Goal: Information Seeking & Learning: Find specific fact

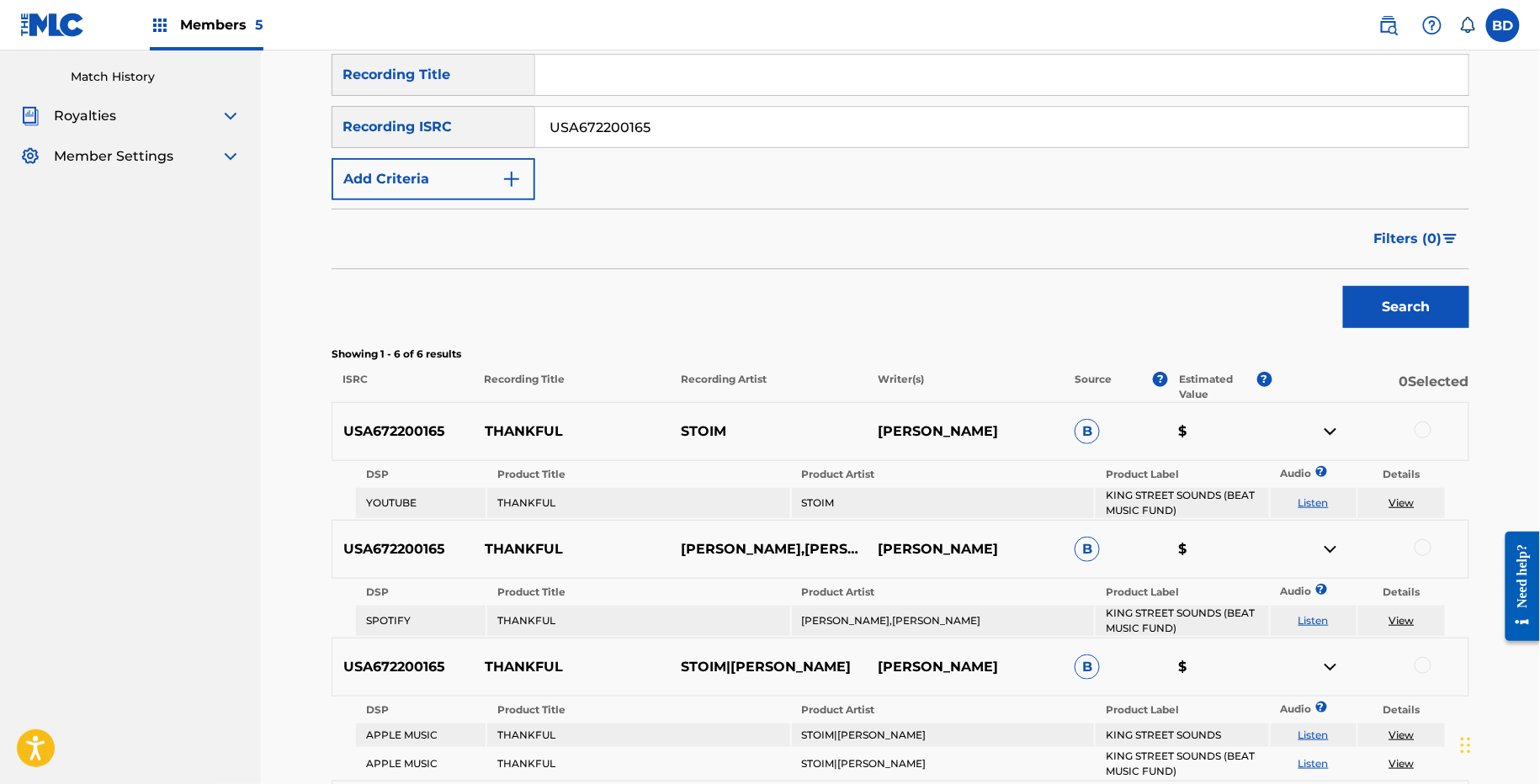
click at [599, 129] on input "USA672200165" at bounding box center [1001, 126] width 933 height 40
click at [1343, 286] on button "Search" at bounding box center [1406, 307] width 126 height 42
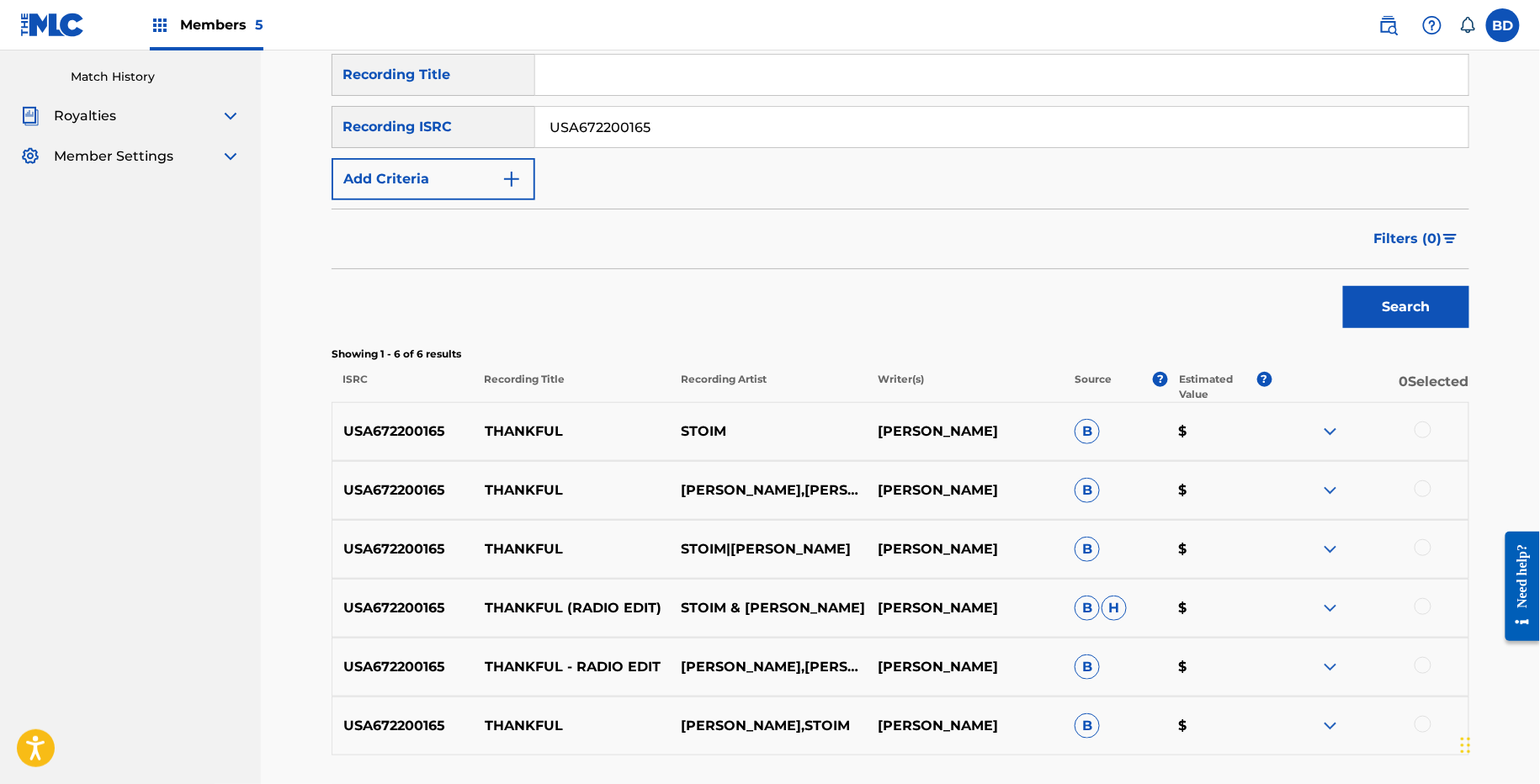
scroll to position [380, 0]
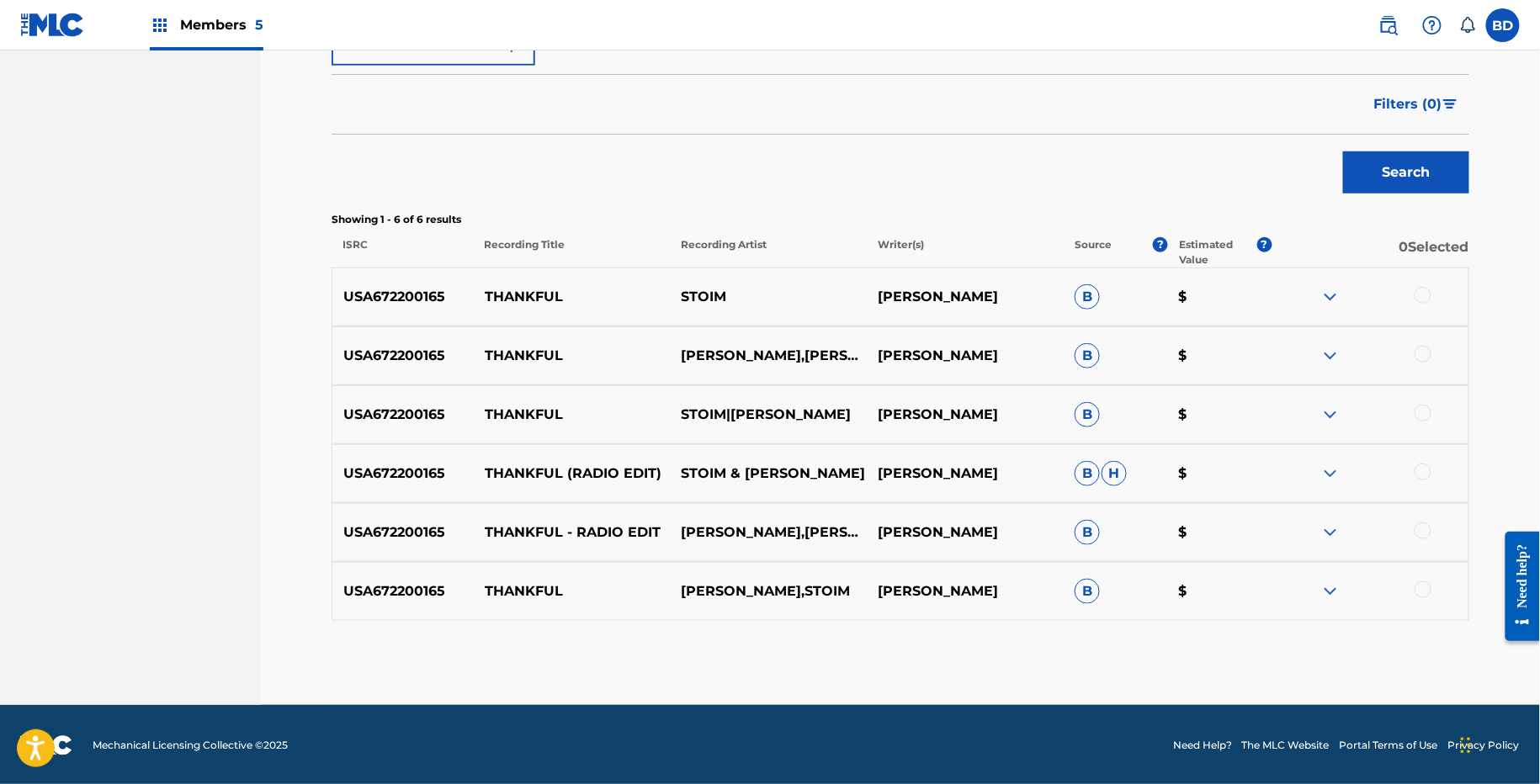
click at [1323, 591] on img at bounding box center [1330, 591] width 20 height 20
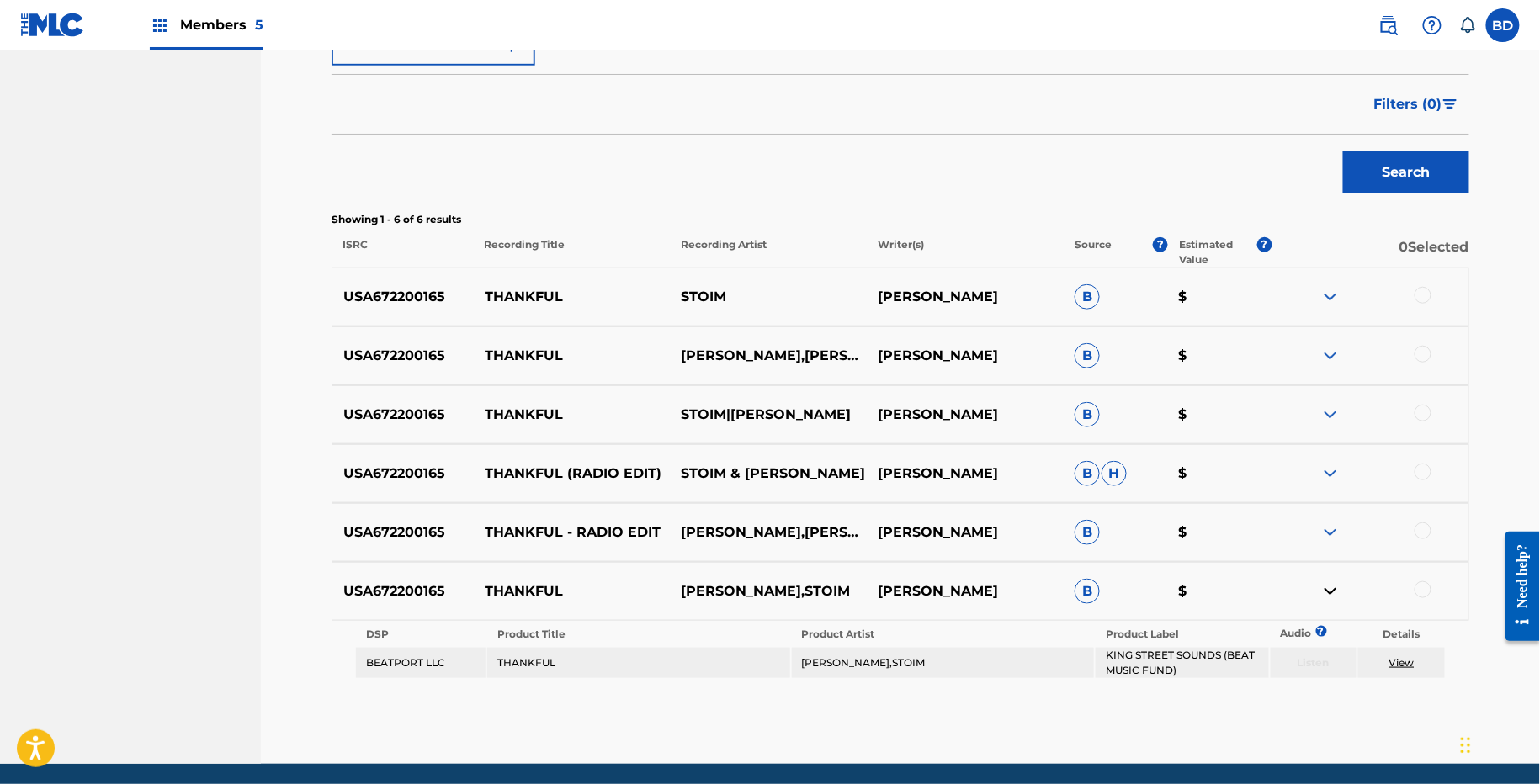
click at [1328, 509] on div "USA672200165 THANKFUL - RADIO EDIT [PERSON_NAME],[PERSON_NAME] [PERSON_NAME] ST…" at bounding box center [900, 533] width 1138 height 59
click at [1328, 525] on img at bounding box center [1330, 533] width 20 height 20
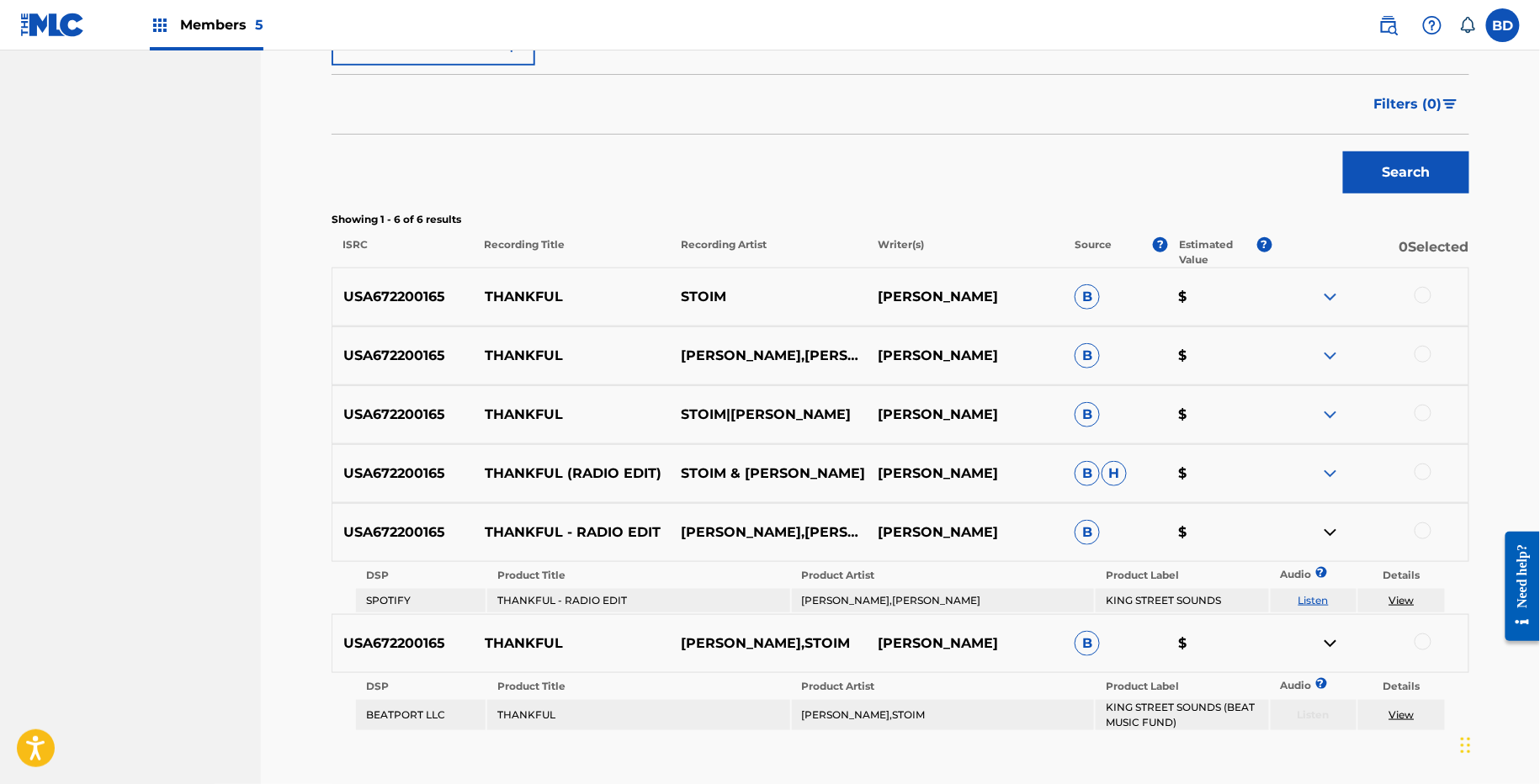
click at [1328, 436] on div "USA672200165 THANKFUL [PERSON_NAME]|[PERSON_NAME] [PERSON_NAME] STOIMENIDIS B $" at bounding box center [900, 414] width 1138 height 59
click at [1328, 473] on img at bounding box center [1330, 474] width 20 height 20
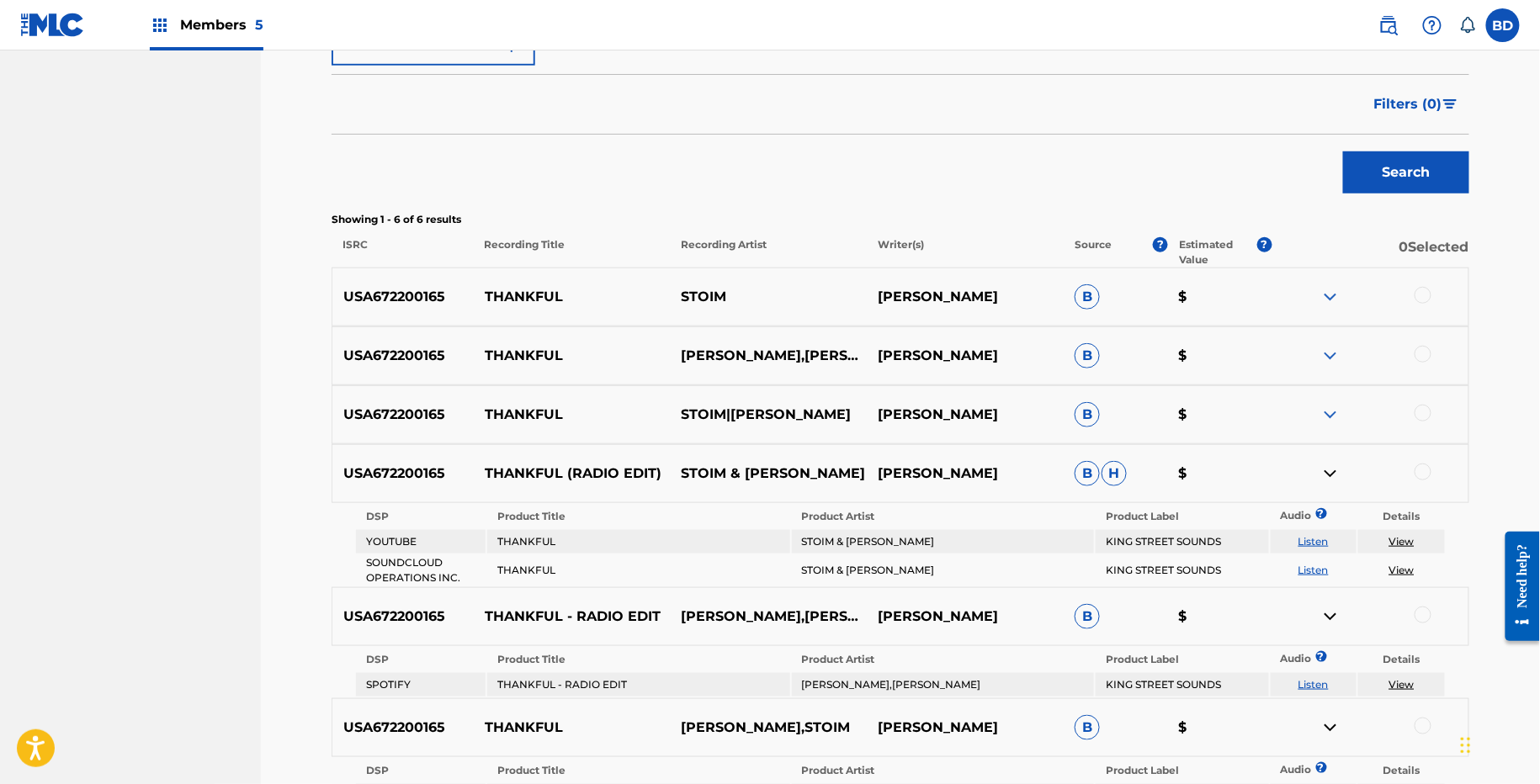
click at [1328, 416] on img at bounding box center [1330, 415] width 20 height 20
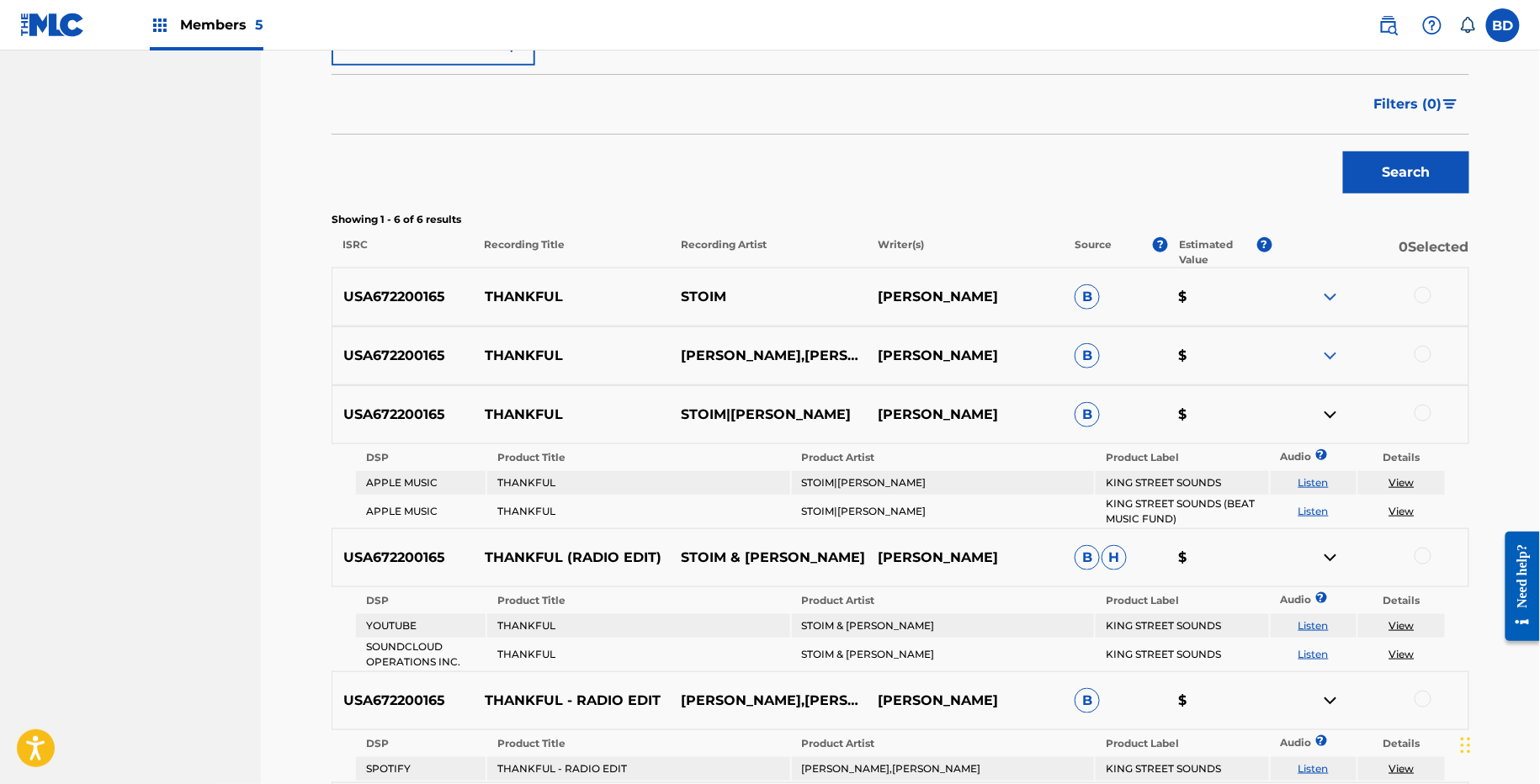
click at [1329, 352] on img at bounding box center [1330, 356] width 20 height 20
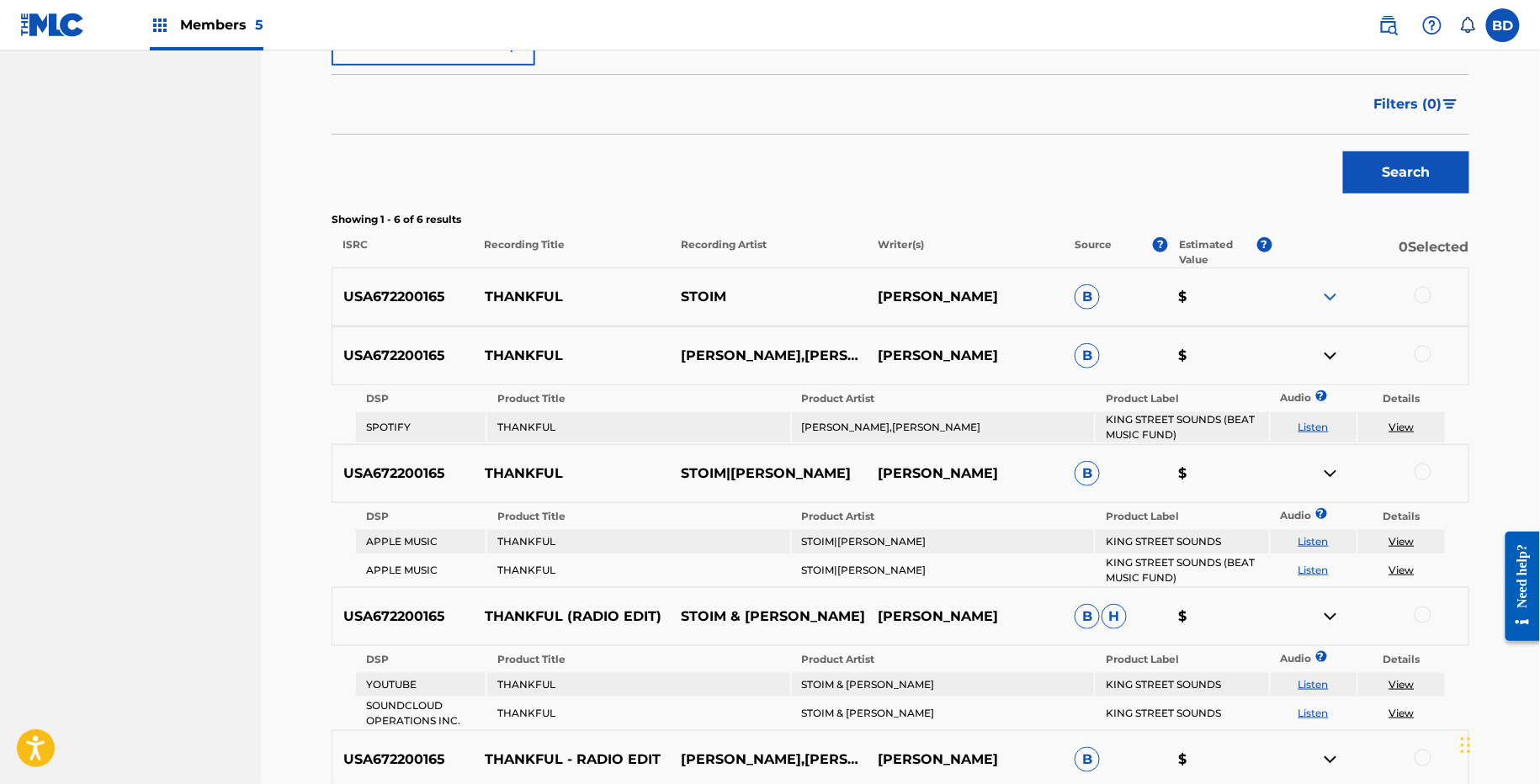
click at [1330, 276] on div "USA672200165 THANKFUL [PERSON_NAME] B $" at bounding box center [900, 297] width 1138 height 59
click at [1328, 295] on img at bounding box center [1330, 297] width 20 height 20
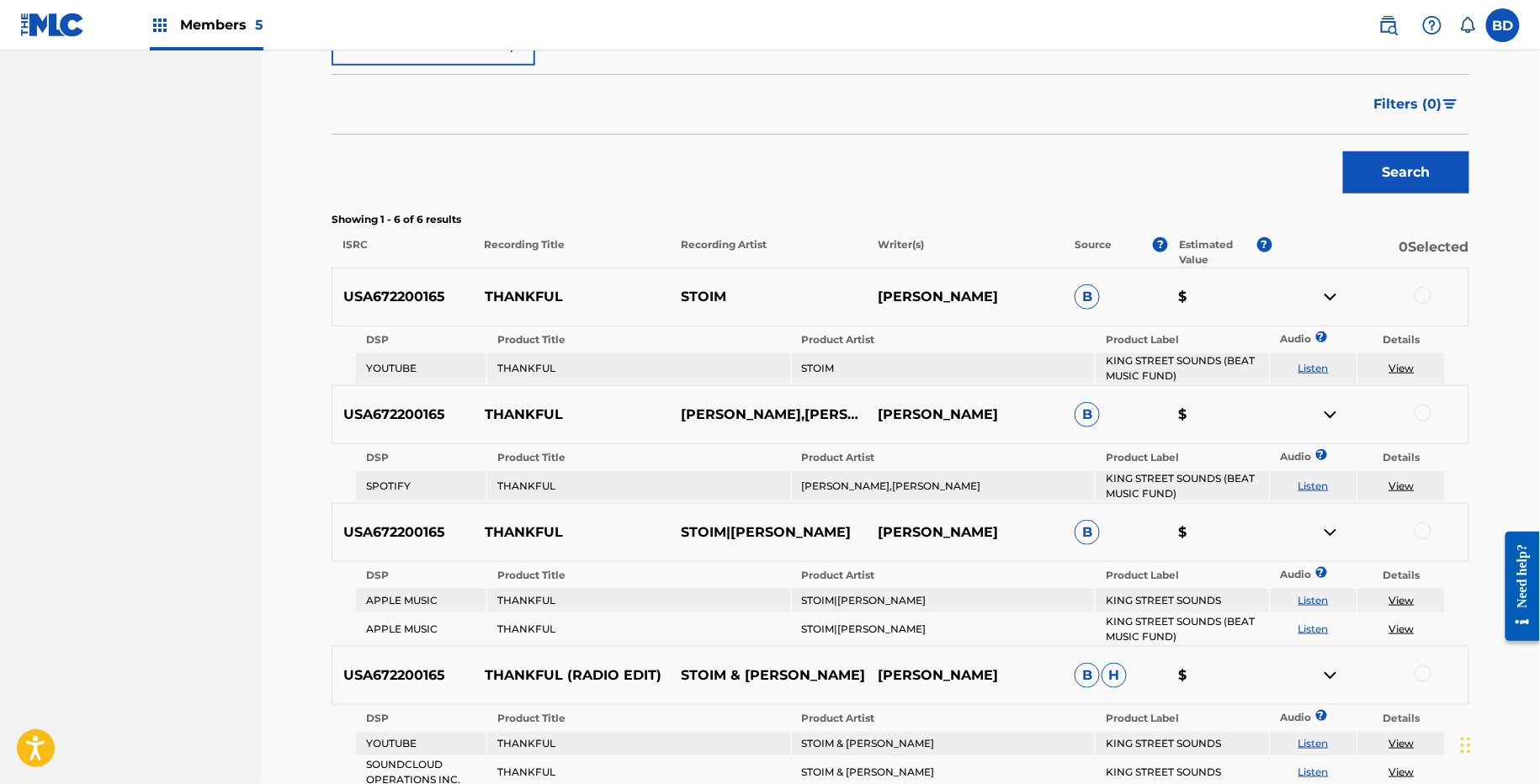
scroll to position [561, 0]
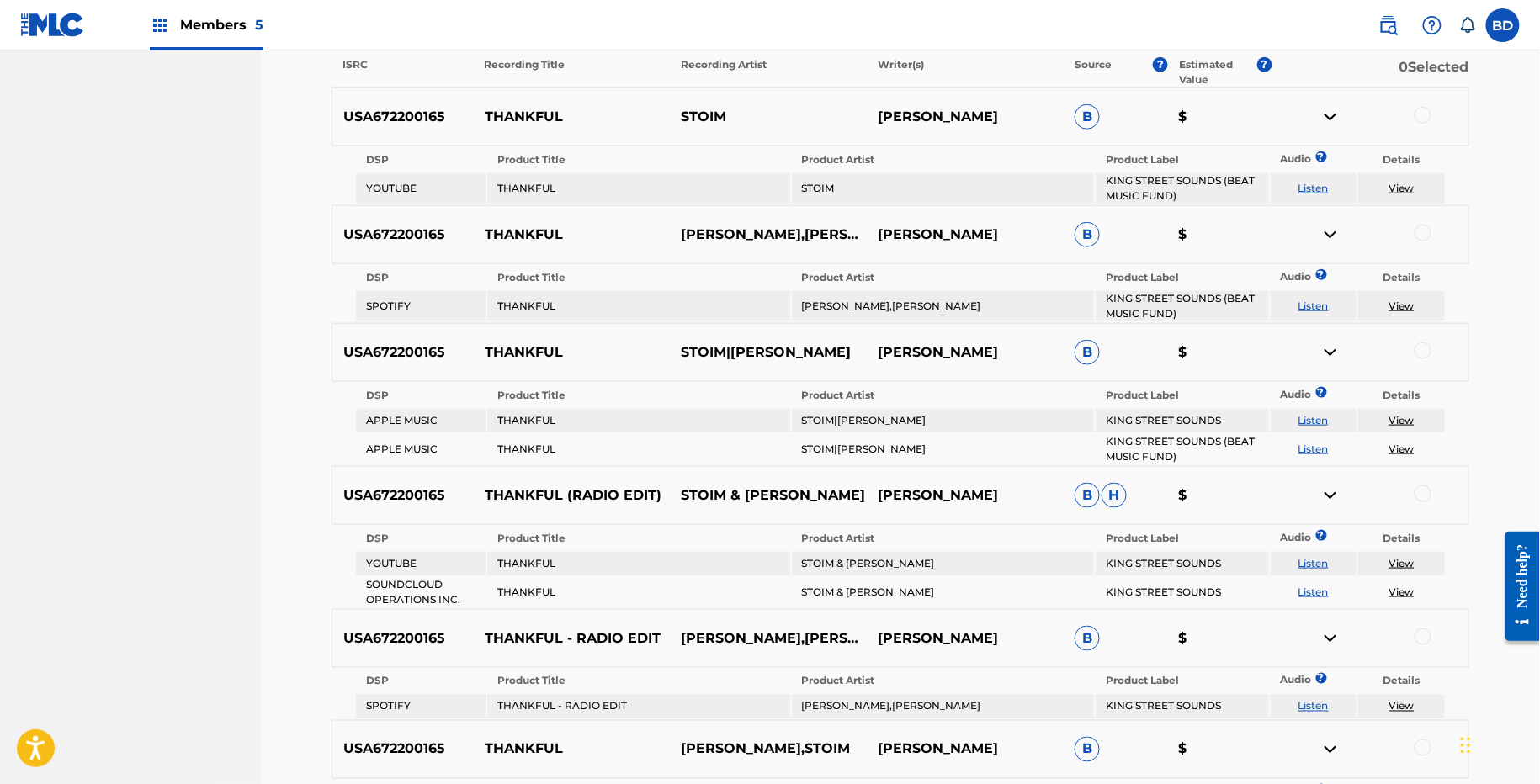
click at [501, 104] on div "USA672200165 THANKFUL [PERSON_NAME] B $" at bounding box center [900, 117] width 1138 height 59
copy p "THANKFUL"
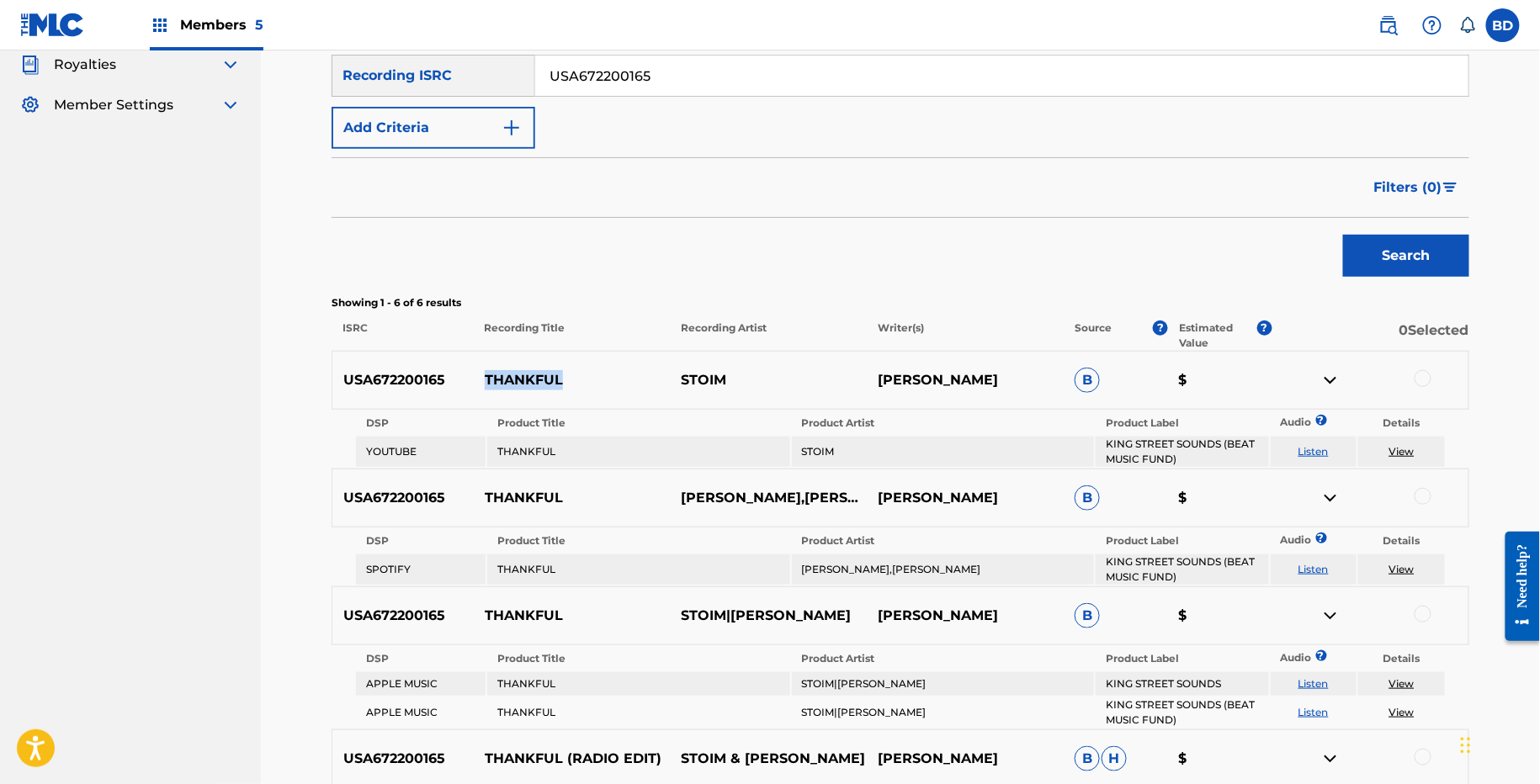
scroll to position [32, 0]
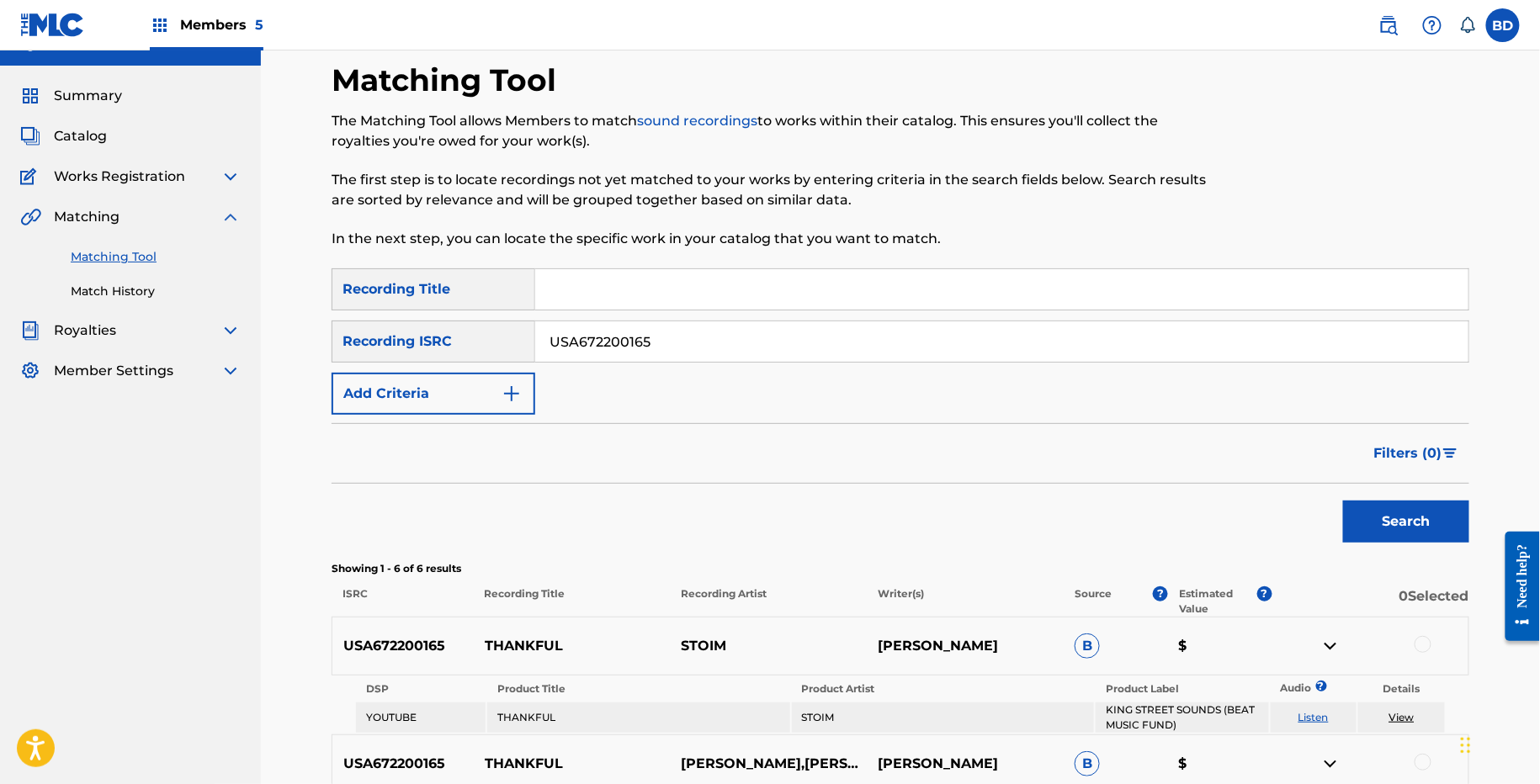
click at [605, 351] on input "USA672200165" at bounding box center [1001, 341] width 933 height 40
paste input "5"
type input "USA672200155"
click at [1343, 501] on button "Search" at bounding box center [1406, 522] width 126 height 42
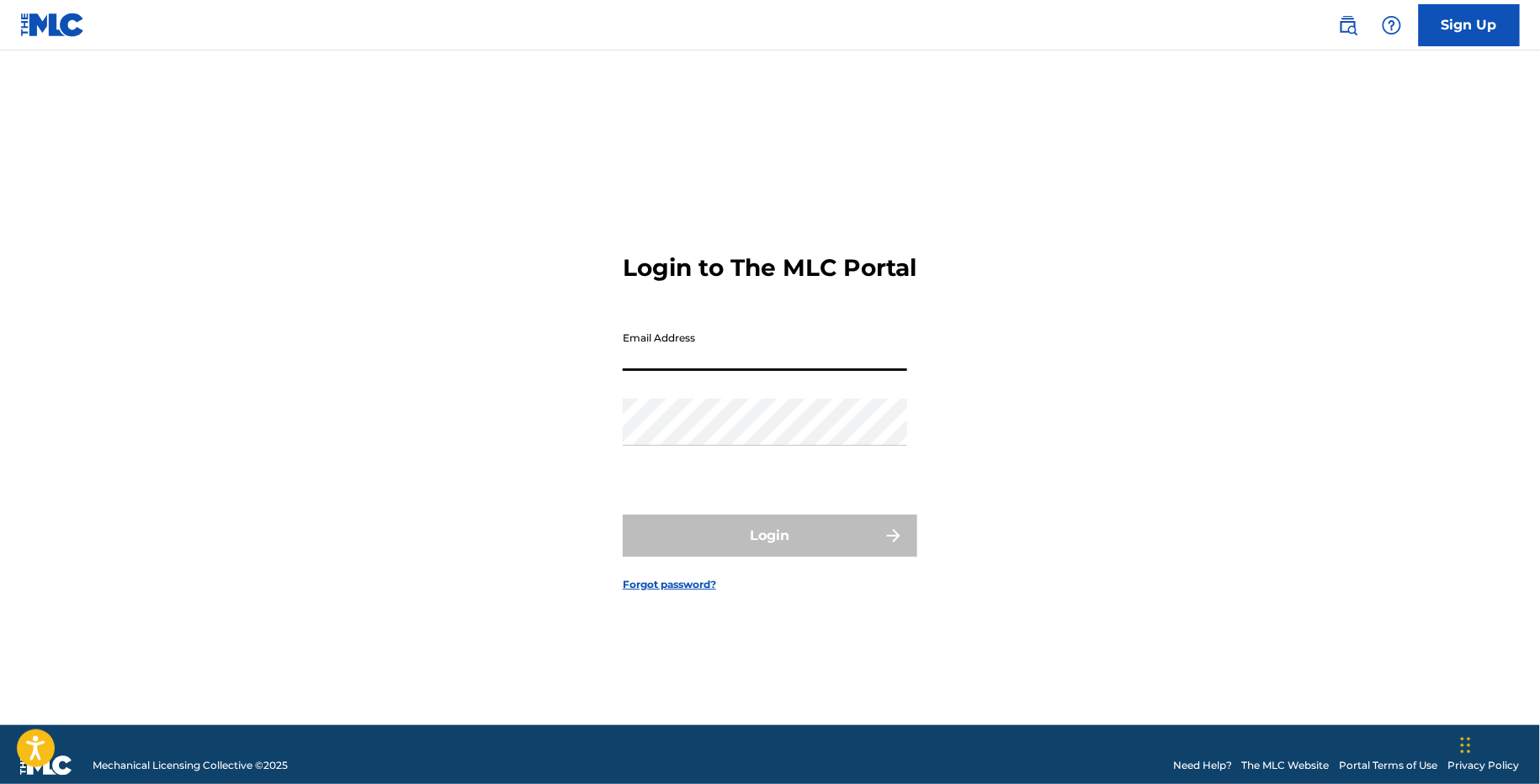
click at [645, 355] on input "Email Address" at bounding box center [765, 347] width 285 height 48
type input "[EMAIL_ADDRESS][DOMAIN_NAME]"
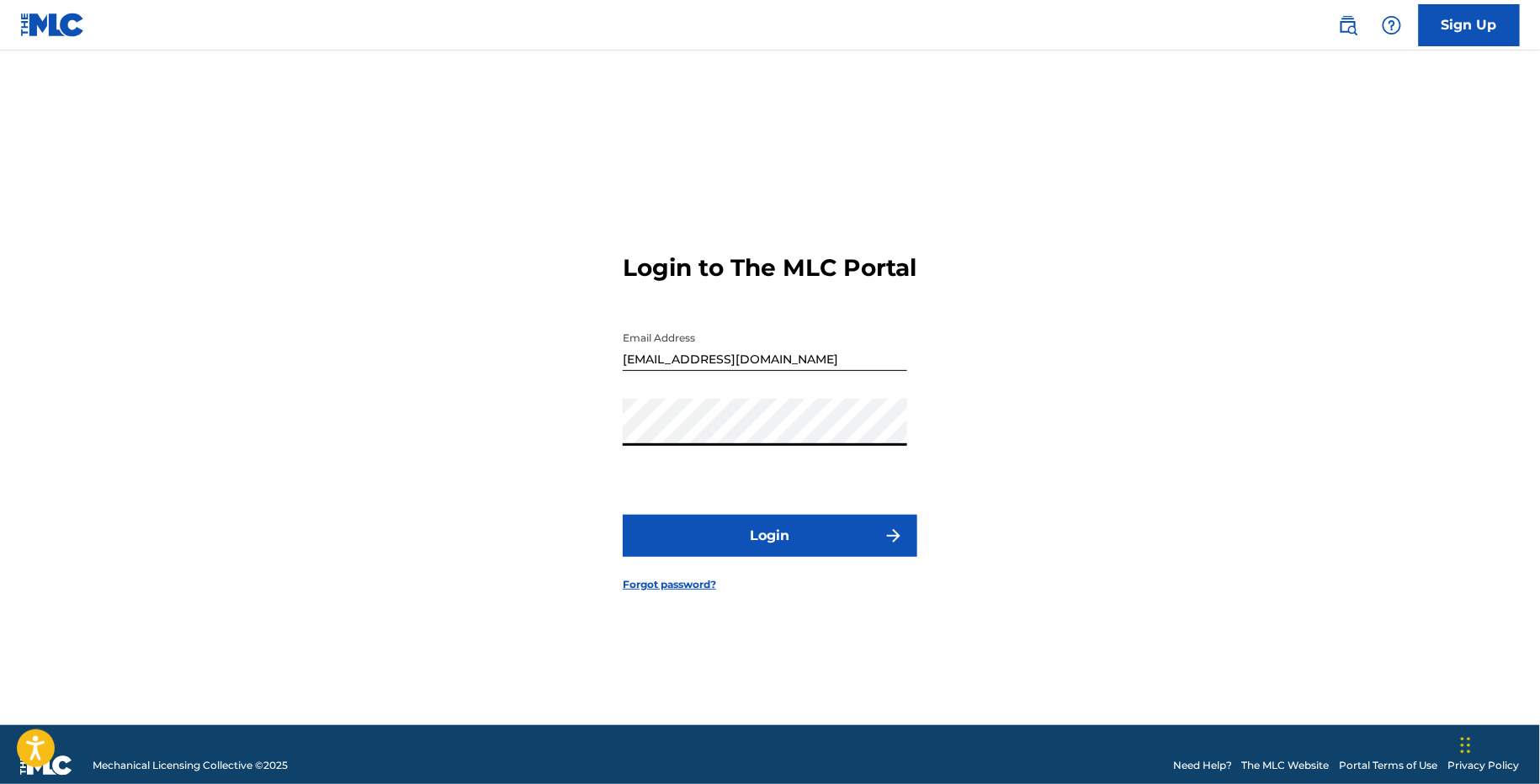
click at [833, 537] on button "Login" at bounding box center [770, 535] width 295 height 42
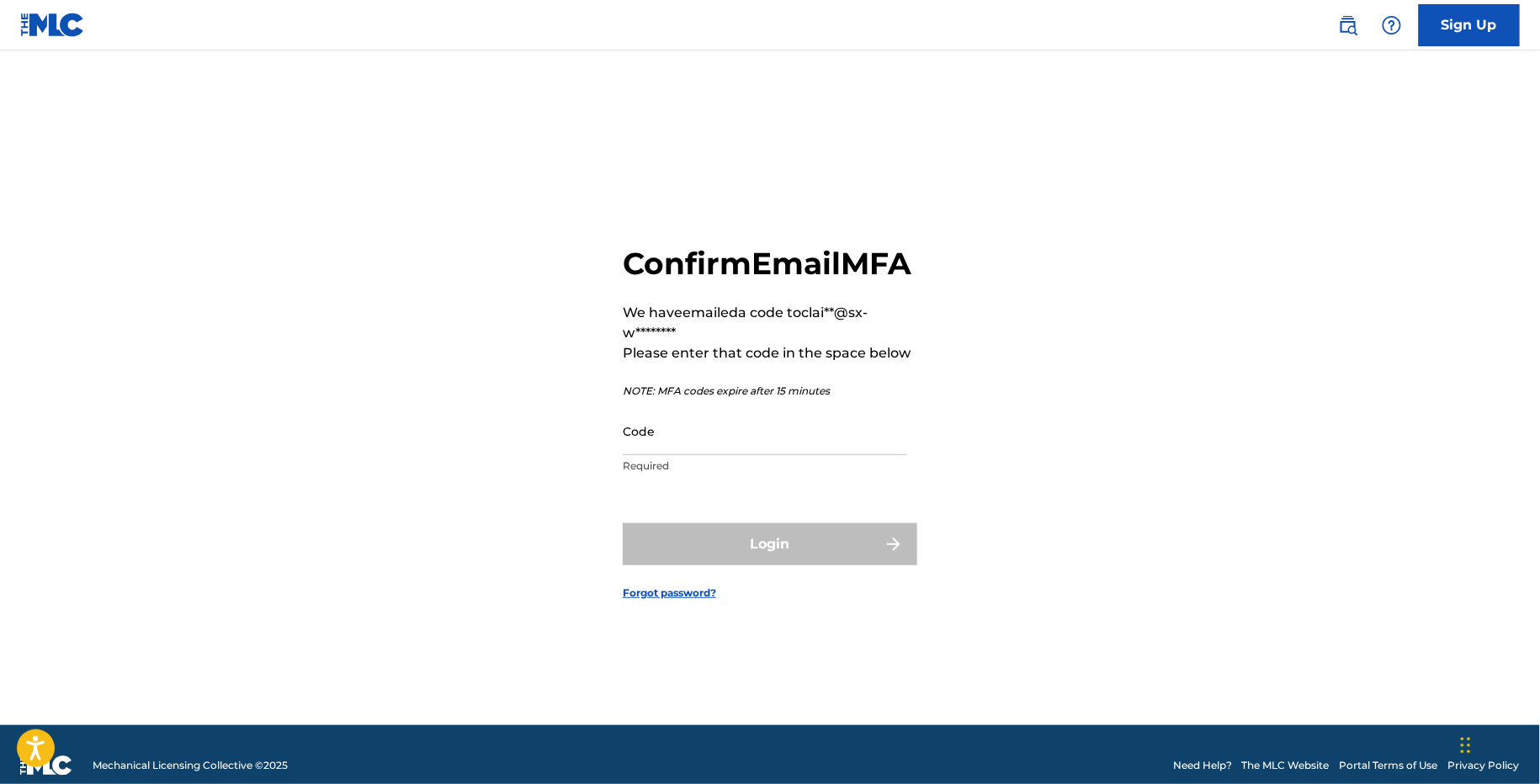
click at [701, 453] on input "Code" at bounding box center [765, 431] width 285 height 48
click at [700, 454] on input "Code" at bounding box center [765, 431] width 285 height 48
click at [666, 440] on input "Code" at bounding box center [765, 430] width 285 height 48
paste input "798900"
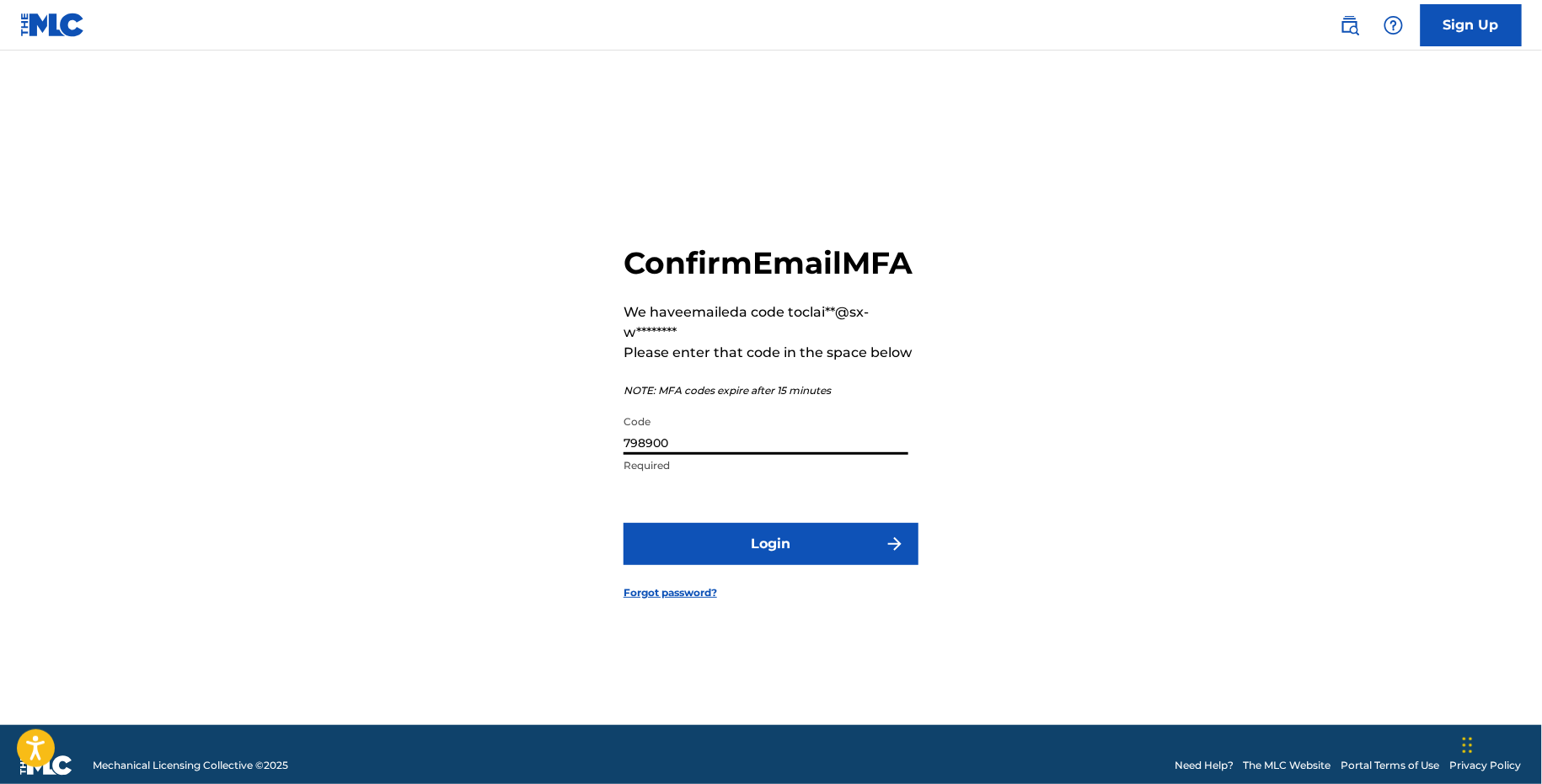
type input "798900"
click at [681, 529] on form "Confirm Email MFA We have emailed a code to clai**@sx-w******** Please enter th…" at bounding box center [771, 409] width 295 height 633
click at [679, 558] on button "Login" at bounding box center [771, 543] width 295 height 42
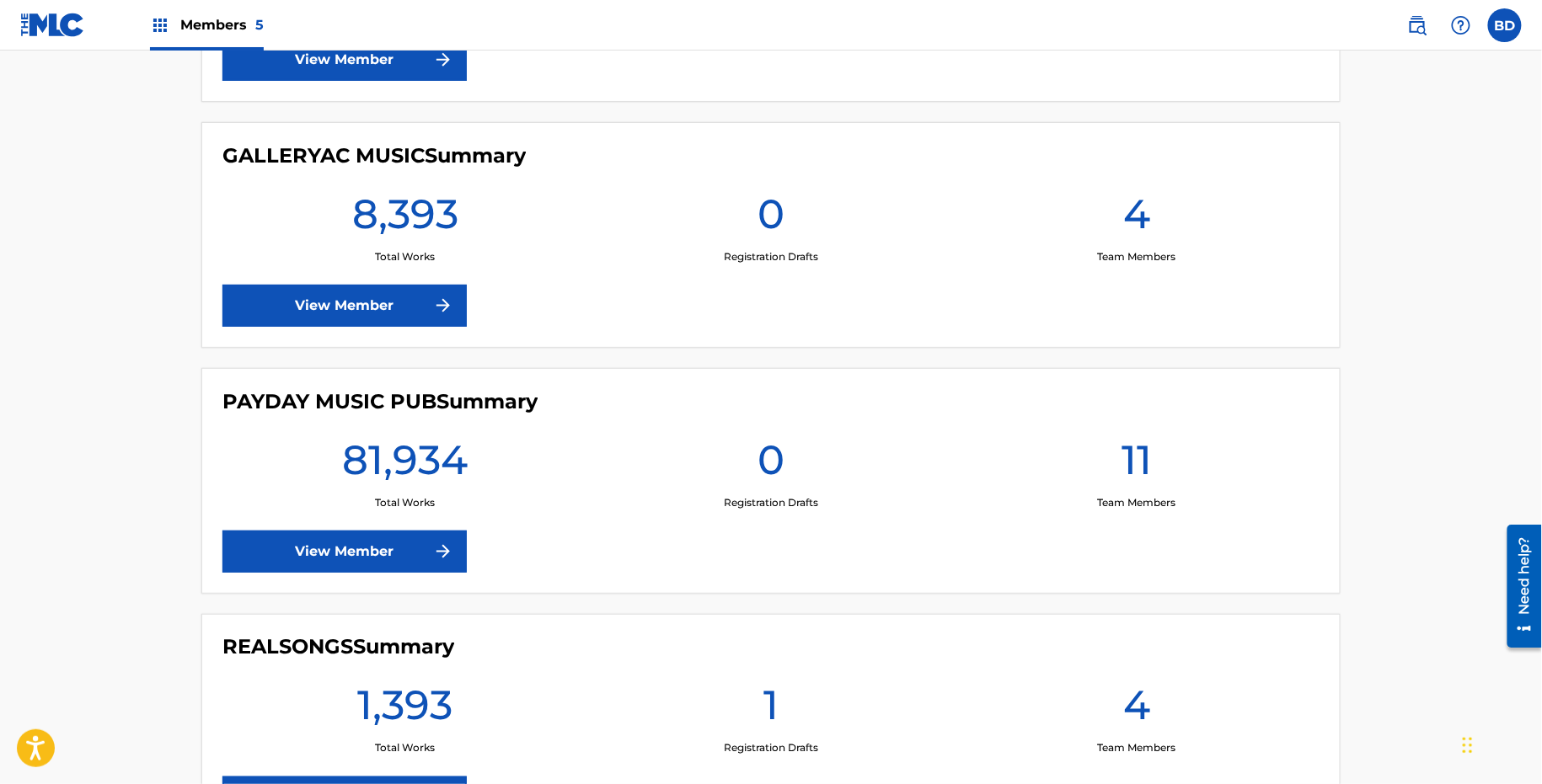
scroll to position [675, 0]
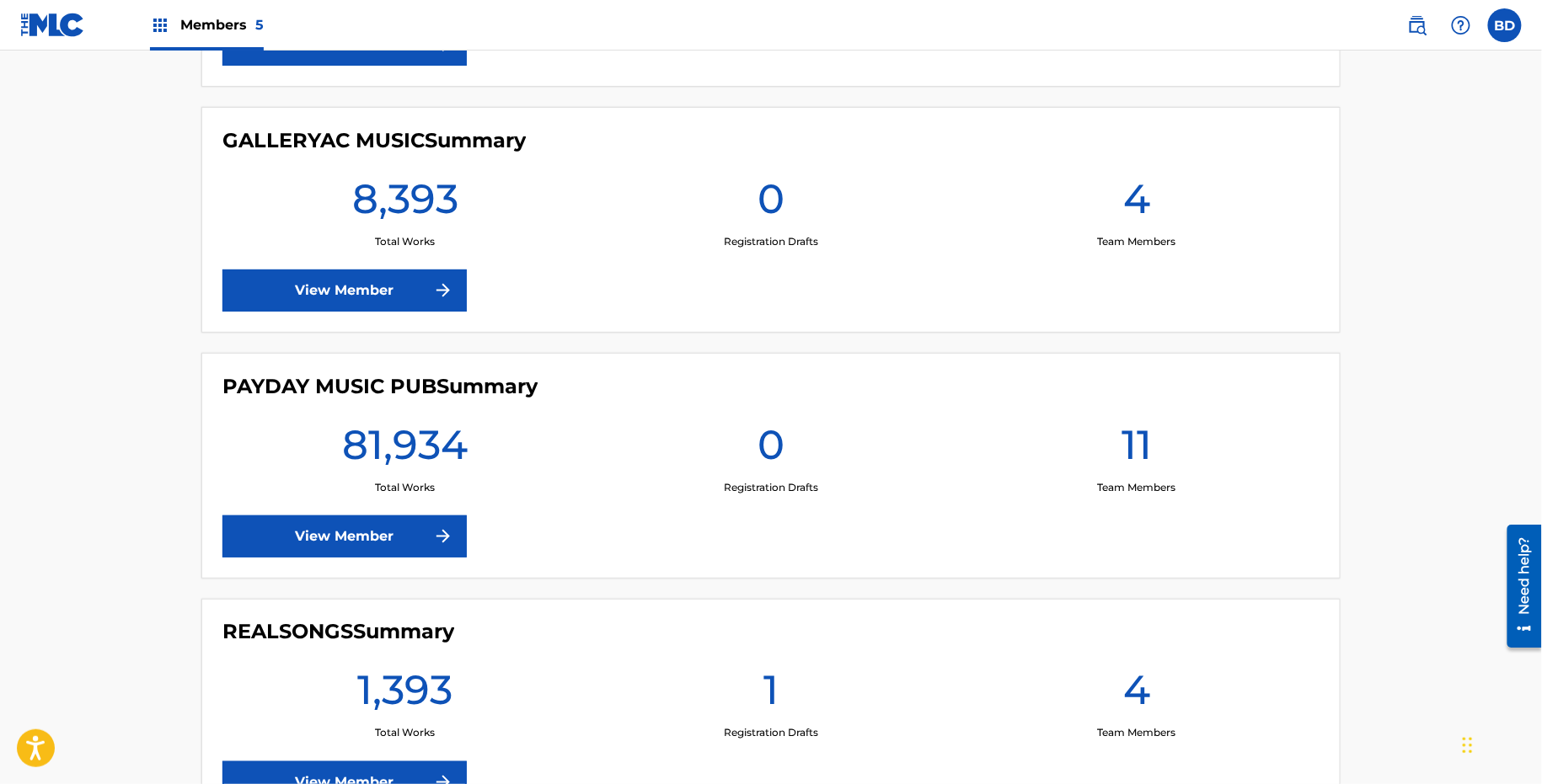
click at [410, 527] on link "View Member" at bounding box center [345, 536] width 244 height 42
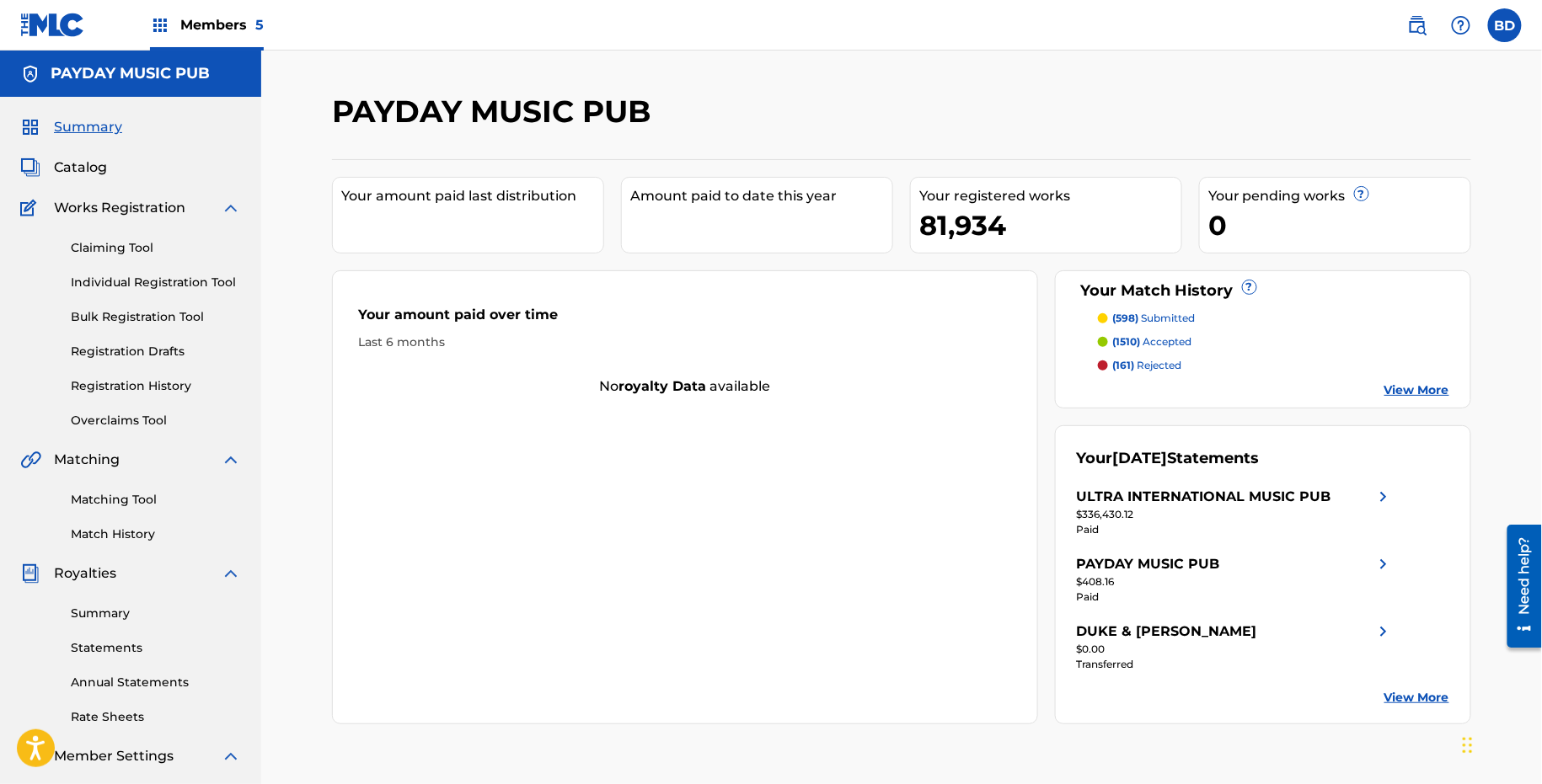
click at [227, 205] on img at bounding box center [231, 208] width 20 height 20
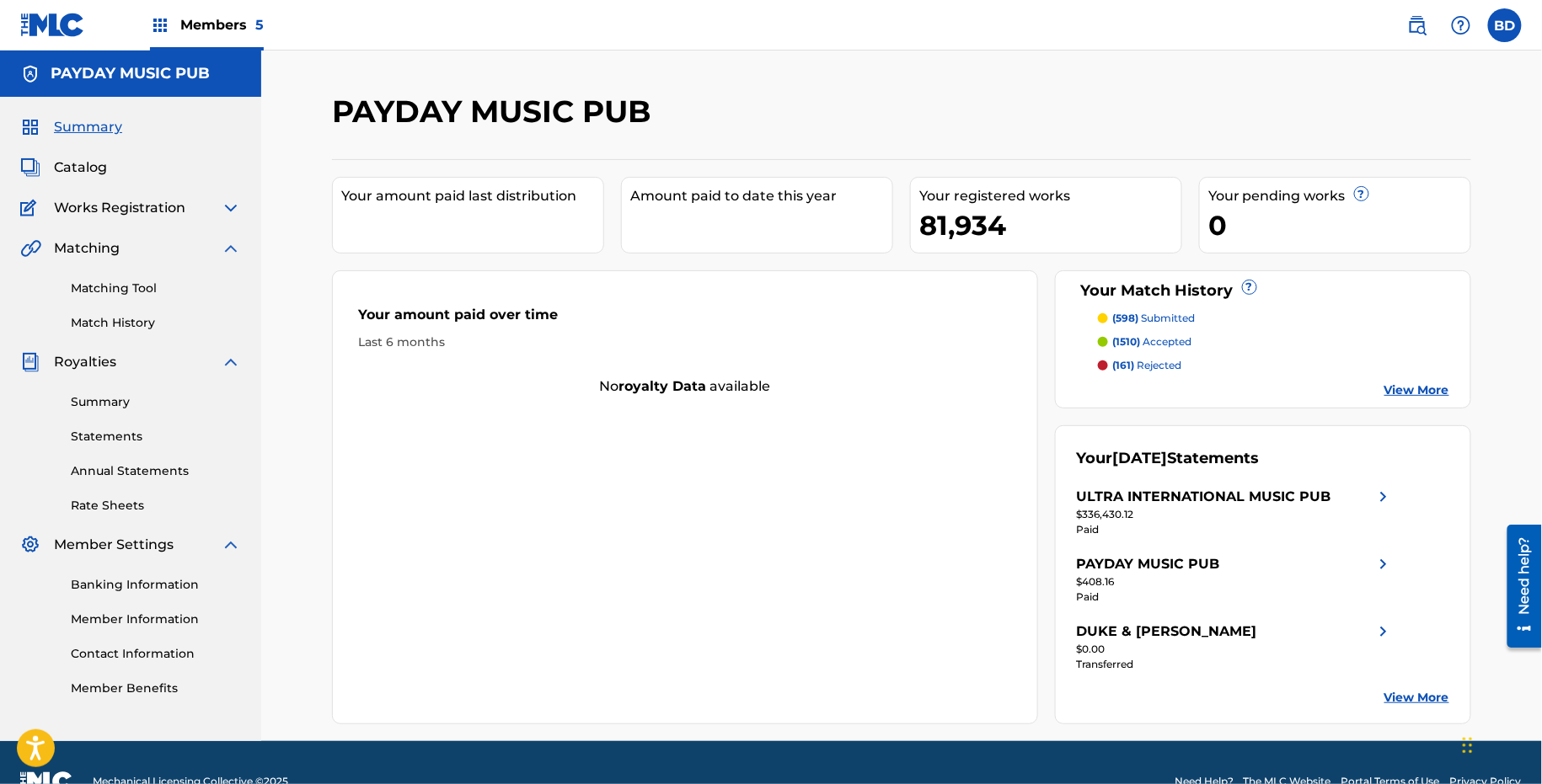
click at [231, 369] on img at bounding box center [231, 363] width 20 height 20
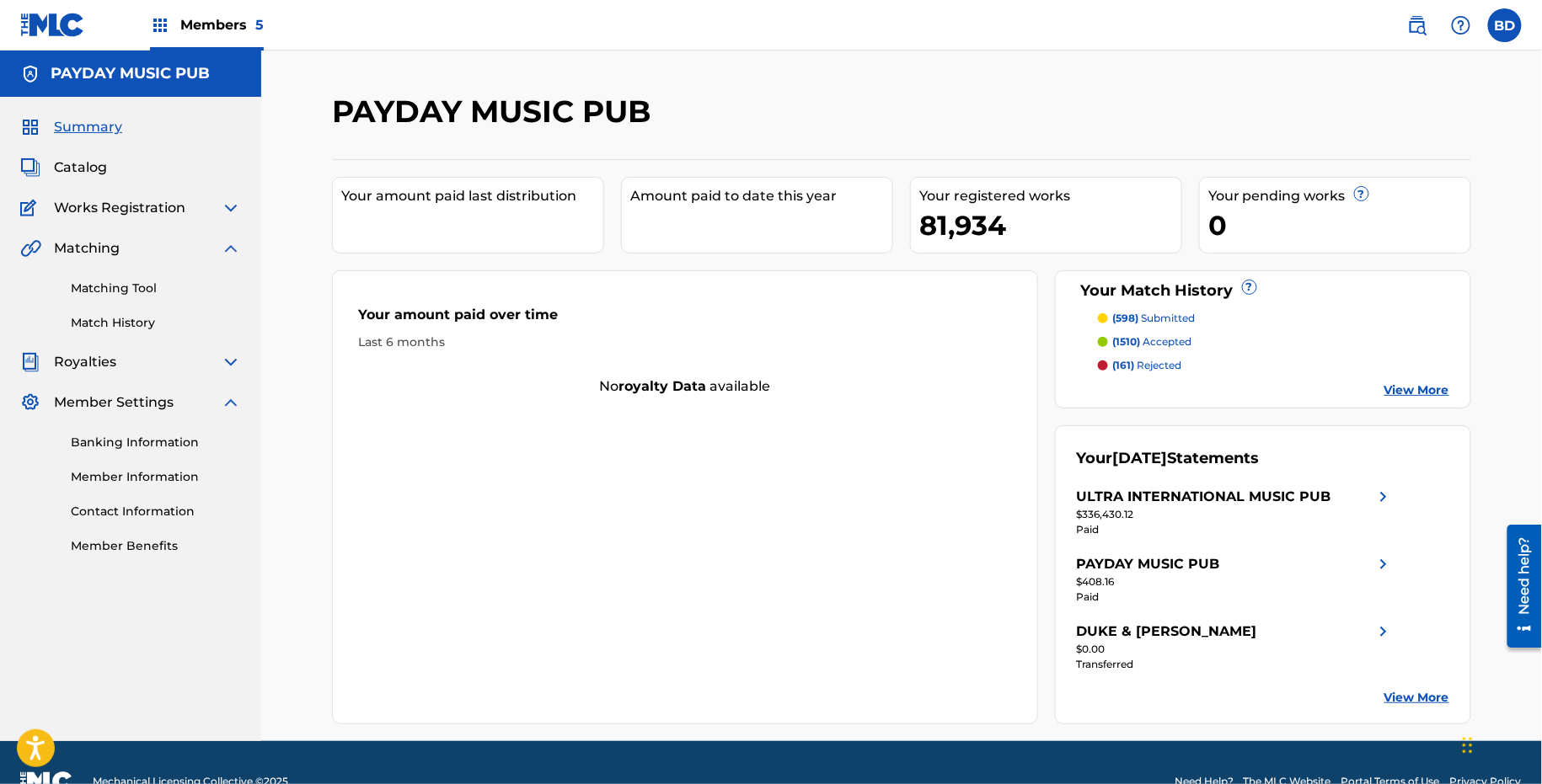
click at [235, 405] on img at bounding box center [231, 403] width 20 height 20
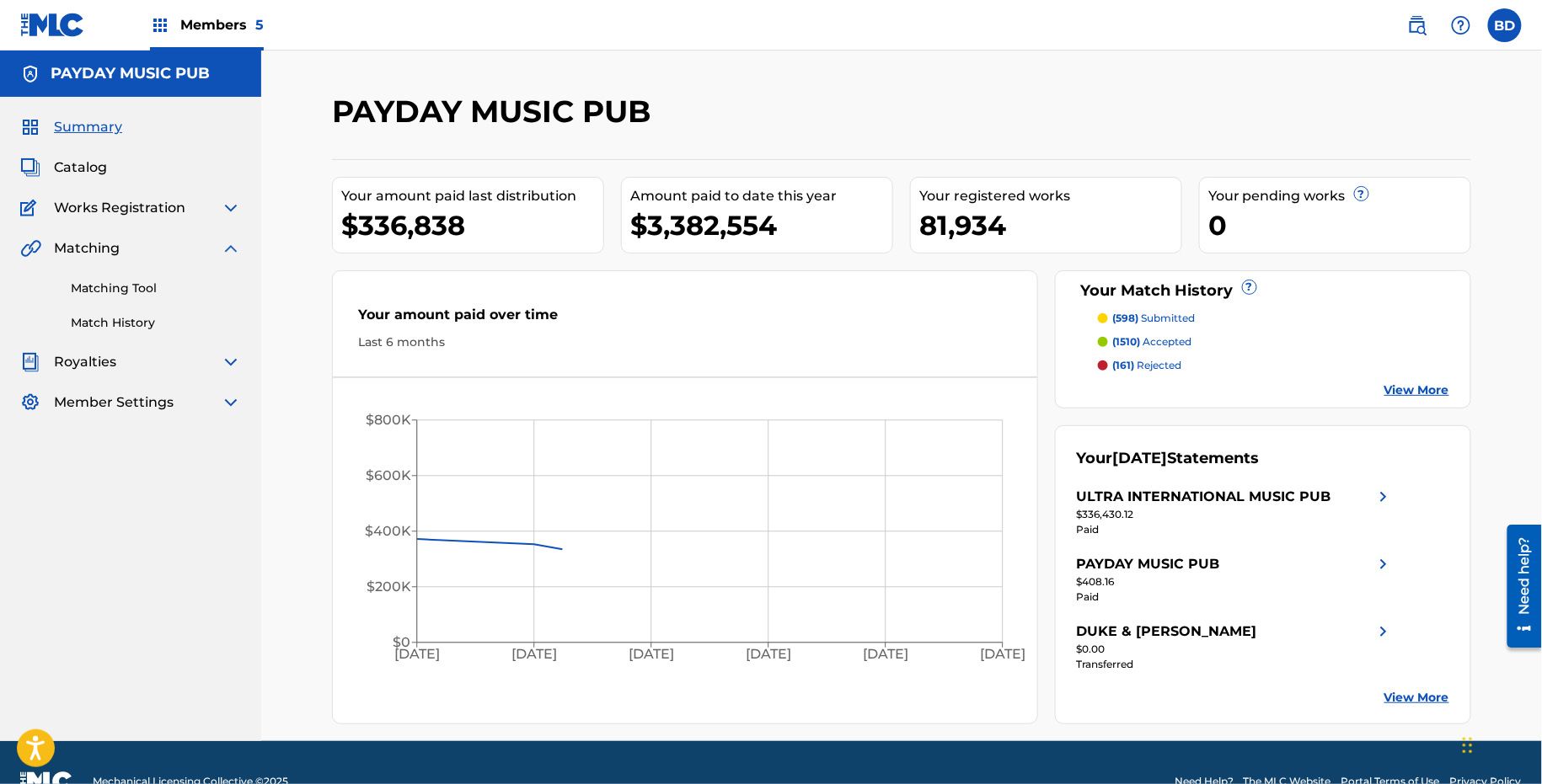
click at [154, 289] on link "Matching Tool" at bounding box center [155, 288] width 170 height 18
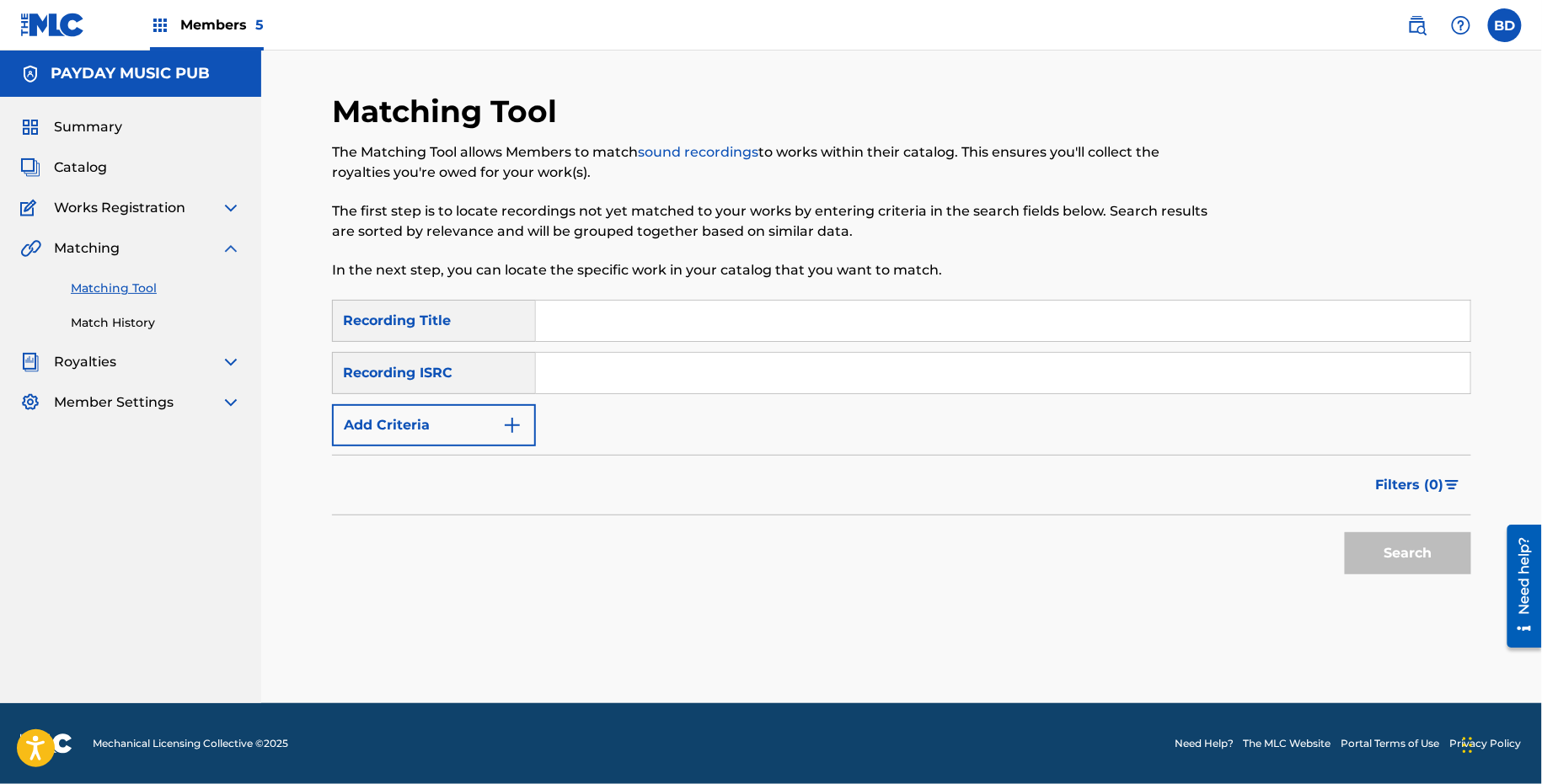
click at [648, 365] on input "Search Form" at bounding box center [1003, 373] width 934 height 40
paste input "USA672200155"
click at [1345, 532] on button "Search" at bounding box center [1408, 553] width 126 height 42
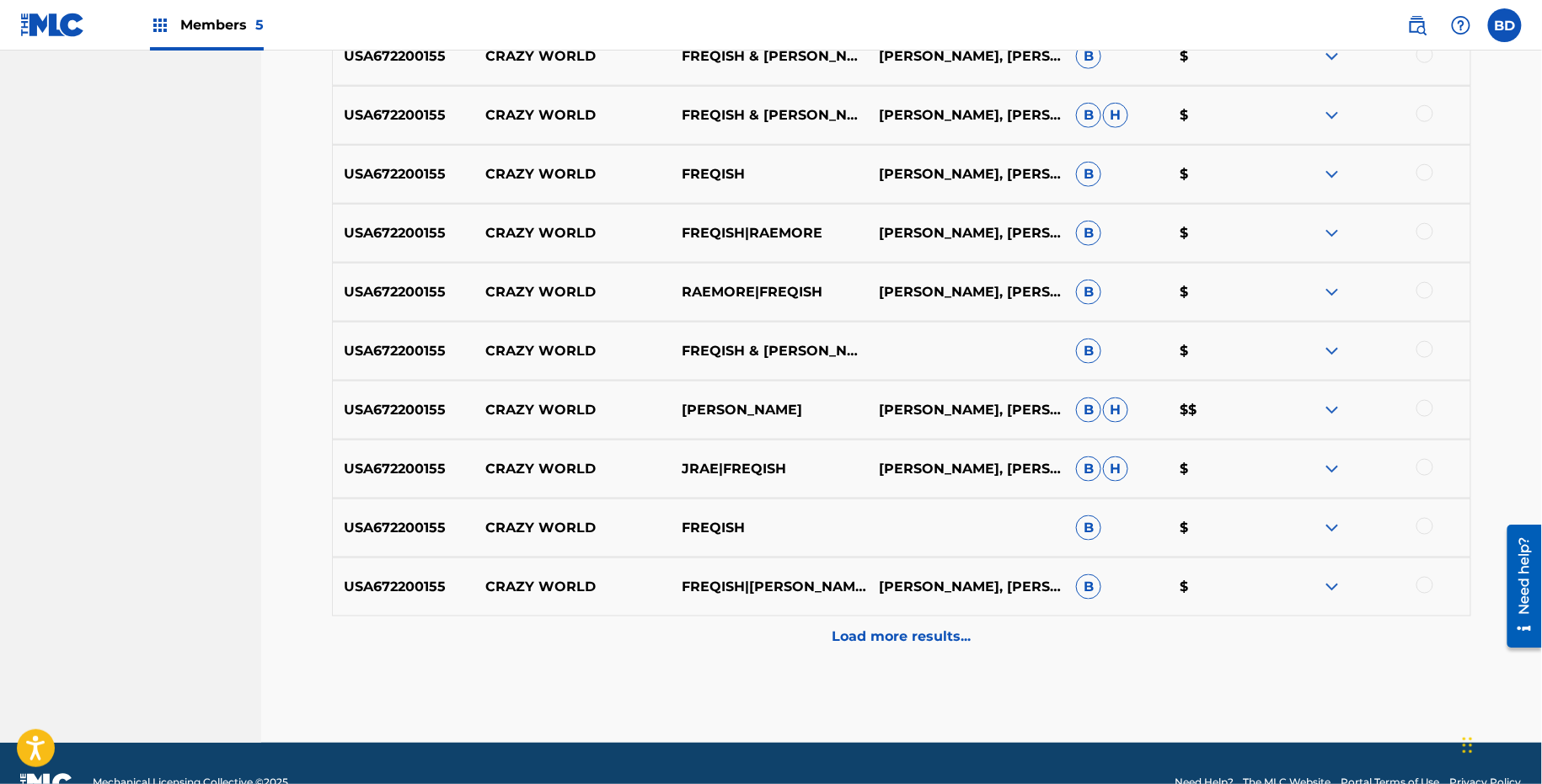
click at [1291, 618] on div "Load more results..." at bounding box center [901, 637] width 1139 height 42
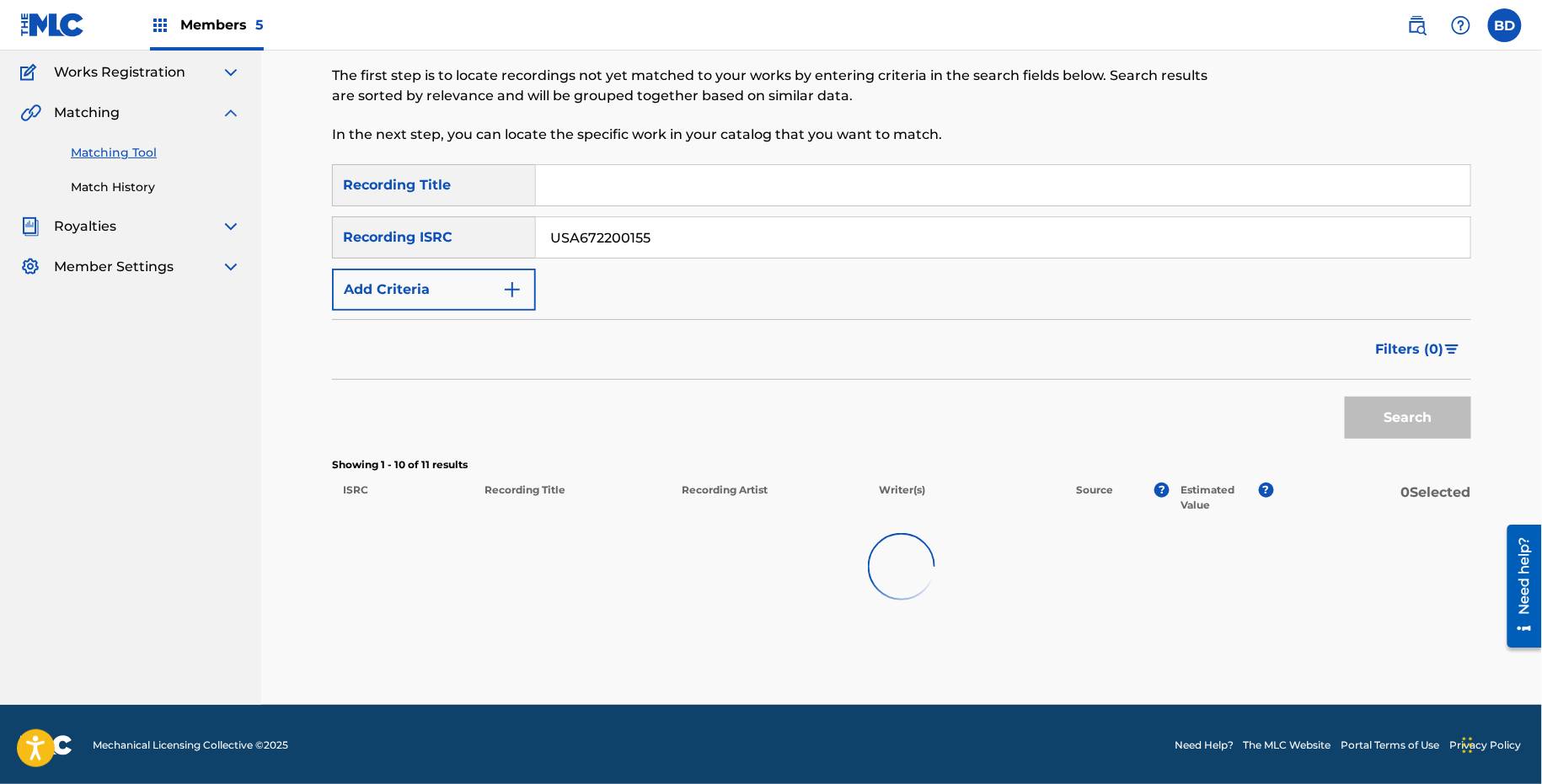
scroll to position [677, 0]
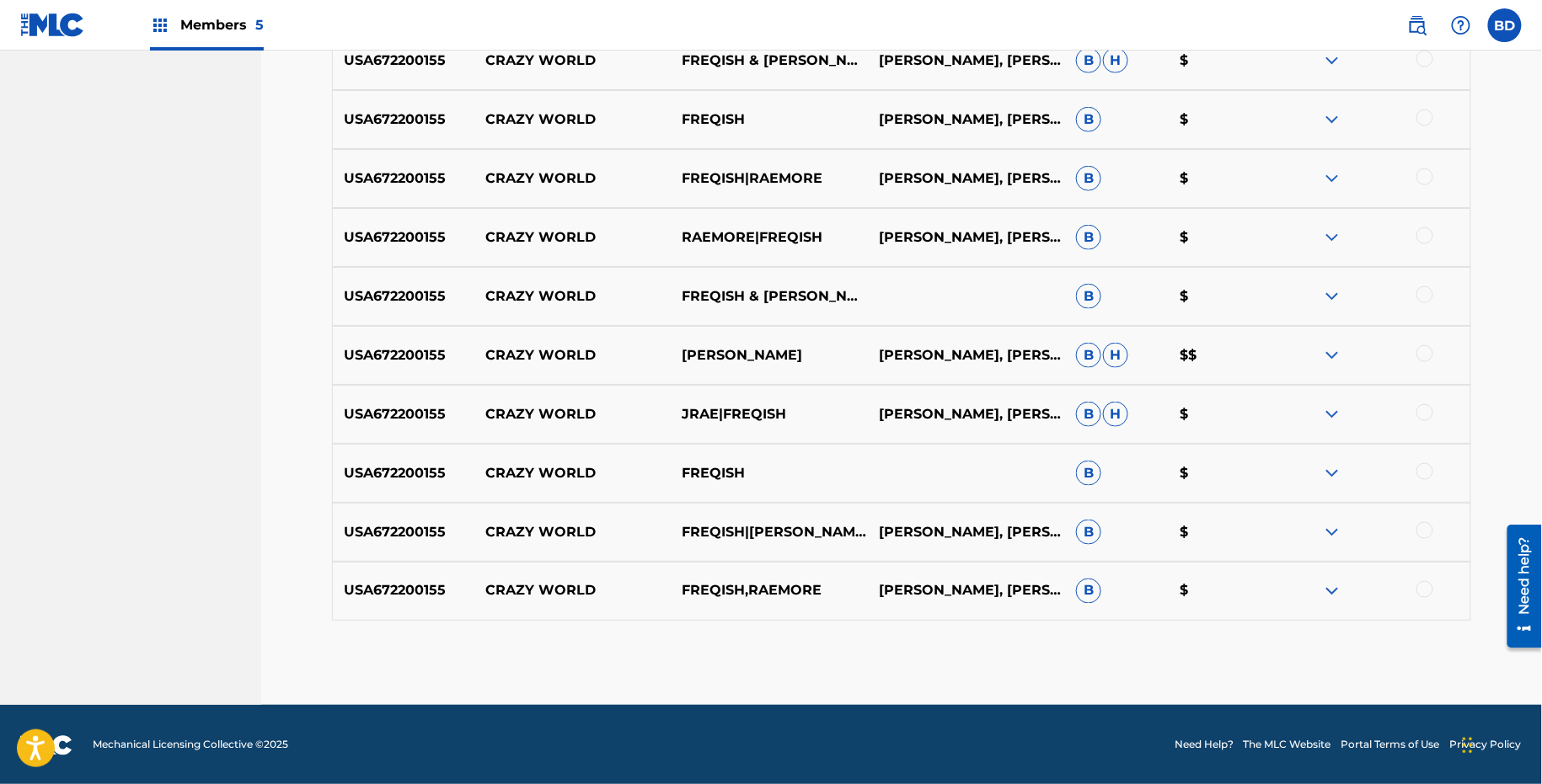
click at [1329, 591] on img at bounding box center [1332, 591] width 20 height 20
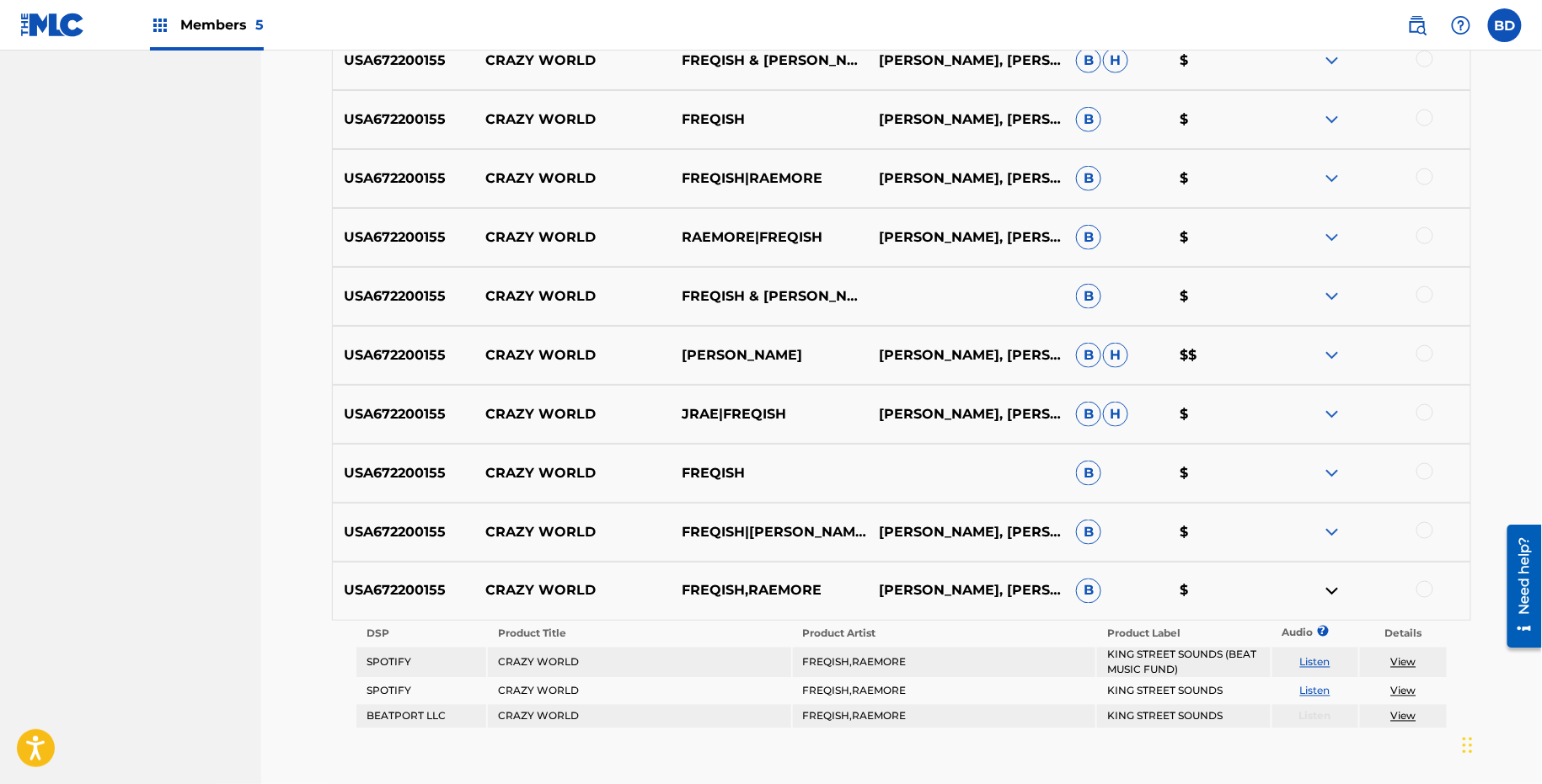
click at [1329, 514] on div "USA672200155 CRAZY WORLD FREQISH|J. RAE BRANDON LEE, JESSICA RAE DUARTE B $" at bounding box center [901, 532] width 1139 height 59
click at [1329, 528] on img at bounding box center [1332, 532] width 20 height 20
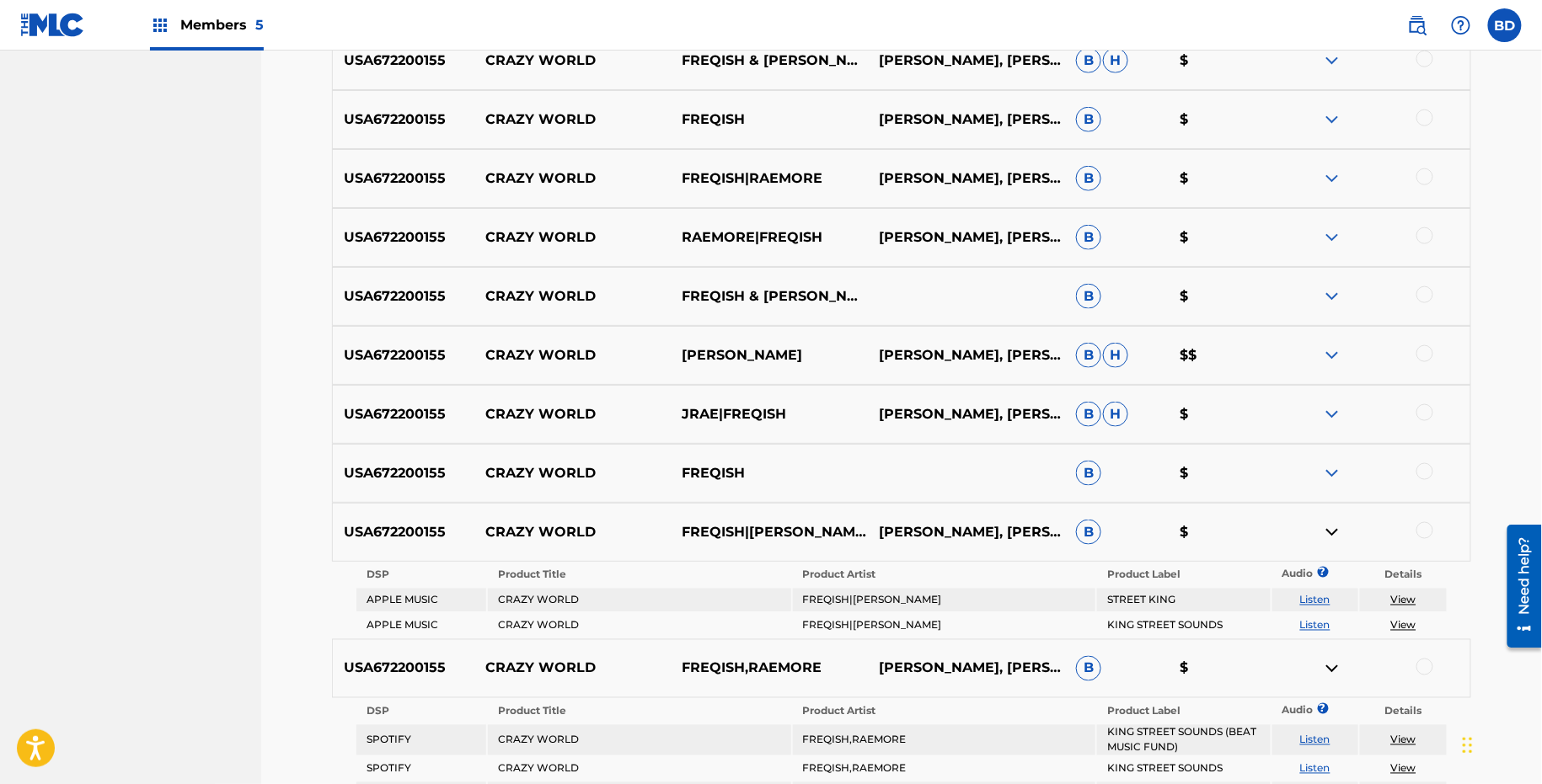
click at [1329, 439] on div "USA672200155 CRAZY WORLD JRAE|FREQISH BRANDON LEE, JESSICA RAE DUARTE B H $" at bounding box center [901, 414] width 1139 height 59
click at [1329, 473] on img at bounding box center [1332, 473] width 20 height 20
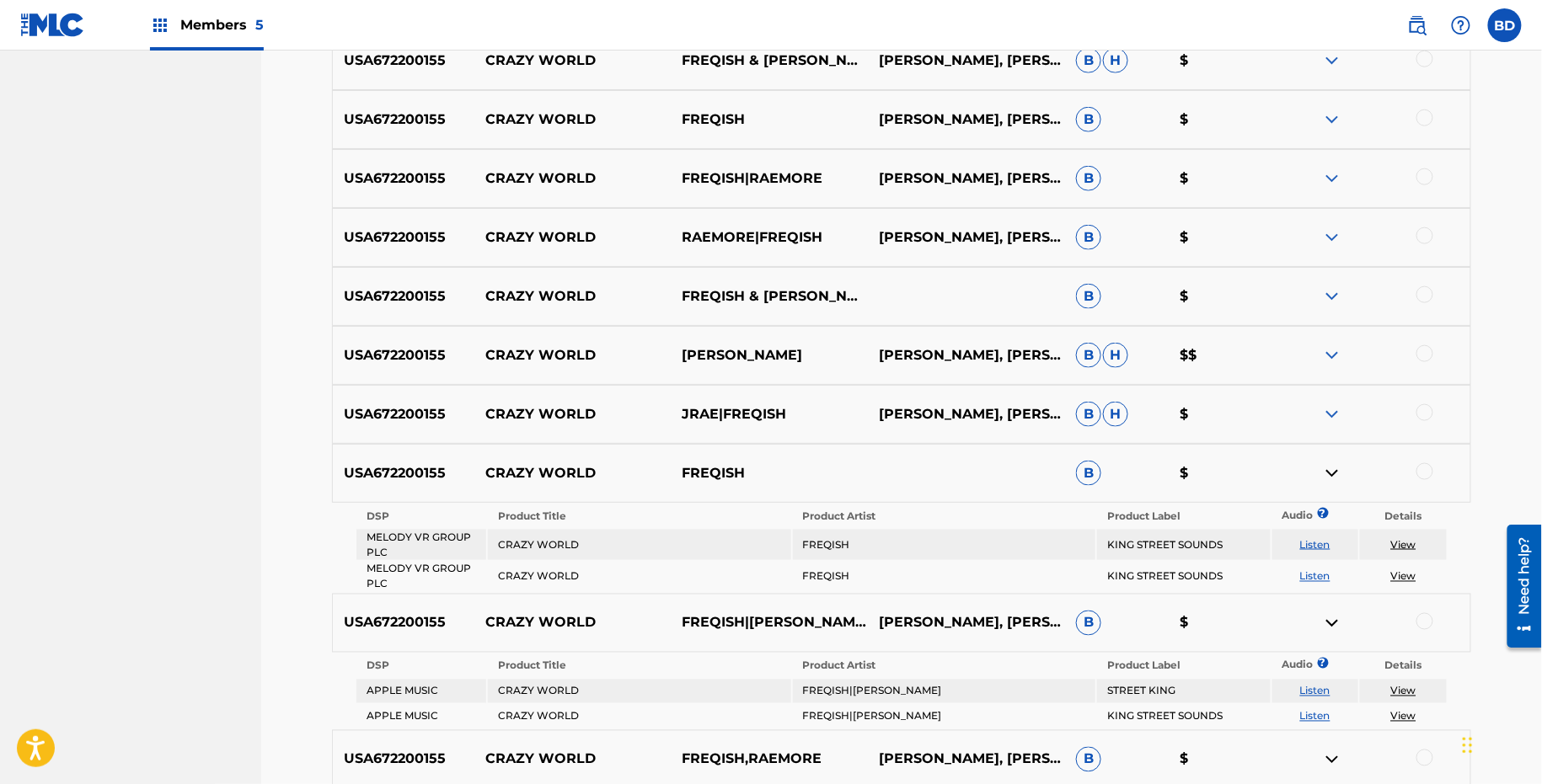
click at [1329, 419] on img at bounding box center [1332, 415] width 20 height 20
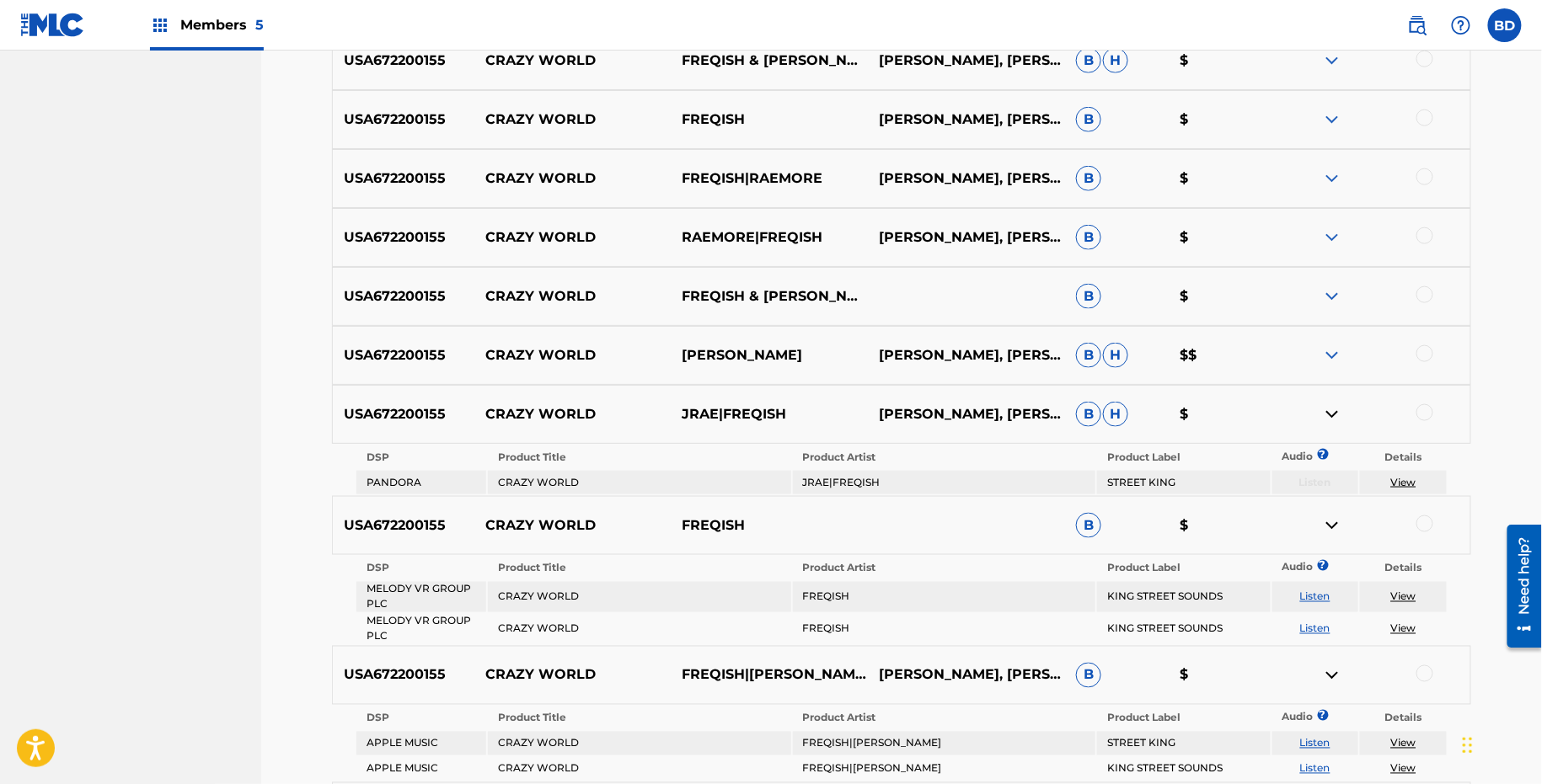
click at [1340, 332] on div "USA672200155 CRAZY WORLD FREQISH,JRAE BRANDON LEE, JESSICA RAE DUARTE B H $$" at bounding box center [901, 355] width 1139 height 59
click at [1338, 348] on img at bounding box center [1332, 356] width 20 height 20
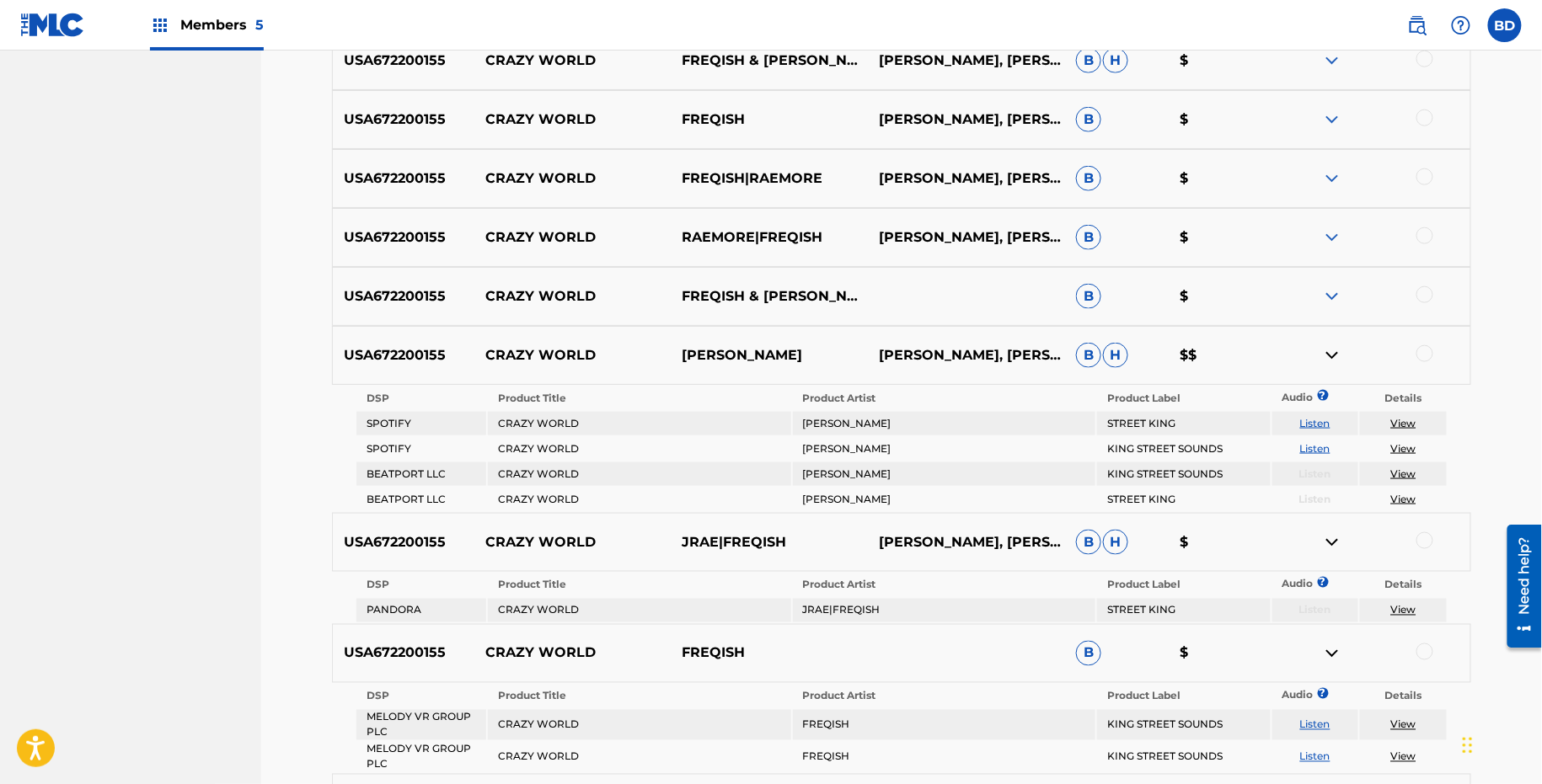
click at [1338, 272] on div "USA672200155 CRAZY WORLD FREQISH & JRAE B $" at bounding box center [901, 296] width 1139 height 59
click at [1338, 293] on img at bounding box center [1332, 297] width 20 height 20
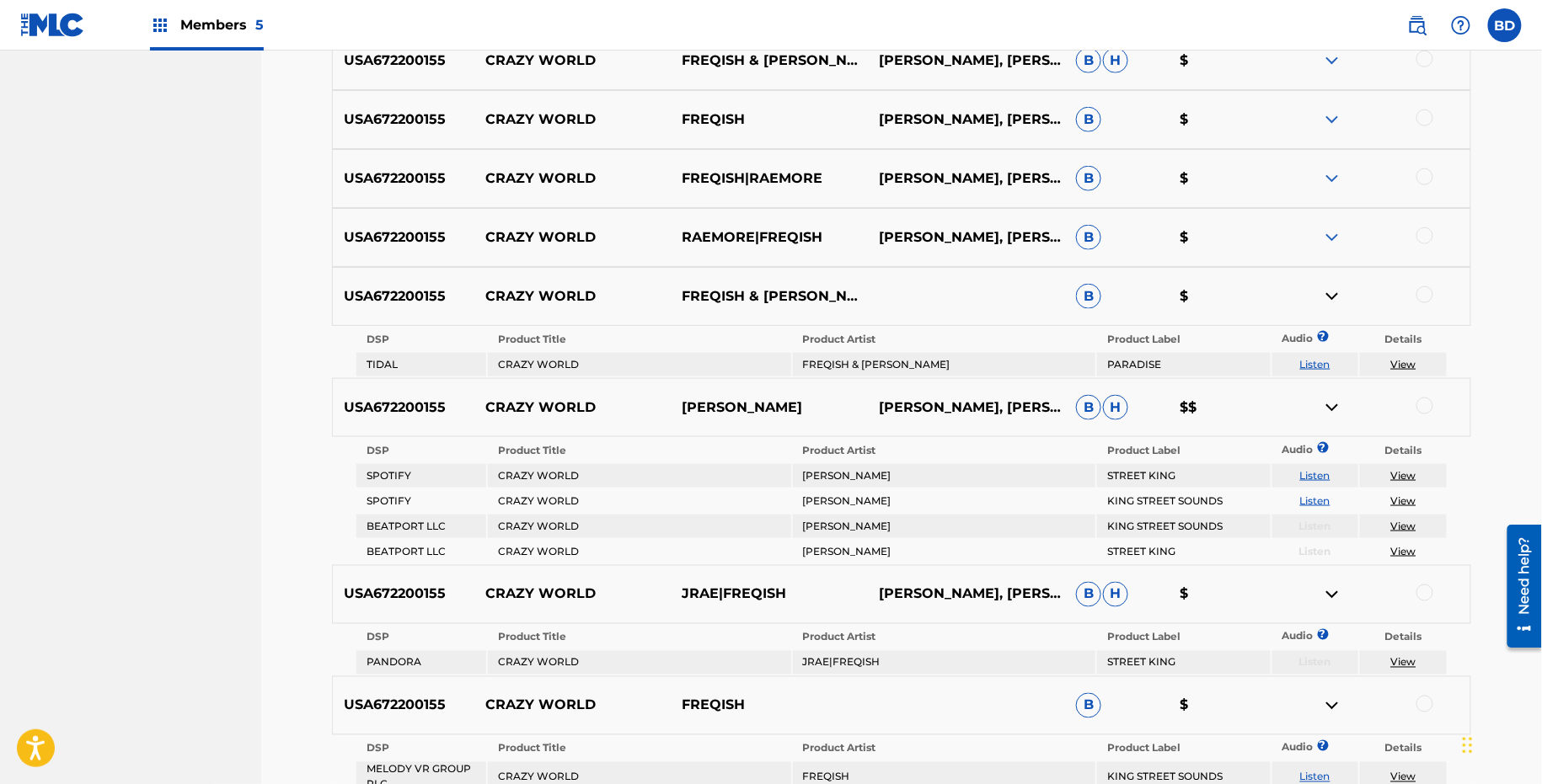
click at [1338, 238] on img at bounding box center [1332, 238] width 20 height 20
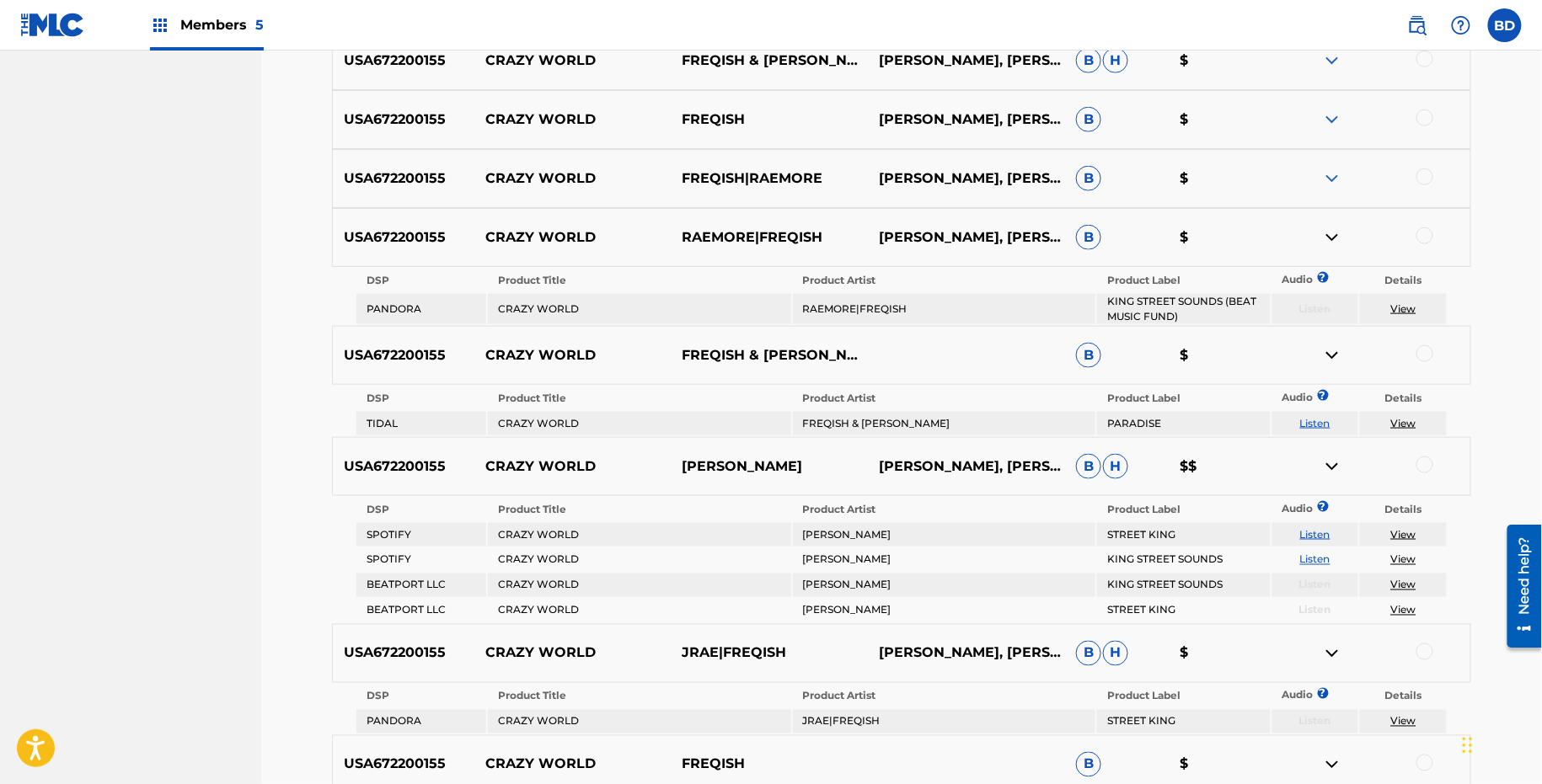
click at [1339, 175] on img at bounding box center [1332, 179] width 20 height 20
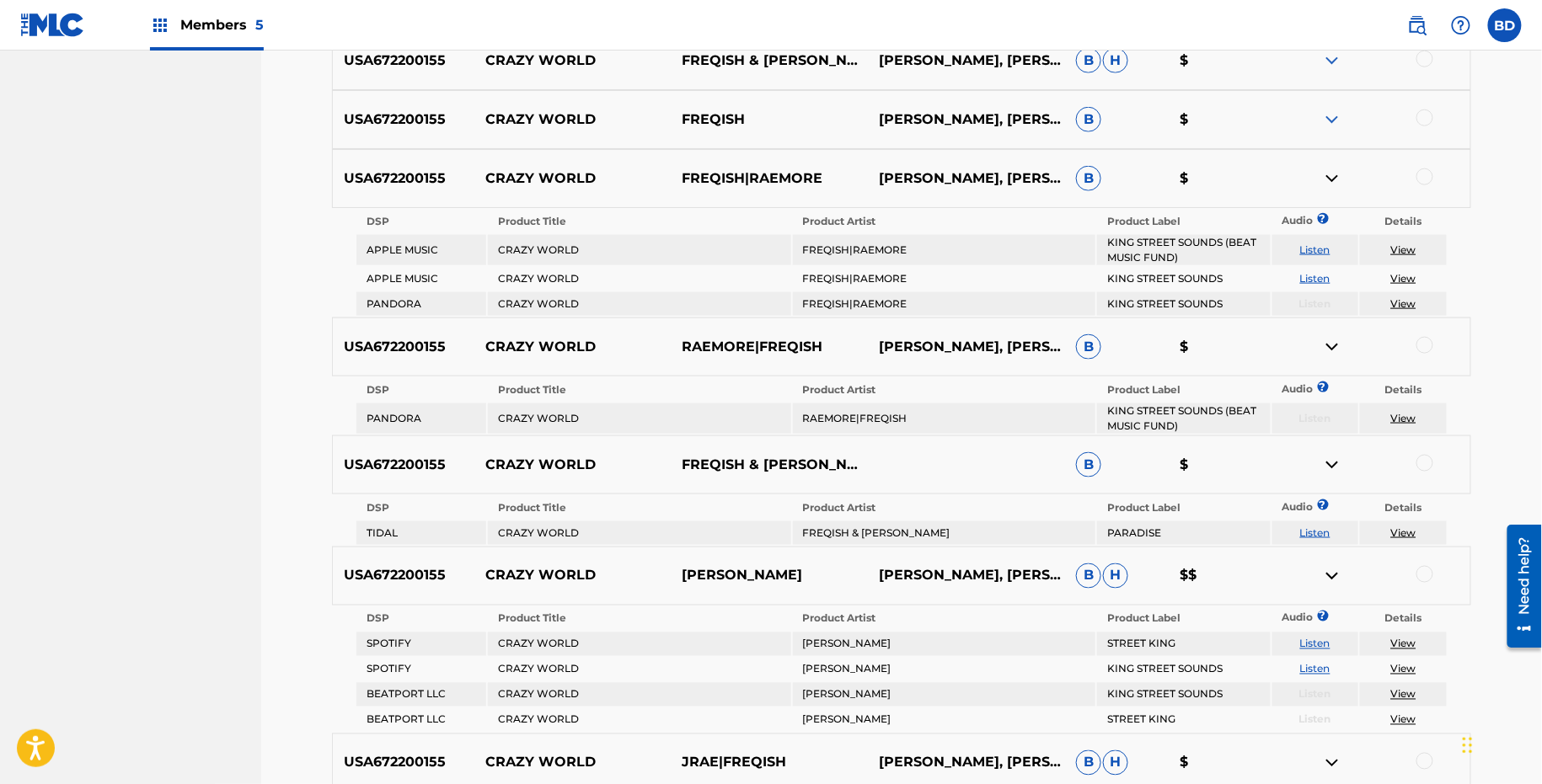
click at [1335, 114] on img at bounding box center [1332, 119] width 20 height 20
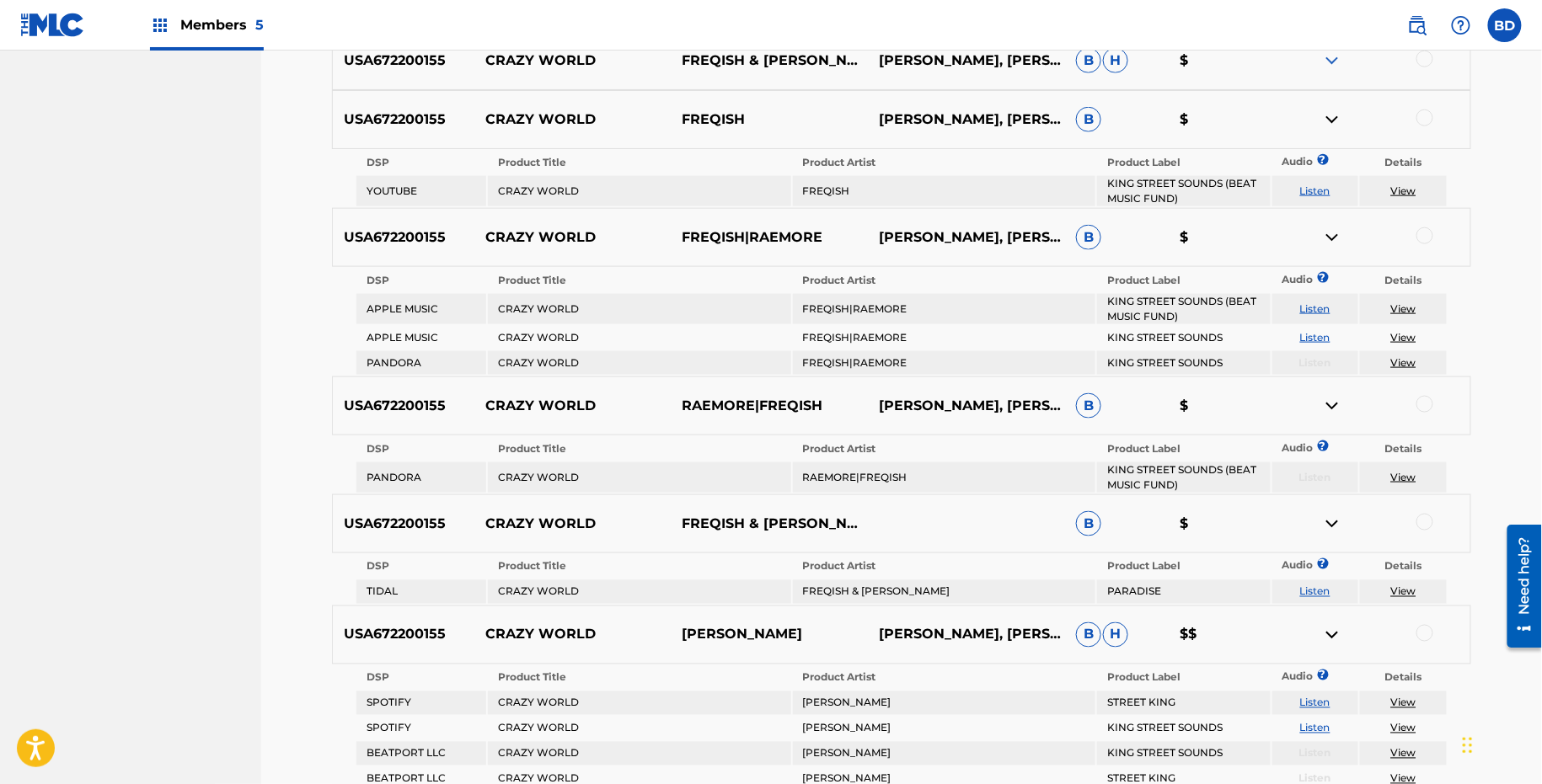
click at [1338, 44] on nav "Members 5 BD BD Brian Durant claims@sx-works.com Notification Preferences Profi…" at bounding box center [771, 25] width 1542 height 50
click at [1337, 50] on img at bounding box center [1332, 61] width 20 height 20
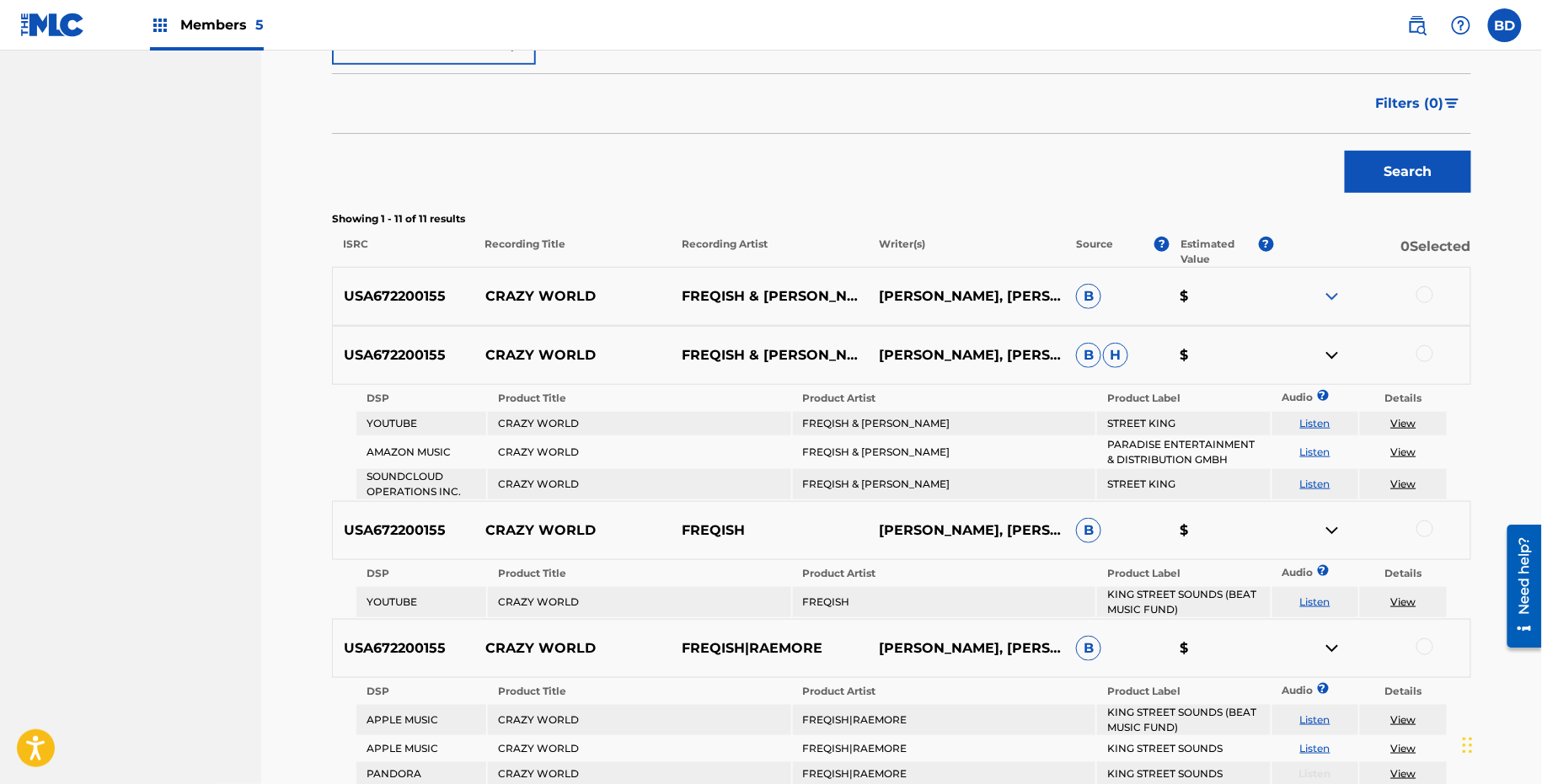
scroll to position [293, 0]
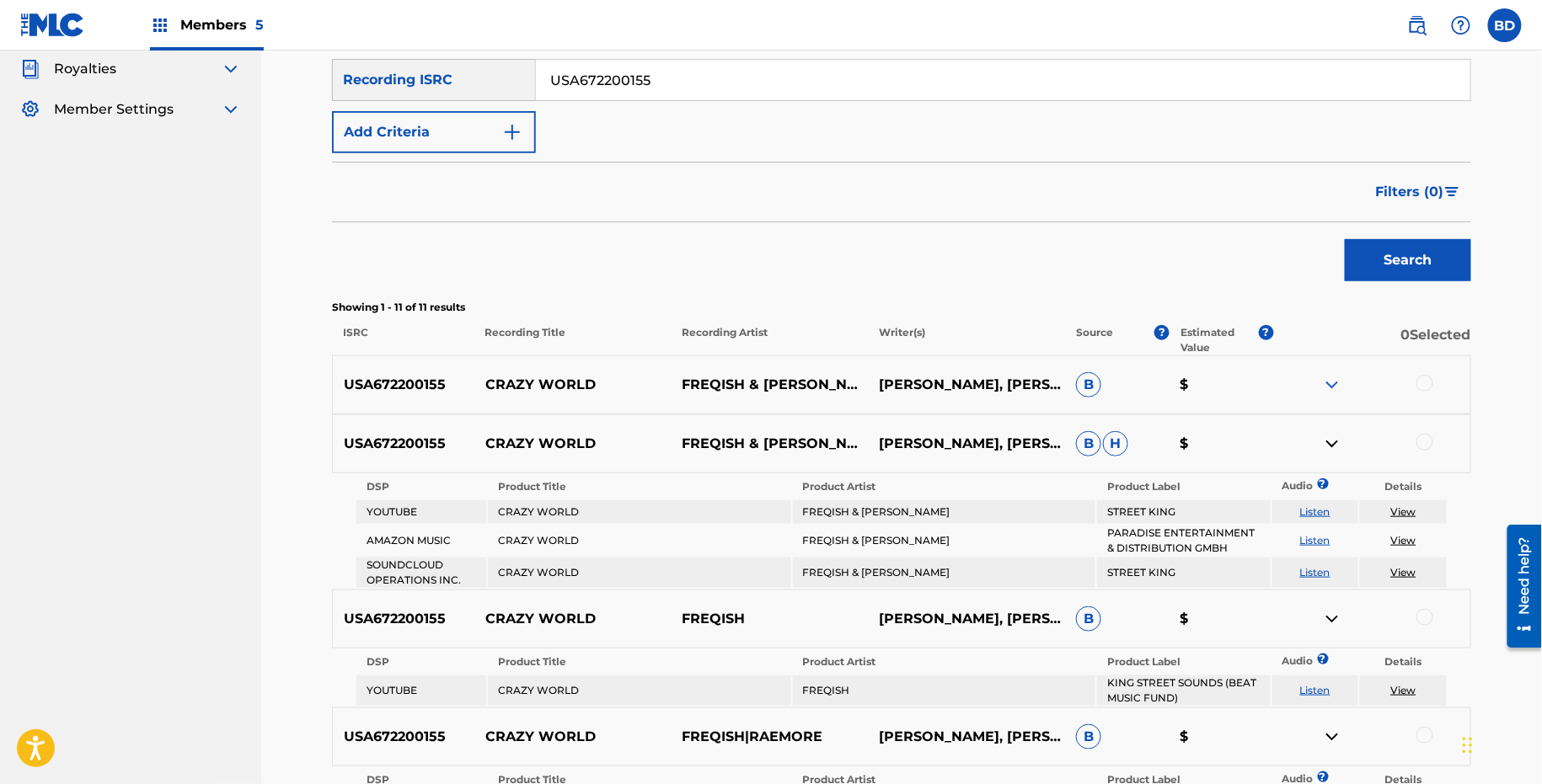
click at [1324, 396] on div "USA672200155 CRAZY WORLD FREQISH & RAEMORE BRANDON LEE, JESSICA RAE DUARTE B $" at bounding box center [901, 385] width 1139 height 59
click at [1326, 388] on img at bounding box center [1332, 385] width 20 height 20
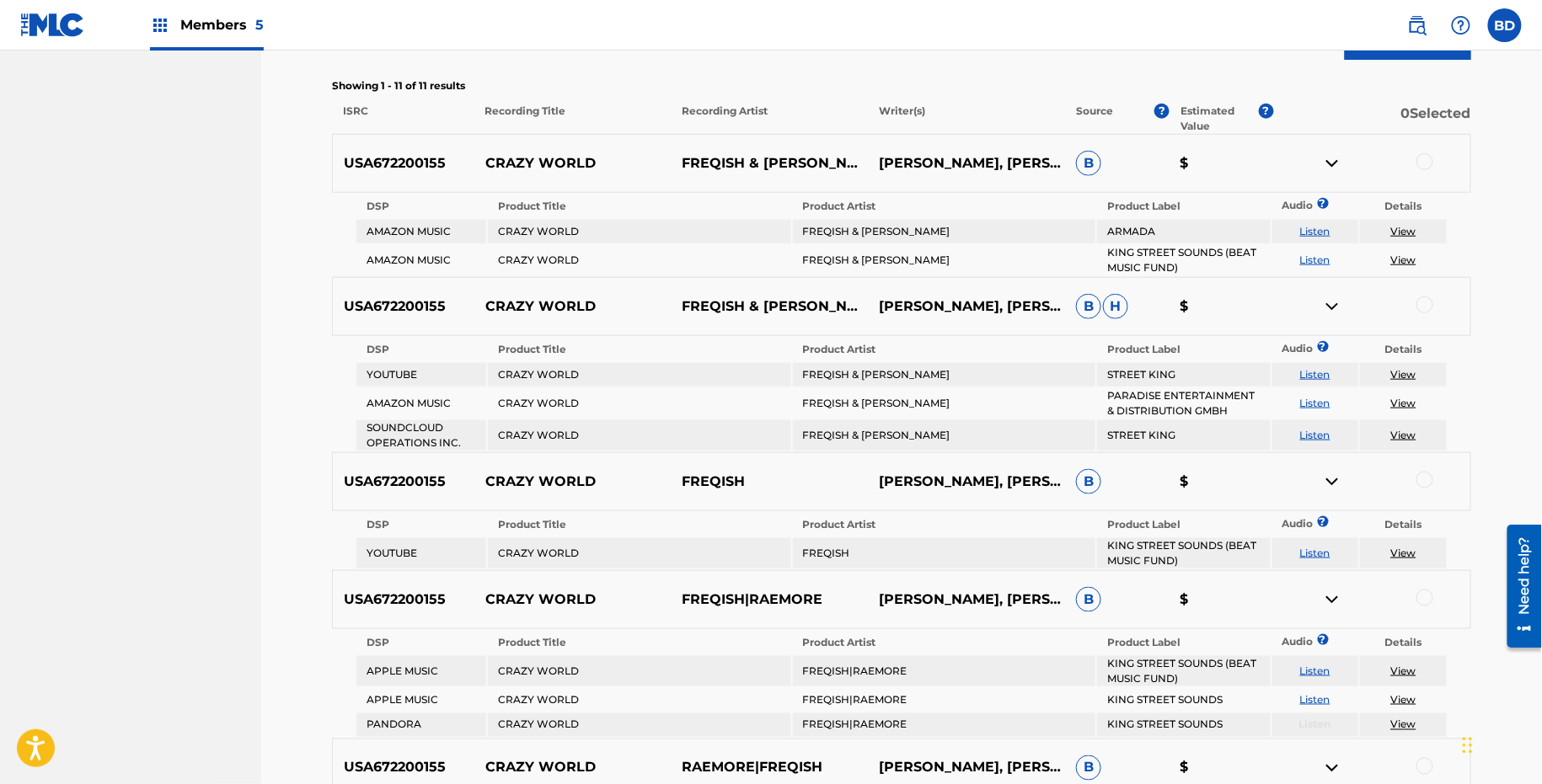
scroll to position [554, 0]
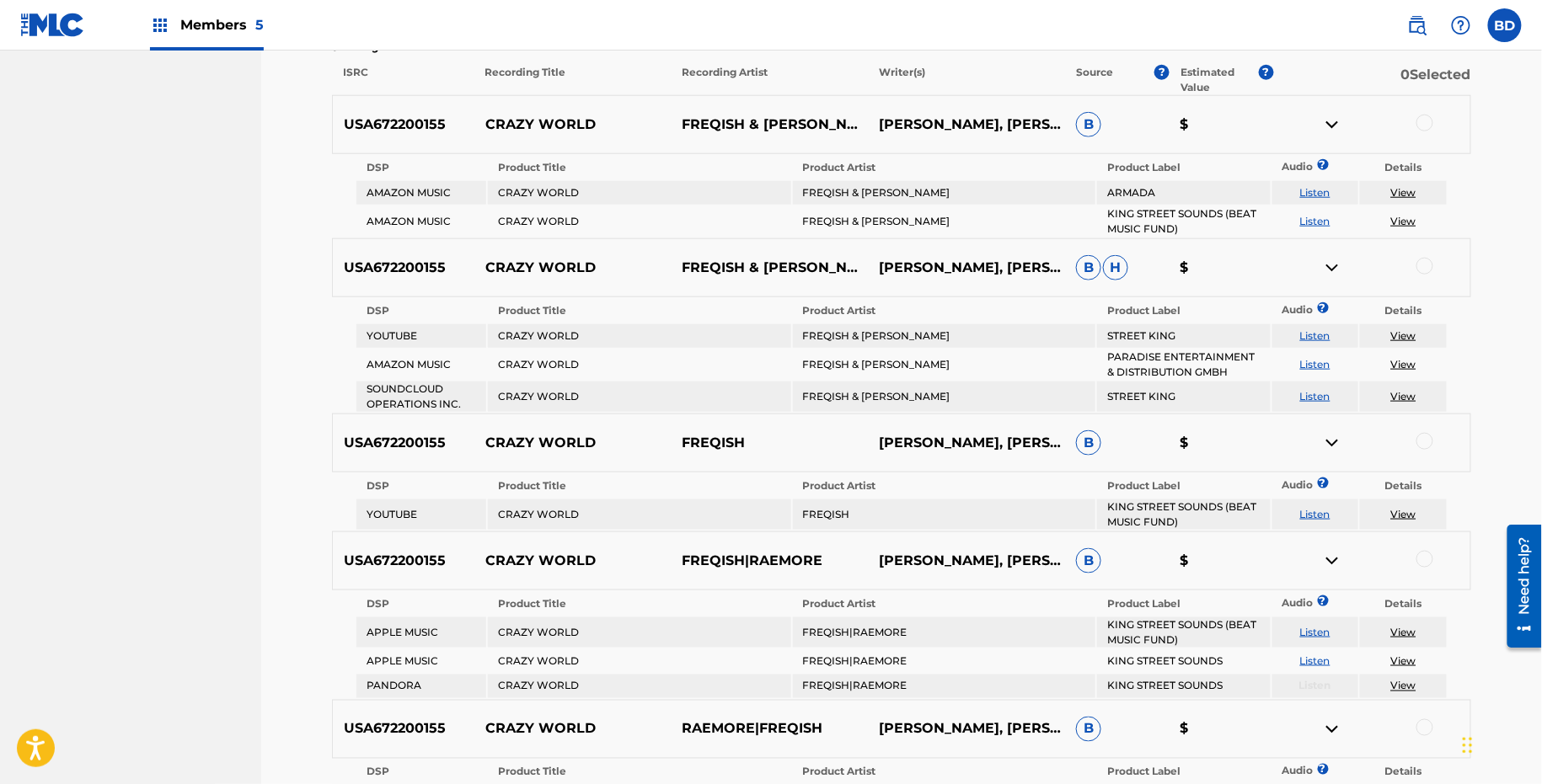
click at [544, 276] on div "USA672200155 CRAZY WORLD FREQISH & JRAE BRANDON LEE, JESSICA RAE DUARTE B H $" at bounding box center [901, 267] width 1139 height 59
copy p "CRAZY WORLD"
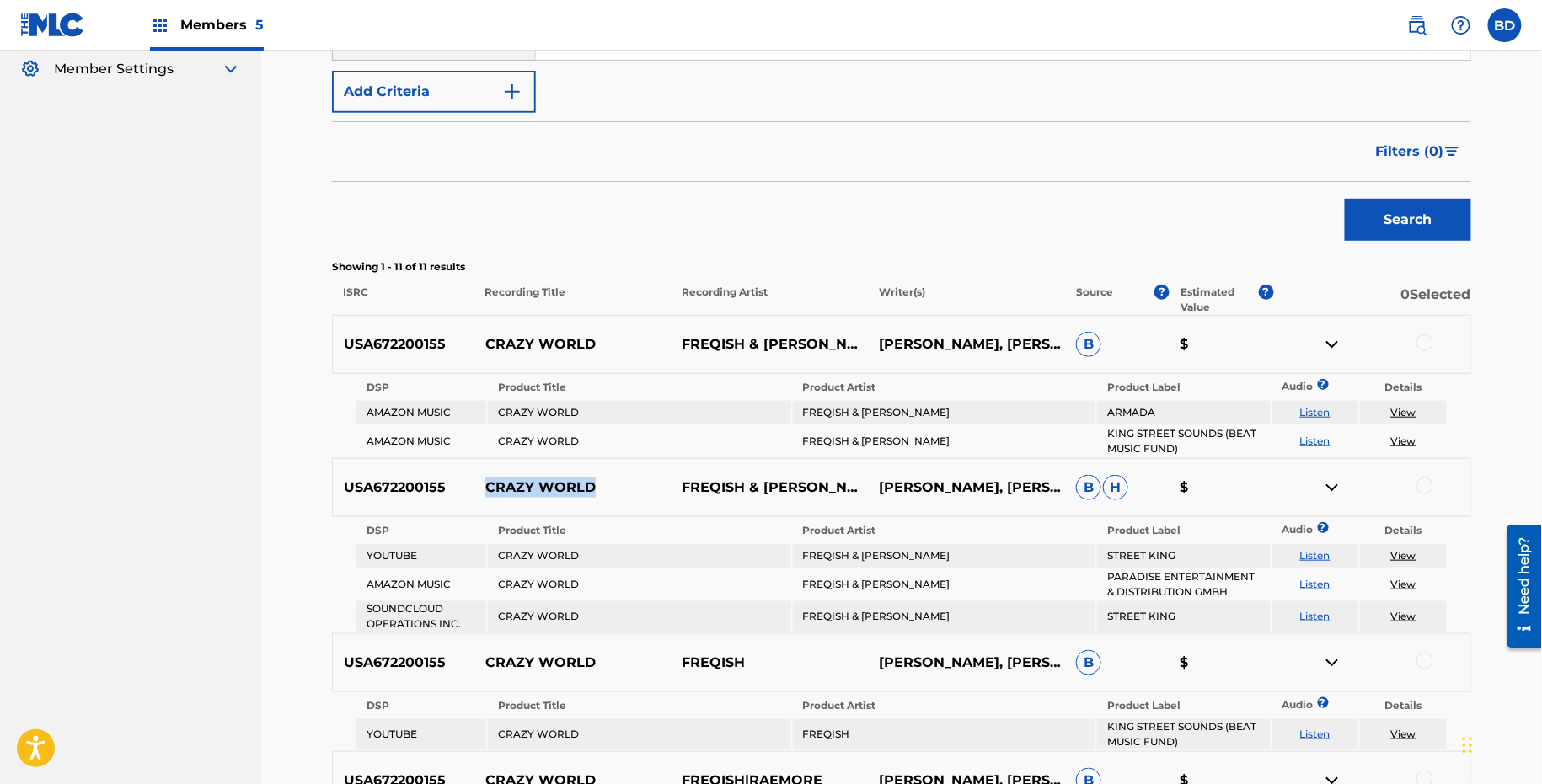
scroll to position [74, 0]
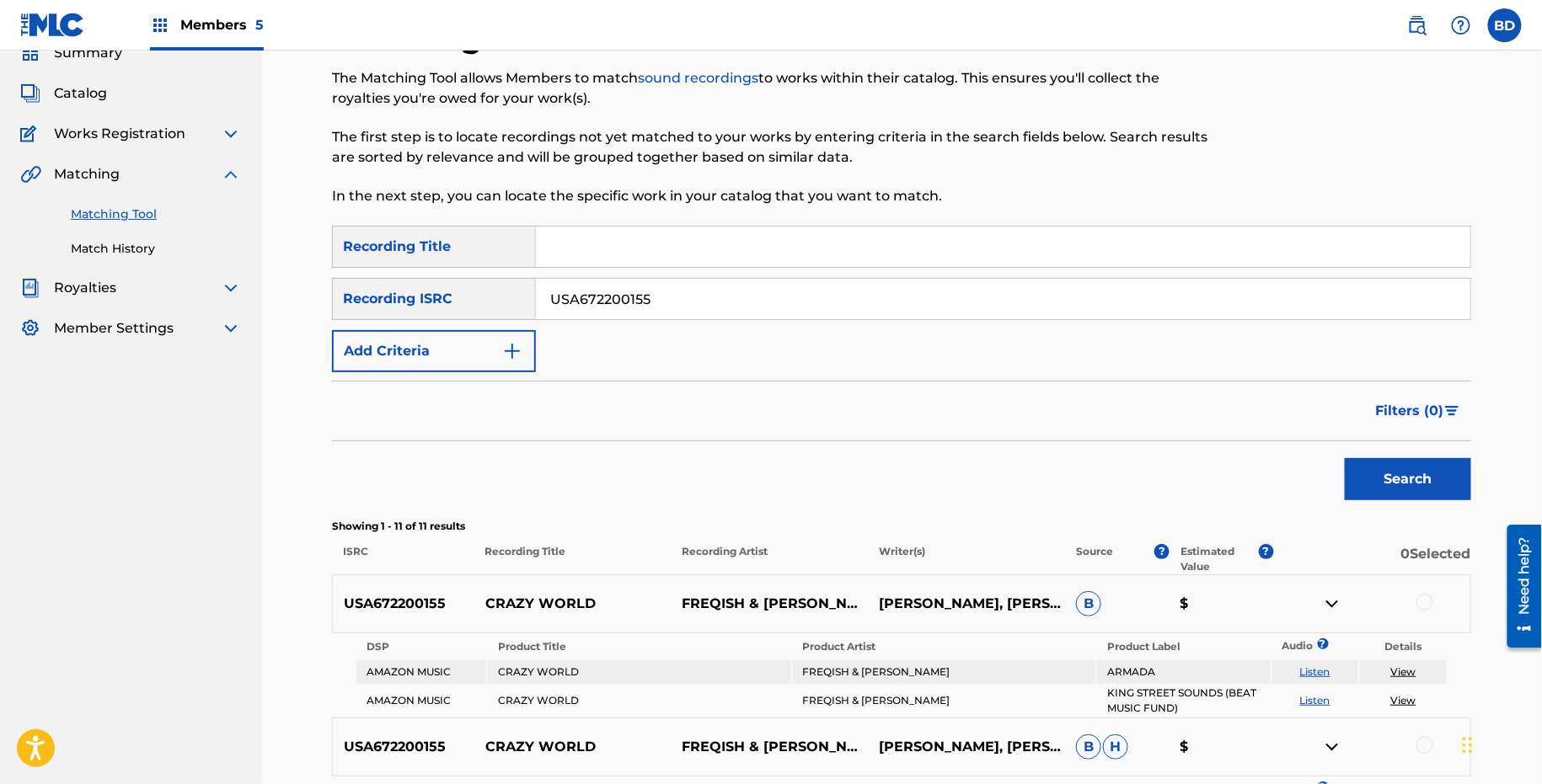
click at [586, 288] on input "USA672200155" at bounding box center [1003, 299] width 934 height 40
paste input "49"
click at [1345, 458] on button "Search" at bounding box center [1408, 479] width 126 height 42
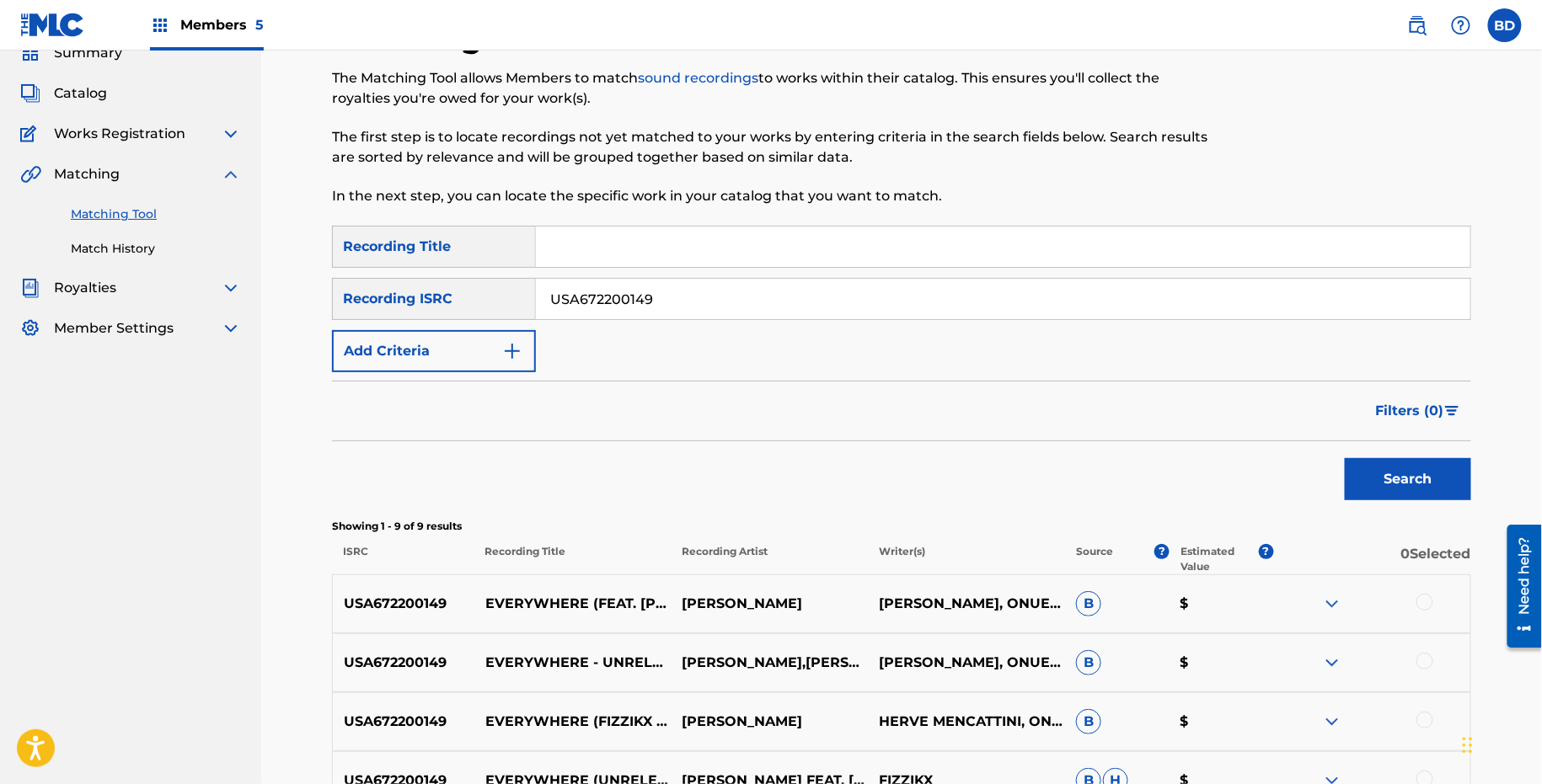
scroll to position [559, 0]
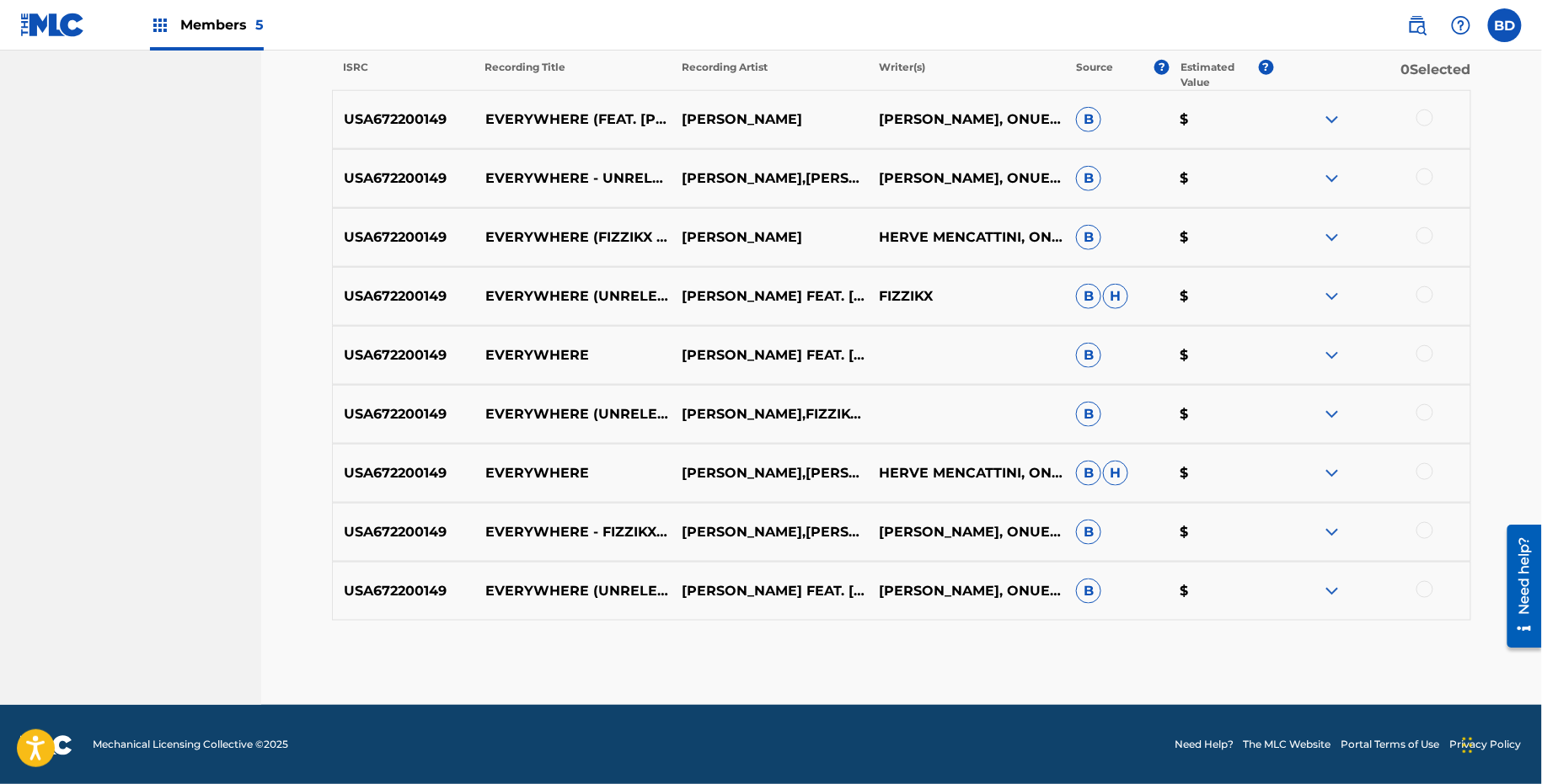
click at [1312, 581] on div at bounding box center [1371, 591] width 197 height 20
click at [1334, 593] on img at bounding box center [1332, 591] width 20 height 20
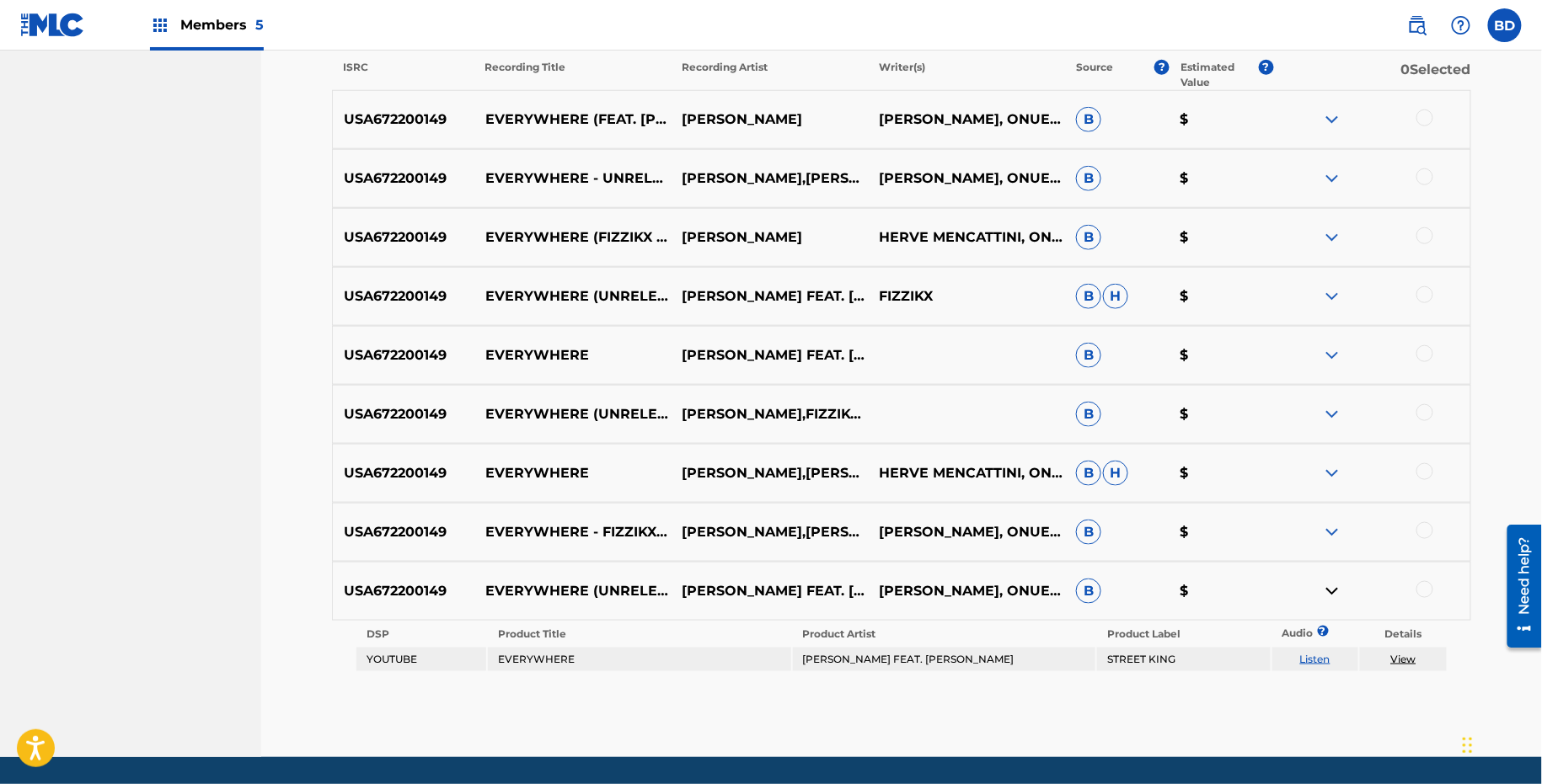
click at [1344, 507] on div "USA672200149 EVERYWHERE - FIZZIKX ALTERNATIVE REMIX JAMES DERON,PRECIOUS JAMES,…" at bounding box center [901, 532] width 1139 height 59
click at [1342, 531] on img at bounding box center [1332, 532] width 20 height 20
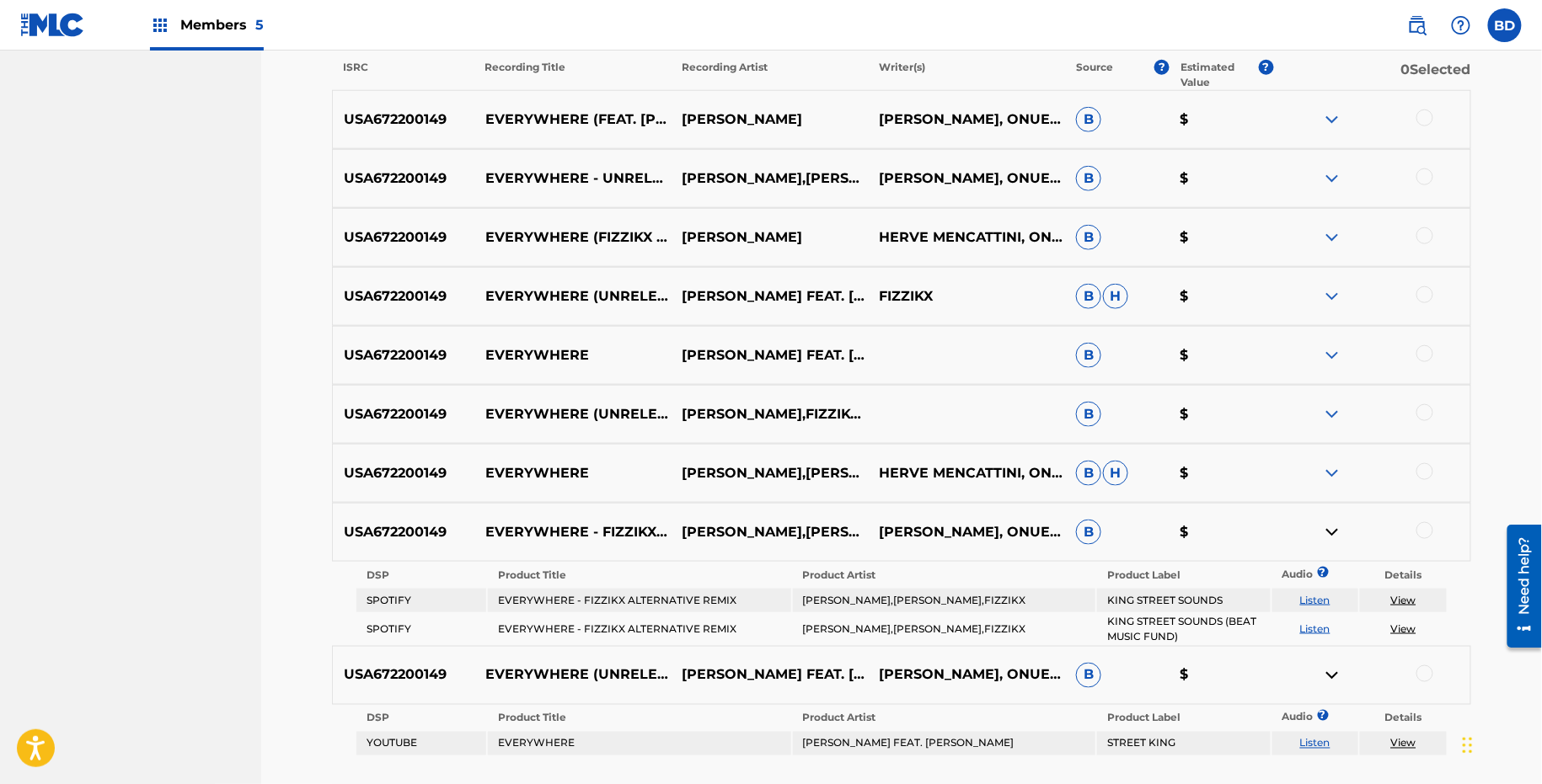
click at [1342, 446] on div "USA672200149 EVERYWHERE JAMES DERON,PRECIOUS JAMES HERVE MENCATTINI, ONUEGBUE M…" at bounding box center [901, 473] width 1139 height 59
click at [1342, 473] on img at bounding box center [1332, 473] width 20 height 20
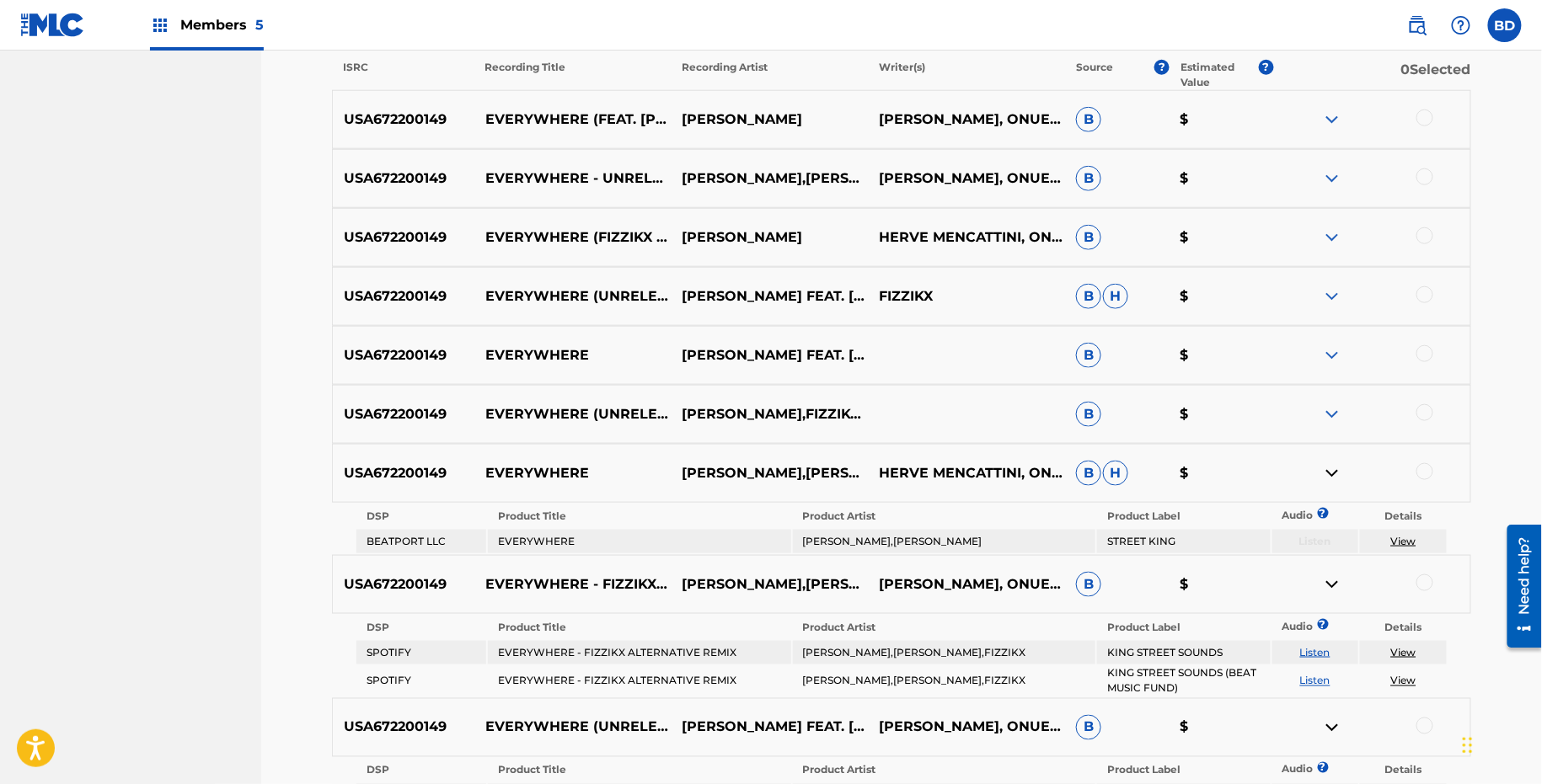
click at [1342, 388] on div "USA672200149 EVERYWHERE (UNRELEASED FIZZIKX ALTERNATIVE REMIX) PRECIOUS JAMES,F…" at bounding box center [901, 414] width 1139 height 59
click at [1342, 404] on img at bounding box center [1332, 415] width 20 height 20
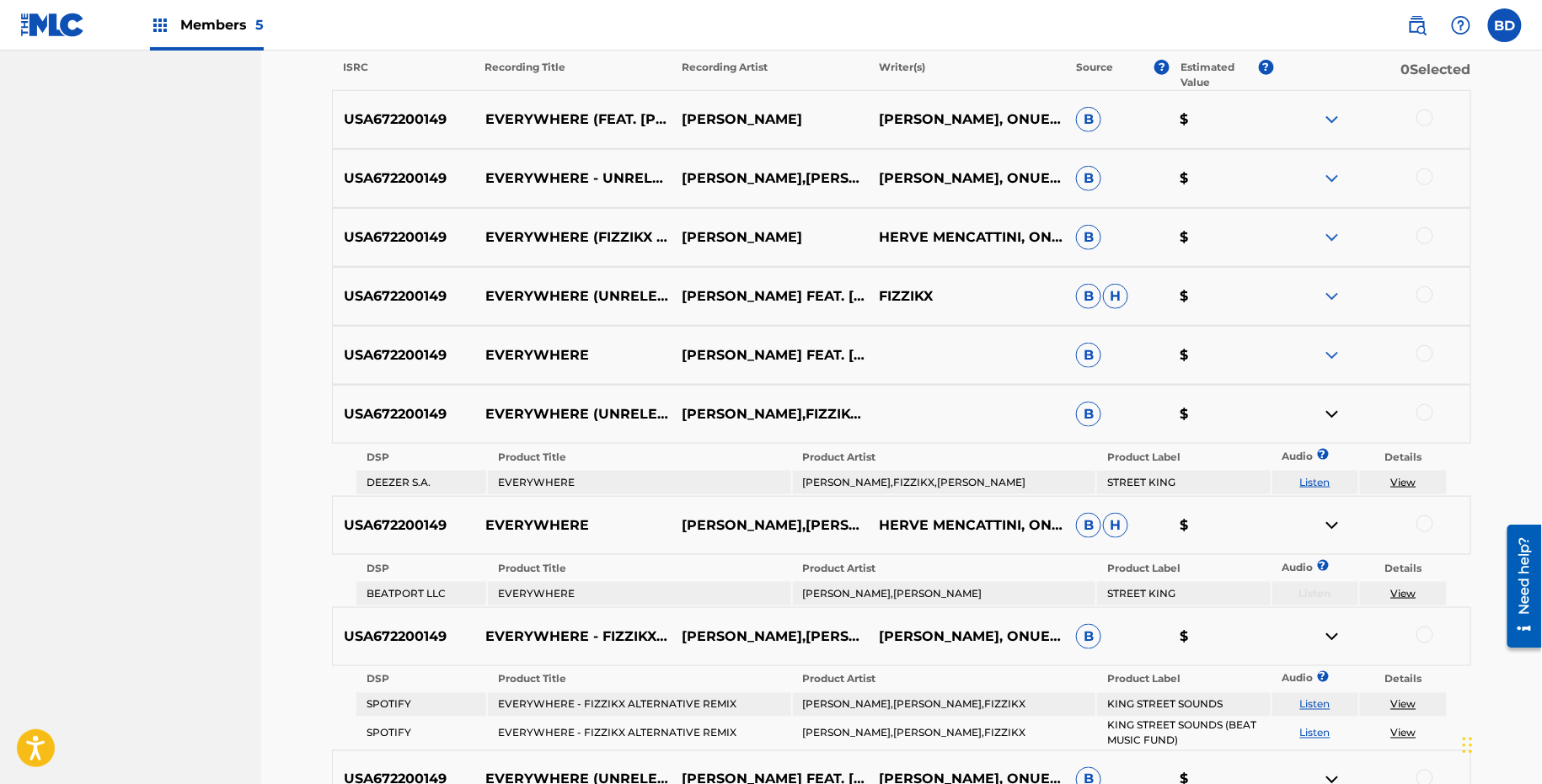
click at [1326, 332] on div "USA672200149 EVERYWHERE JAMES DERON FEAT. PRECIOUS JAMES B $" at bounding box center [901, 355] width 1139 height 59
click at [1329, 351] on img at bounding box center [1332, 356] width 20 height 20
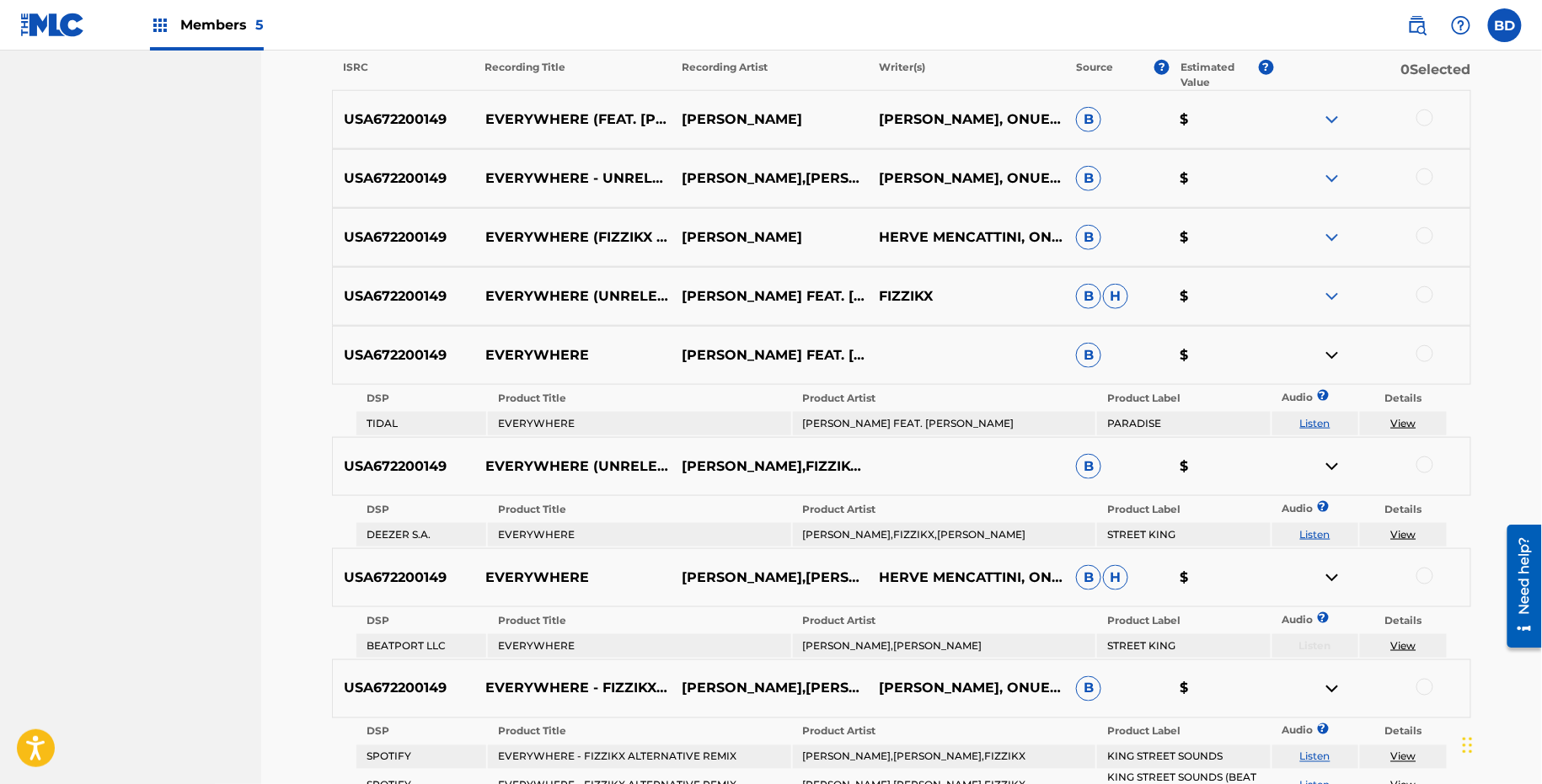
click at [1329, 264] on div "USA672200149 EVERYWHERE (FIZZIKX ALTERNATIVE REMIX) JAMES DERON HERVE MENCATTIN…" at bounding box center [901, 237] width 1139 height 59
click at [1329, 283] on div "USA672200149 EVERYWHERE (UNRELEASED FIZZIKX ALTERNATIVE REMIX) JAMES DERON FEAT…" at bounding box center [901, 296] width 1139 height 59
click at [1333, 299] on img at bounding box center [1332, 297] width 20 height 20
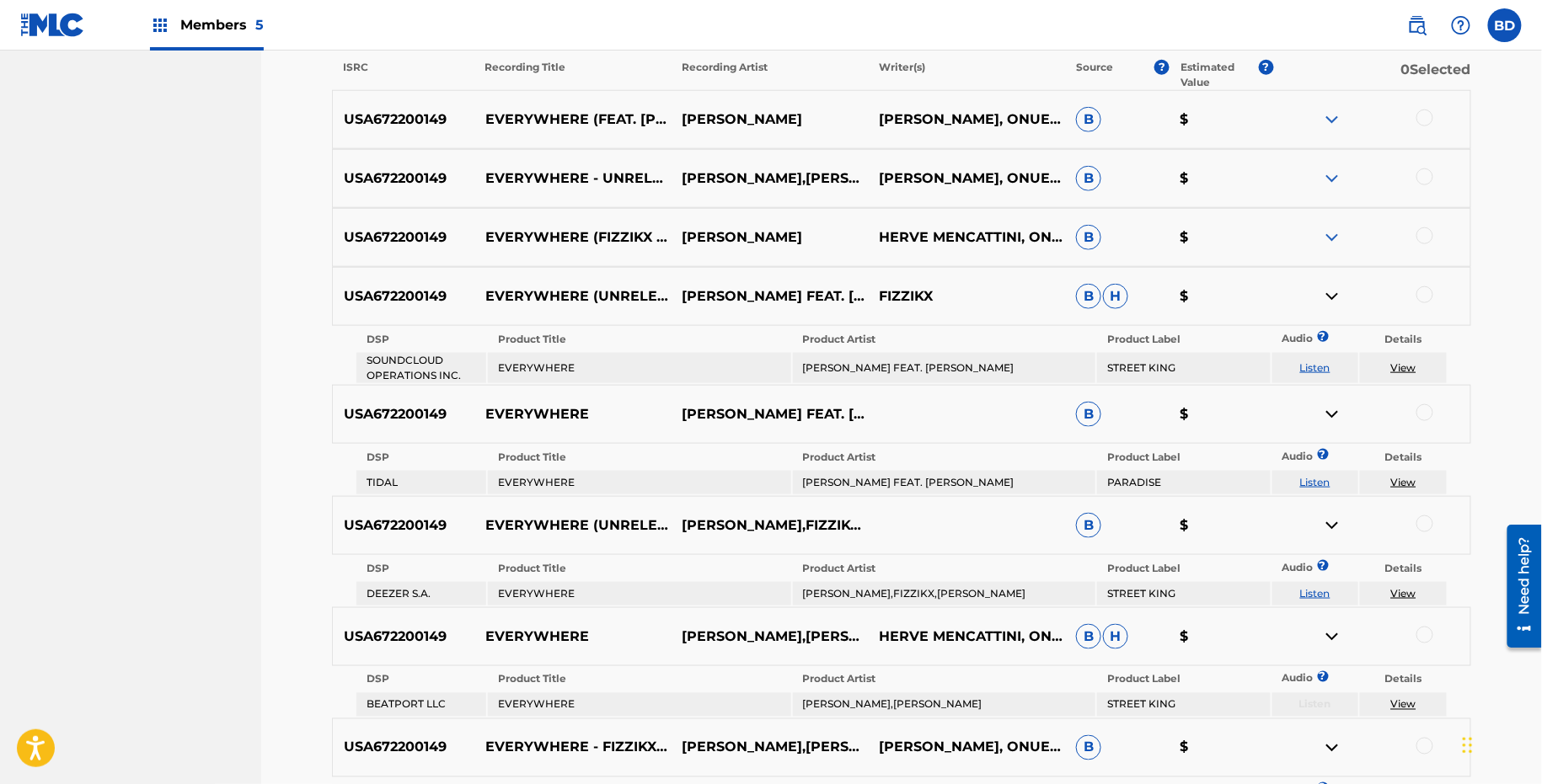
click at [1333, 233] on img at bounding box center [1332, 238] width 20 height 20
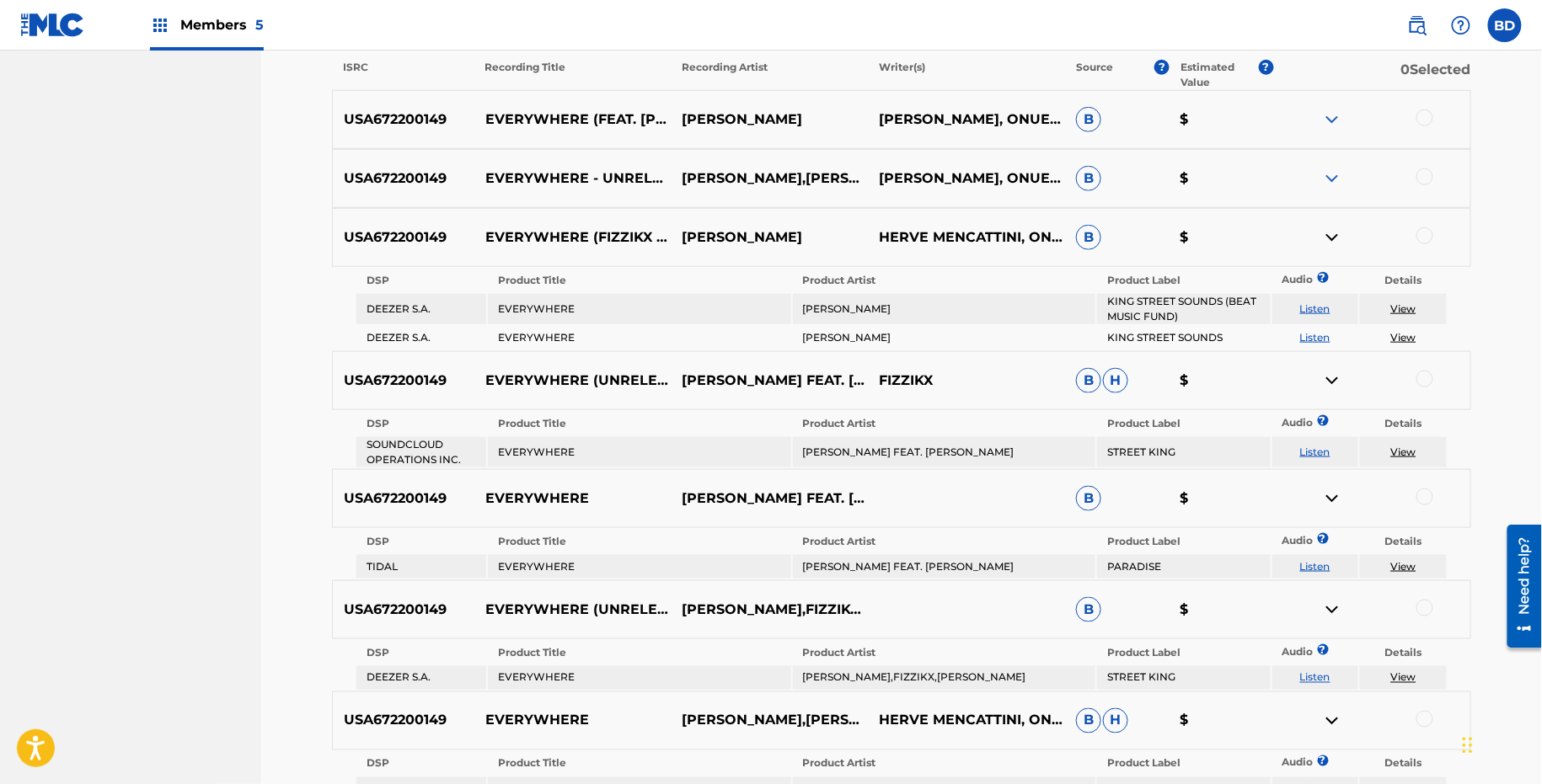
click at [1333, 172] on img at bounding box center [1332, 179] width 20 height 20
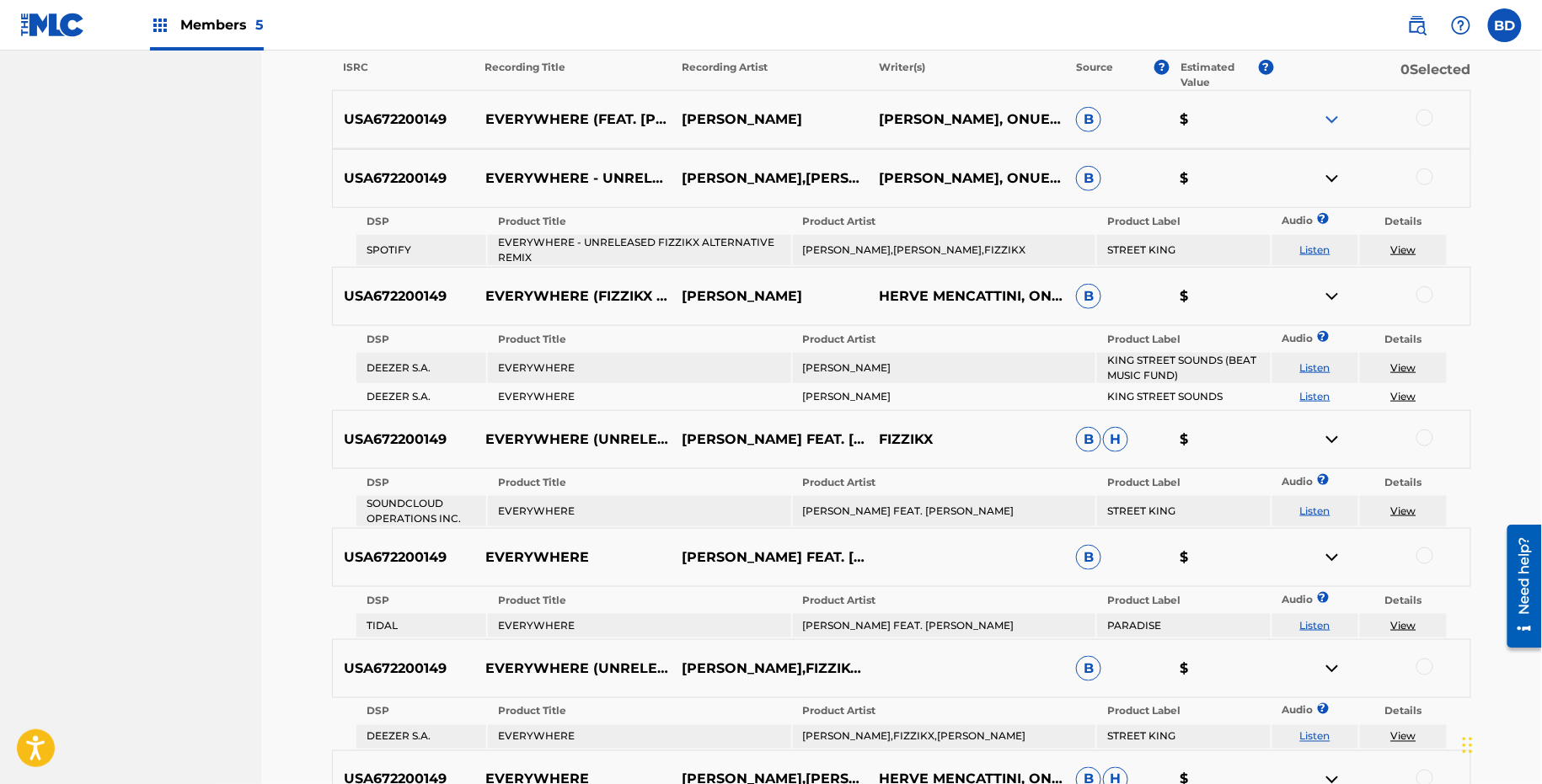
click at [1333, 109] on img at bounding box center [1332, 119] width 20 height 20
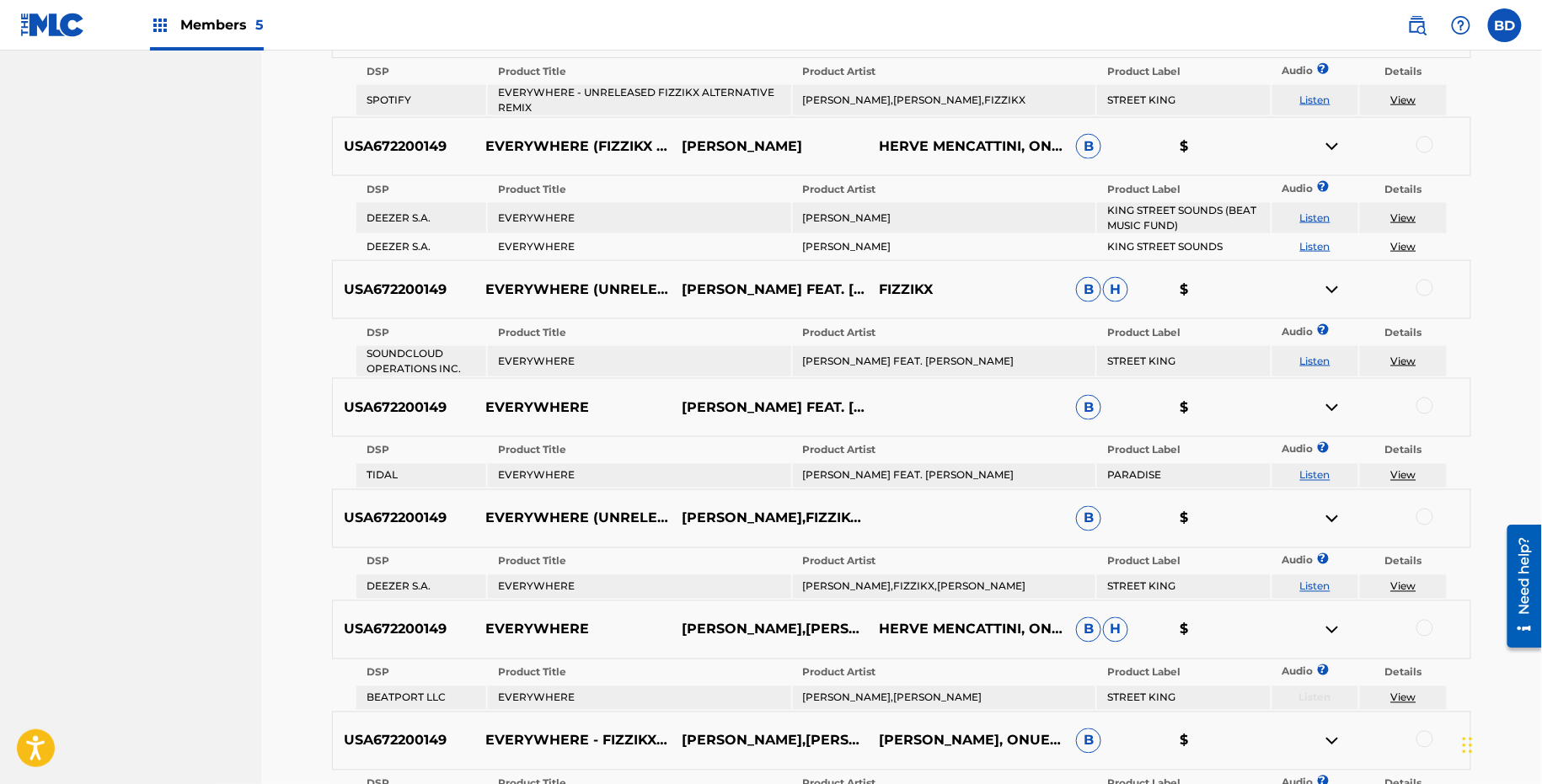
scroll to position [0, 0]
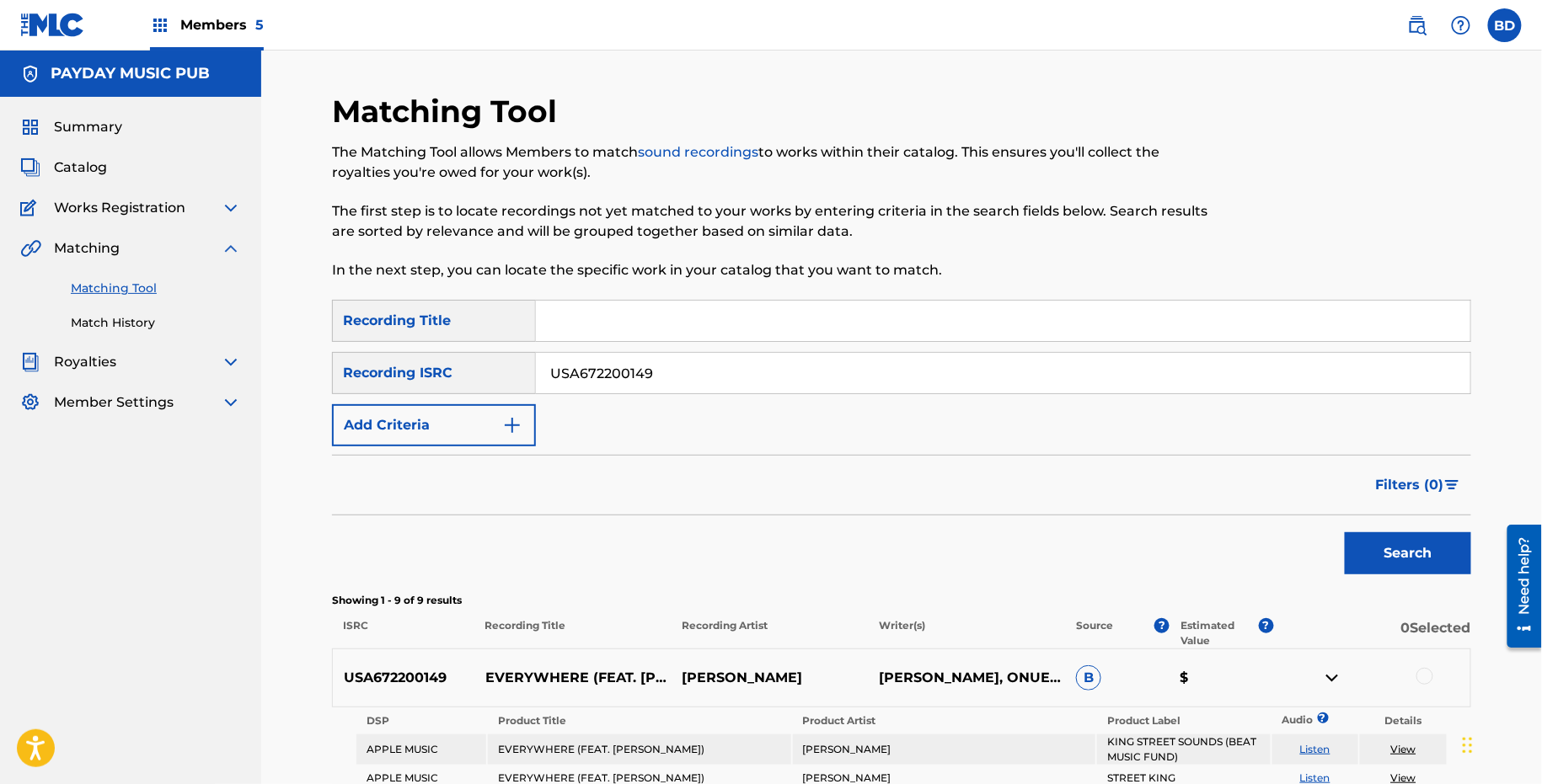
click at [581, 395] on div "SearchWithCriteria4069a5f0-fdba-4e11-9371-b7520387d090 Recording Title SearchWi…" at bounding box center [901, 374] width 1139 height 147
click at [581, 397] on div "SearchWithCriteria4069a5f0-fdba-4e11-9371-b7520387d090 Recording Title SearchWi…" at bounding box center [901, 374] width 1139 height 147
click at [581, 368] on input "USA672200149" at bounding box center [1003, 373] width 934 height 40
paste input "20"
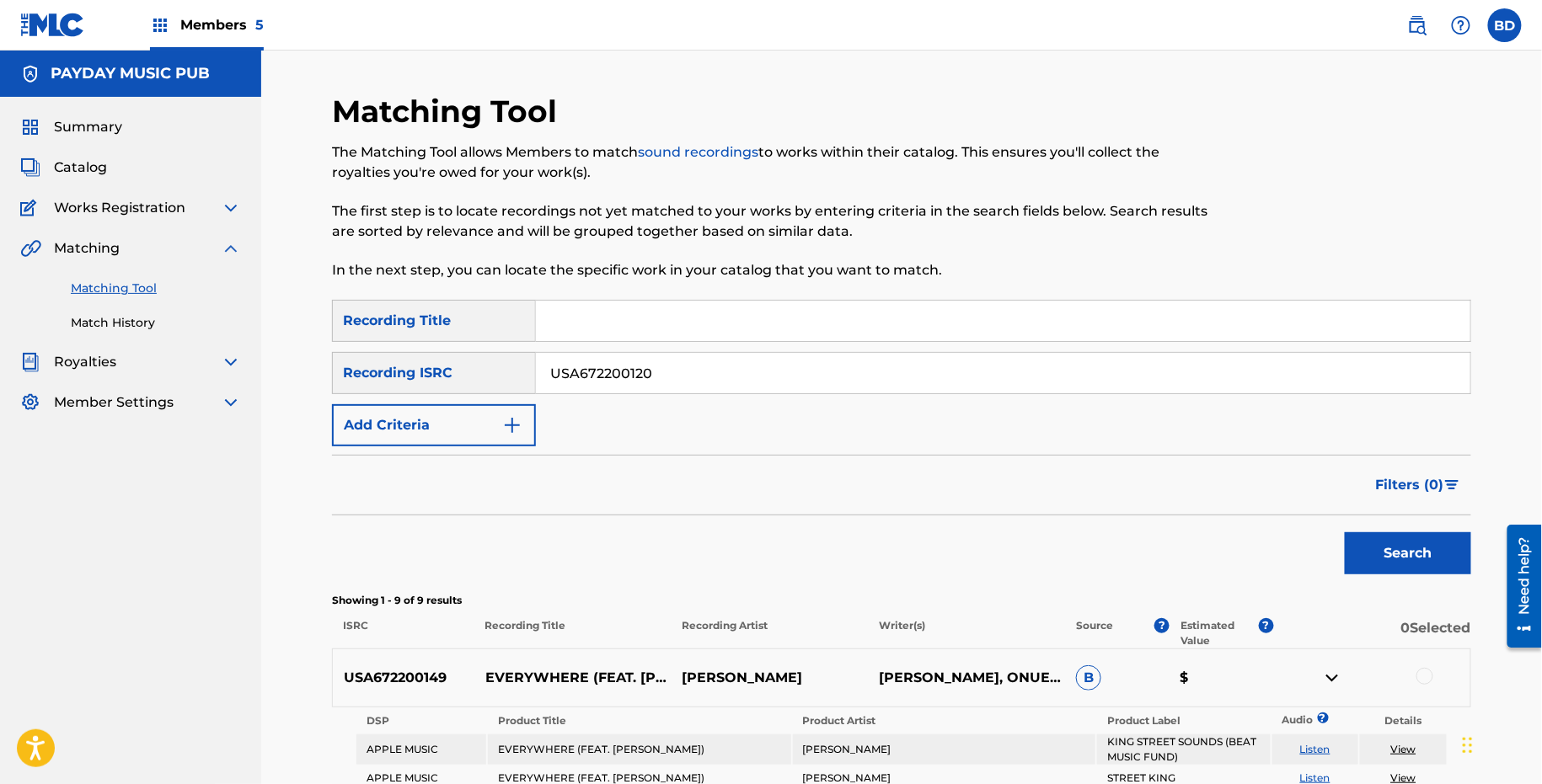
click at [1345, 532] on button "Search" at bounding box center [1408, 553] width 126 height 42
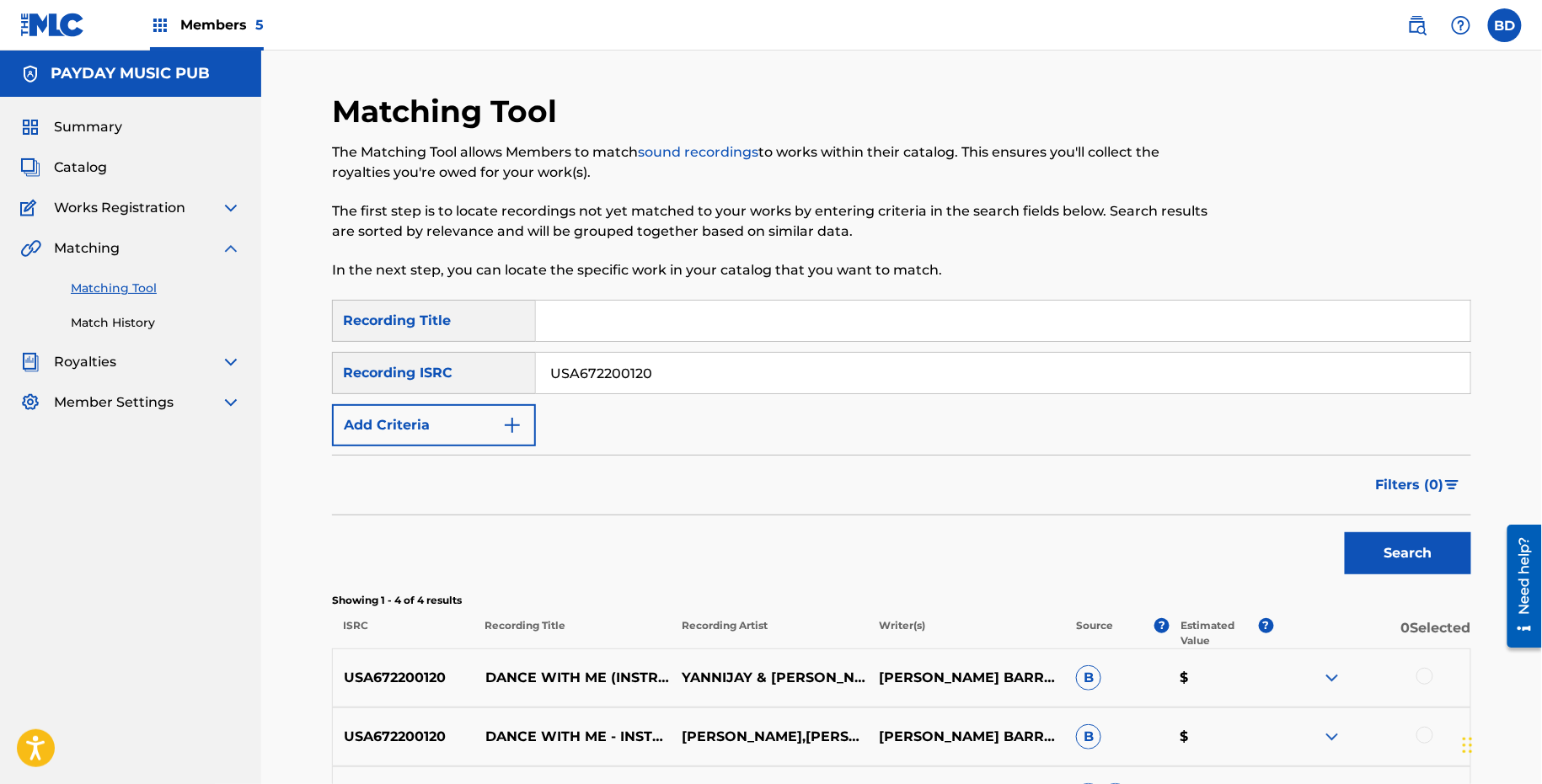
scroll to position [264, 0]
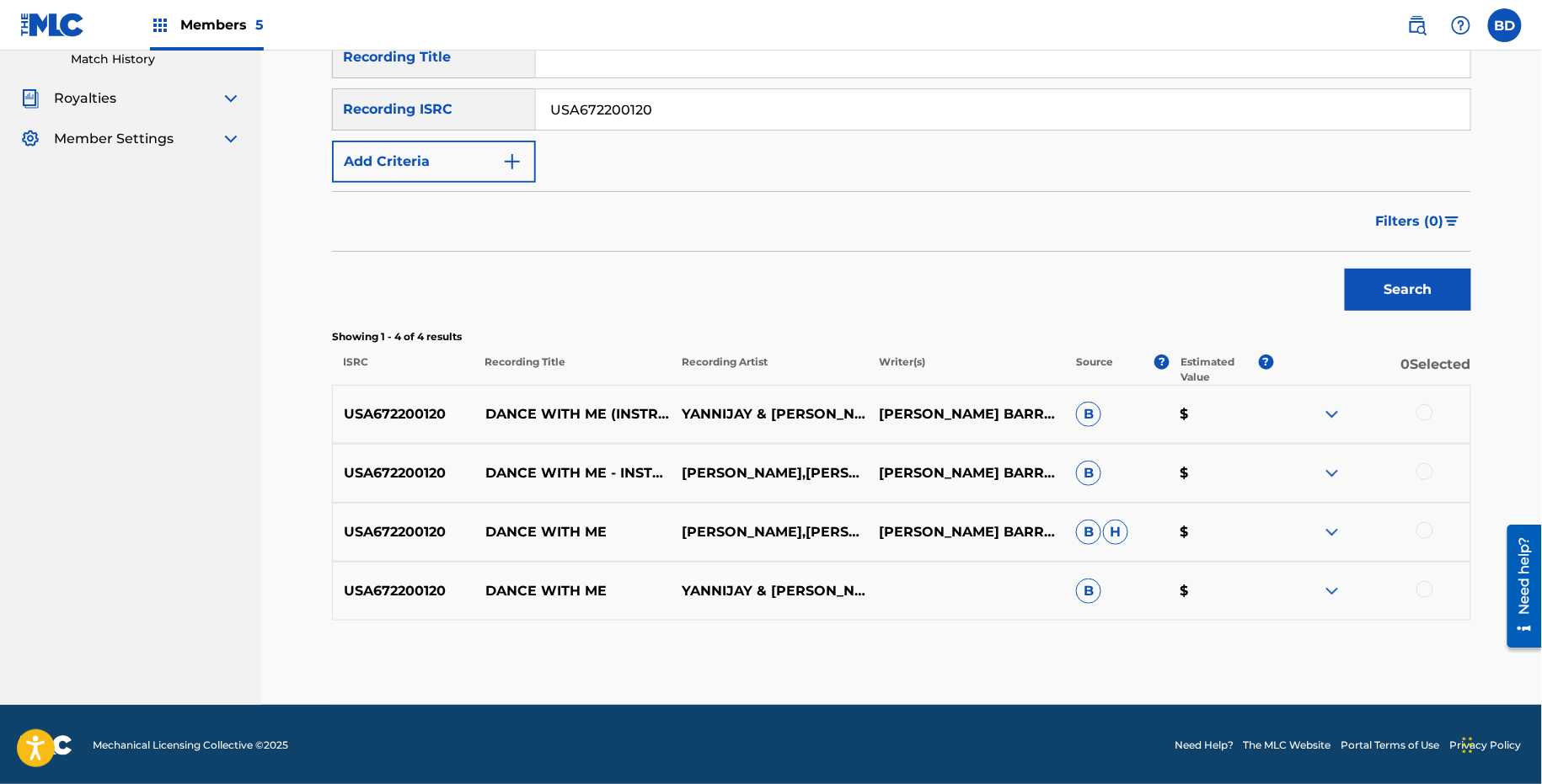
click at [1325, 589] on img at bounding box center [1332, 591] width 20 height 20
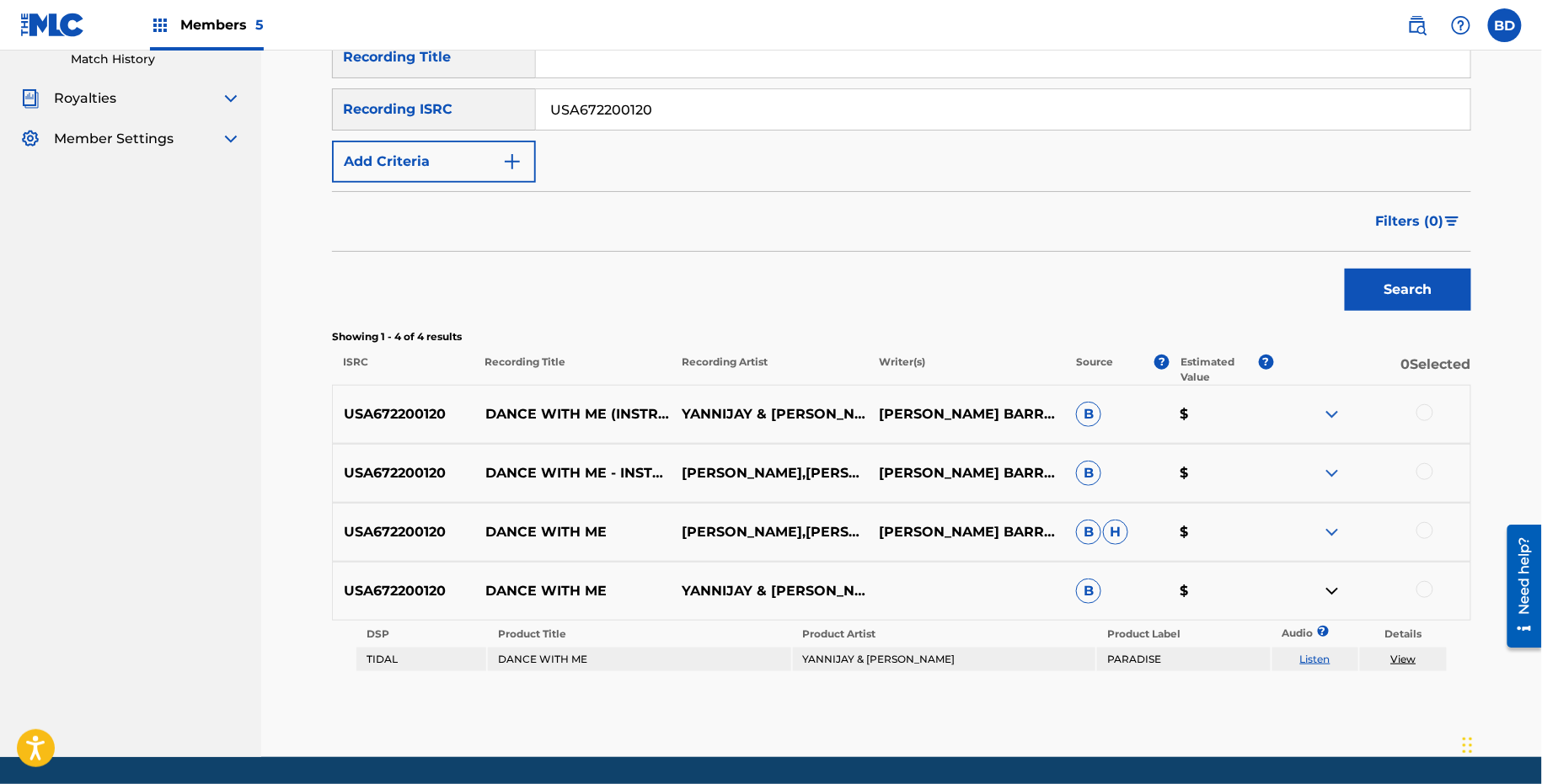
click at [1330, 520] on div "USA672200120 DANCE WITH ME ANDREA AGUILAR,YANNIJAY MARIA ANDREA AGUILAR BARRASC…" at bounding box center [901, 532] width 1139 height 59
click at [1330, 531] on img at bounding box center [1332, 532] width 20 height 20
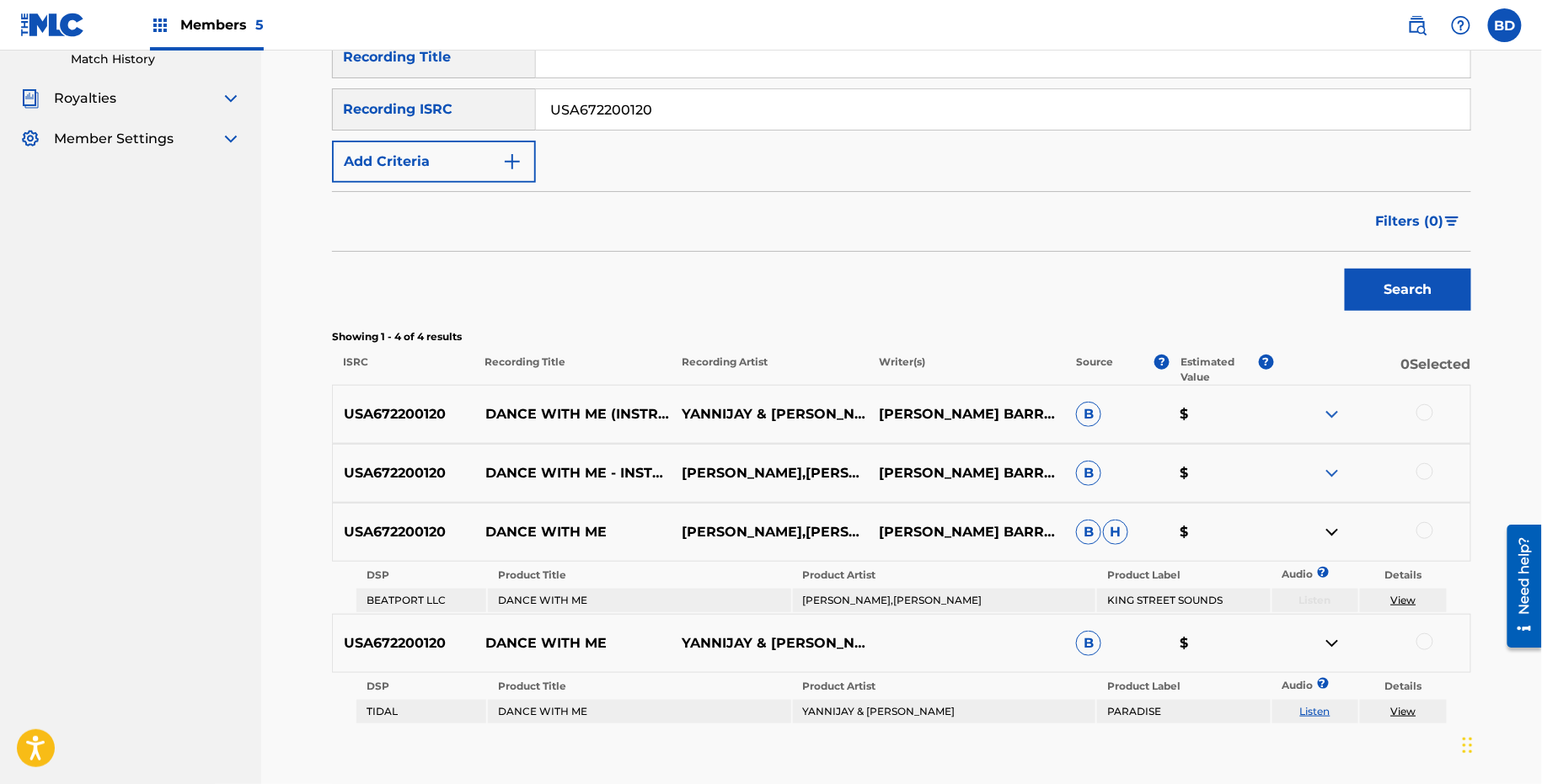
click at [1330, 445] on div "USA672200120 DANCE WITH ME - INSTRUMENTAL MIX YANNIJAY,ANDREA AGUILAR MARIA AND…" at bounding box center [901, 473] width 1139 height 59
click at [1327, 471] on img at bounding box center [1332, 473] width 20 height 20
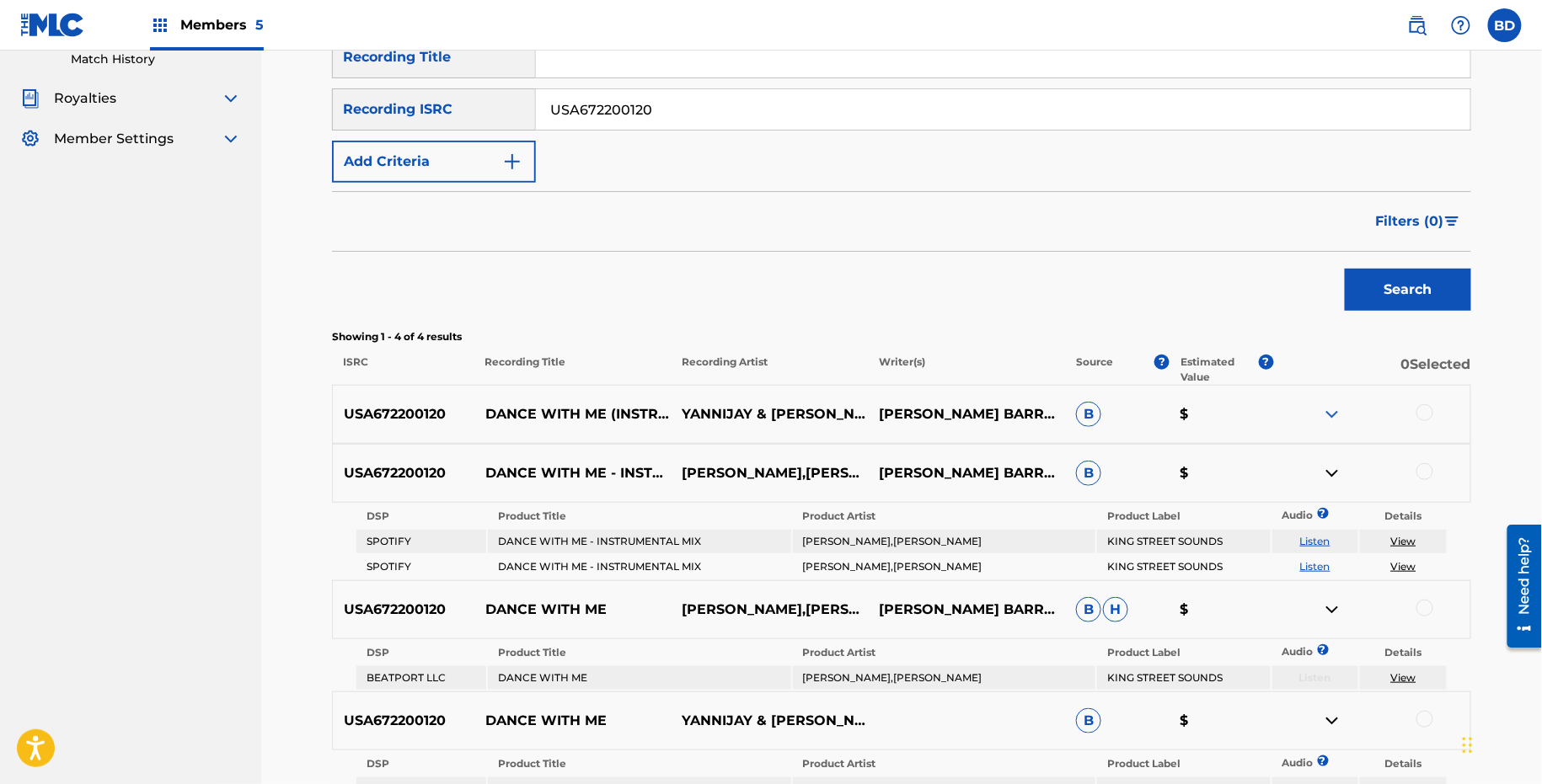
click at [1329, 418] on img at bounding box center [1332, 415] width 20 height 20
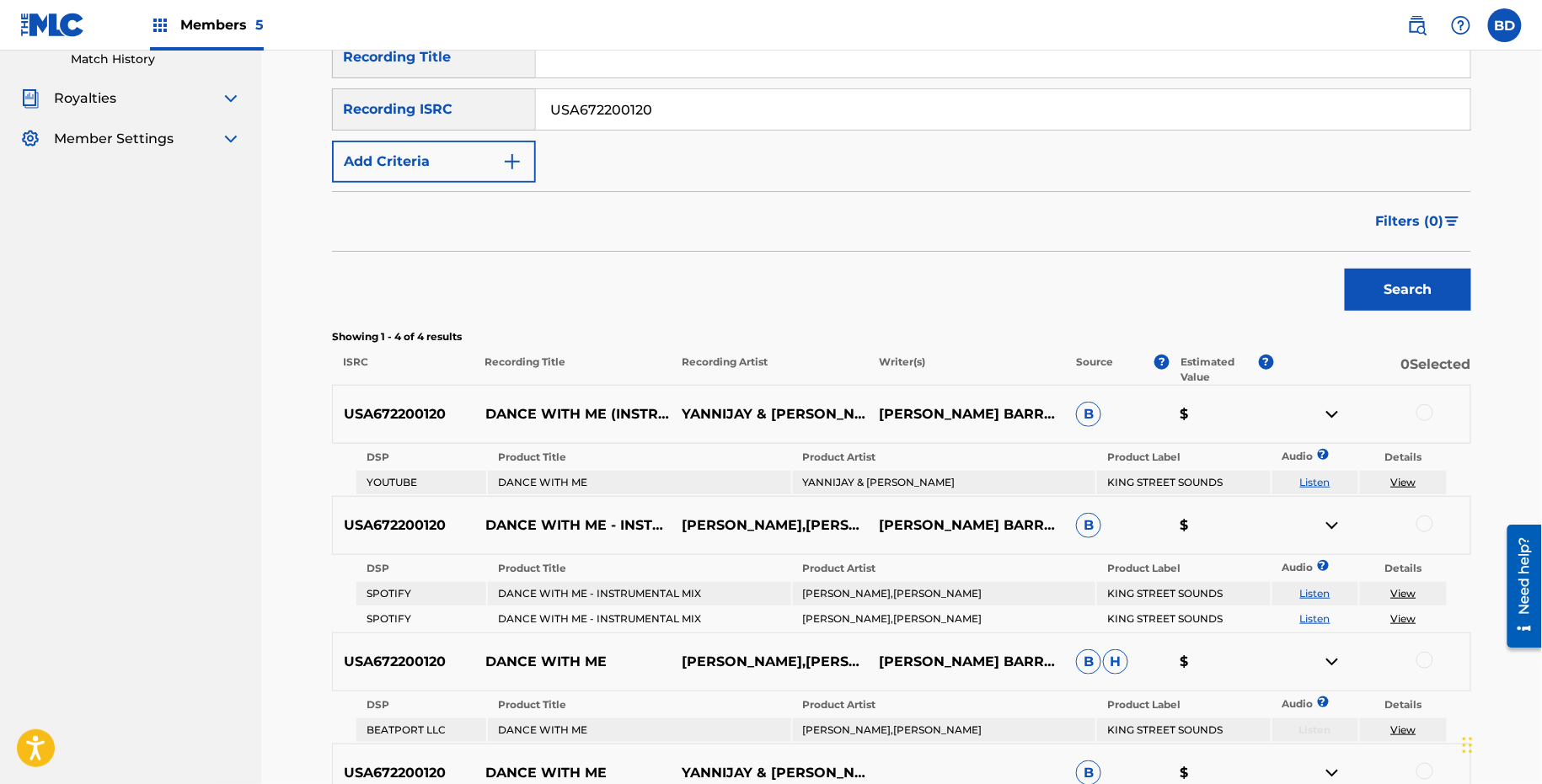
scroll to position [435, 0]
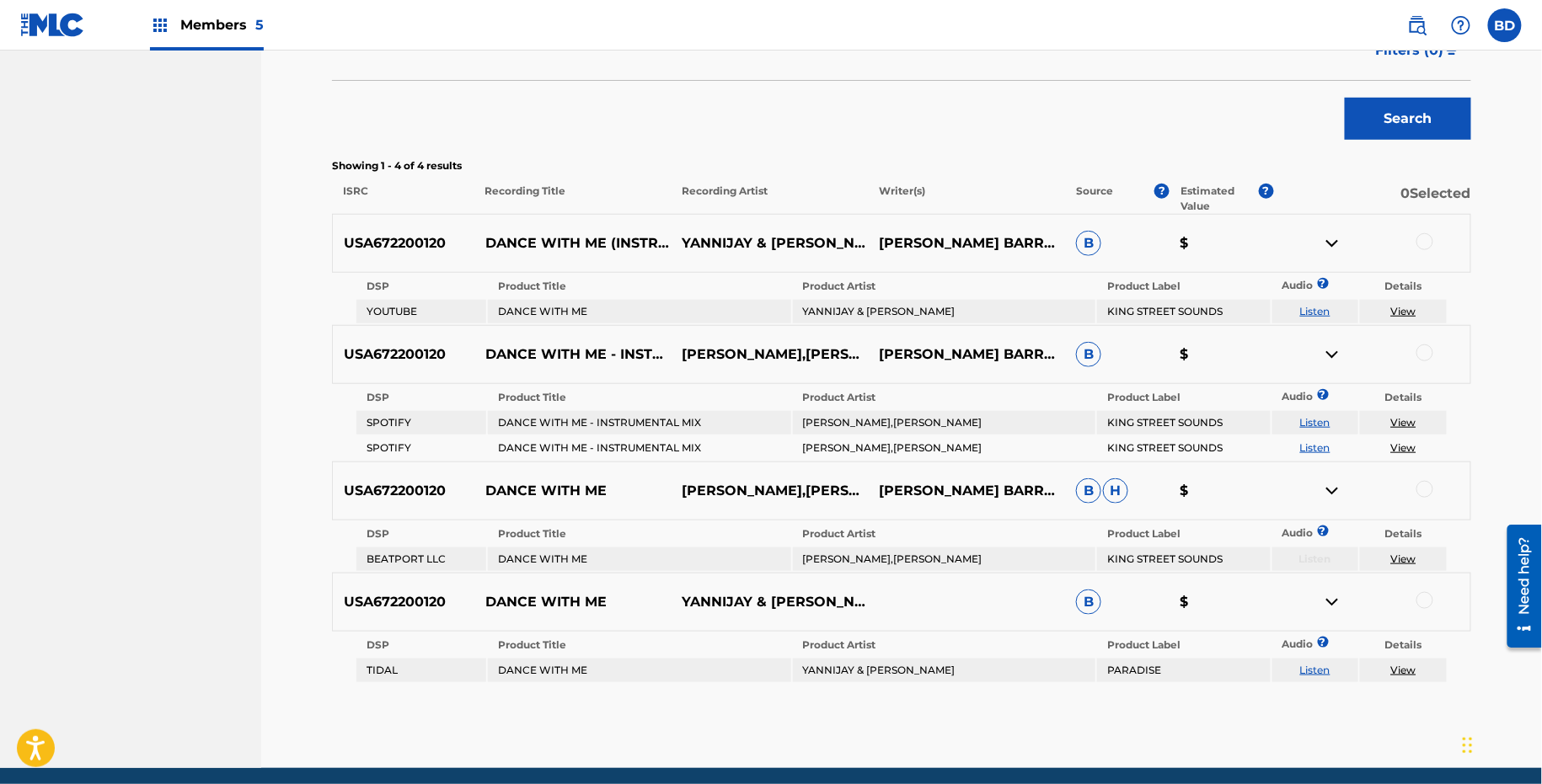
click at [520, 310] on td "DANCE WITH ME" at bounding box center [639, 312] width 303 height 24
copy td "DANCE WITH ME"
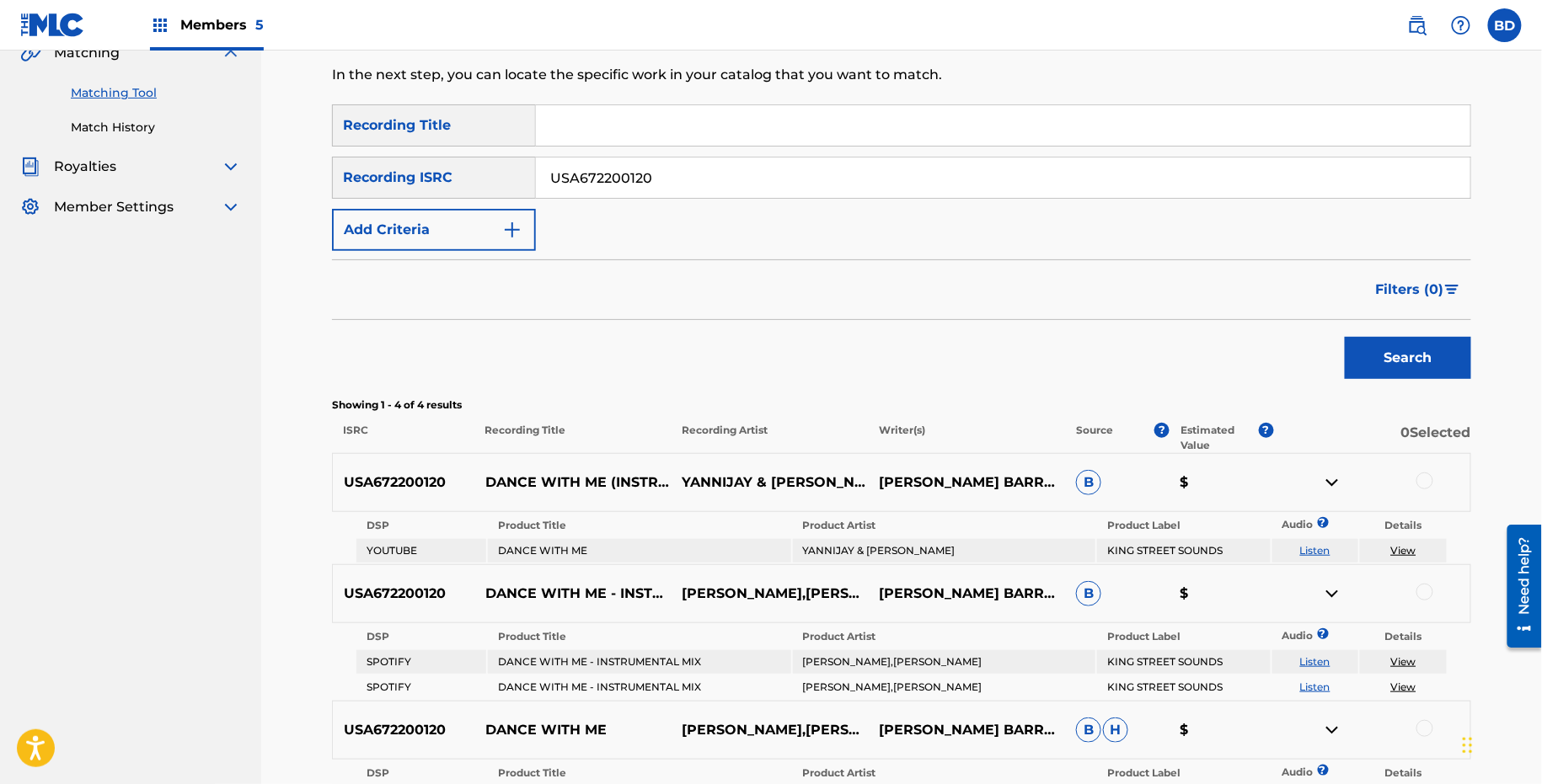
click at [663, 184] on input "USA672200120" at bounding box center [1003, 177] width 934 height 40
paste input "19"
click at [1345, 337] on button "Search" at bounding box center [1408, 357] width 126 height 42
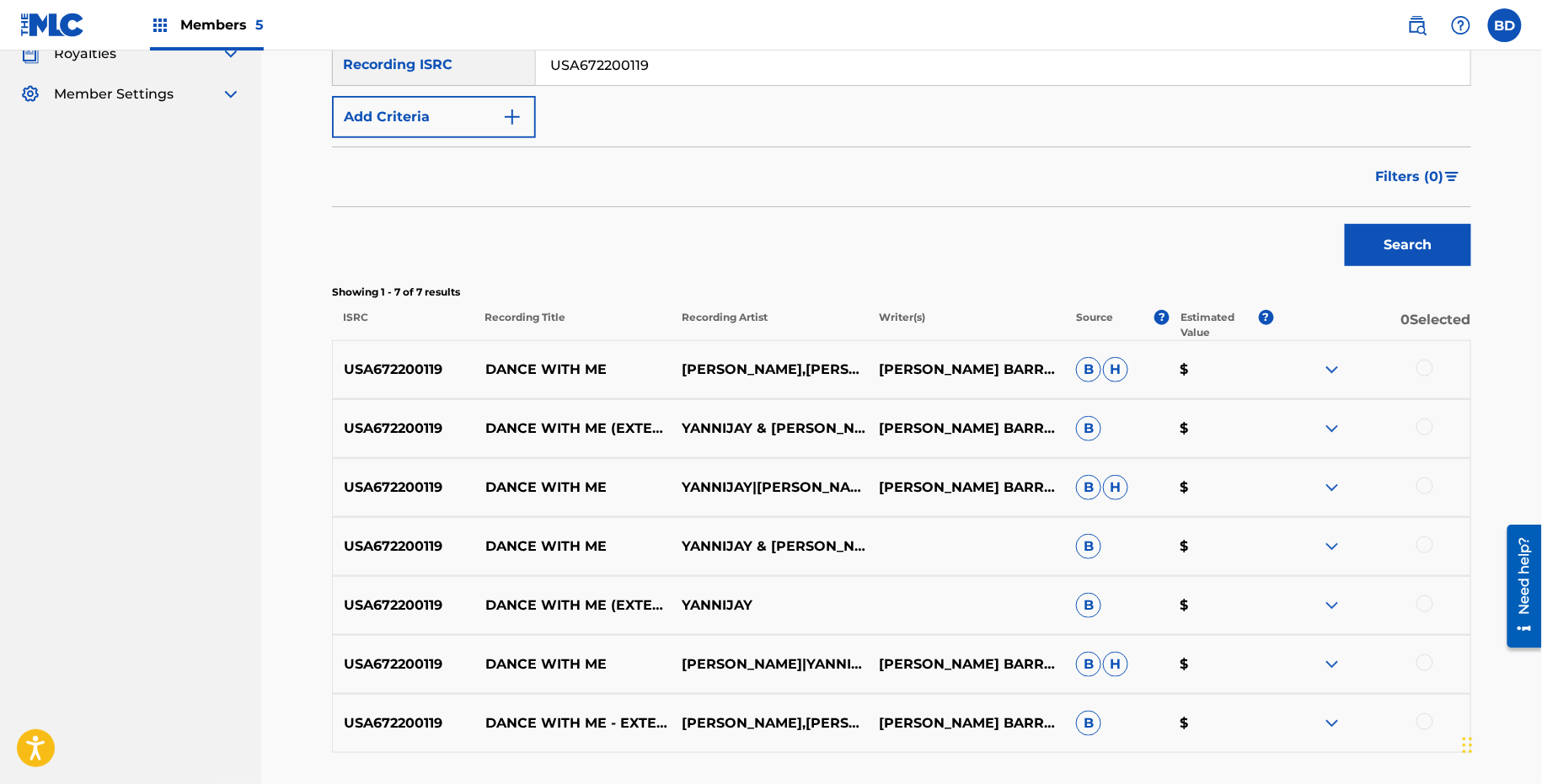
scroll to position [440, 0]
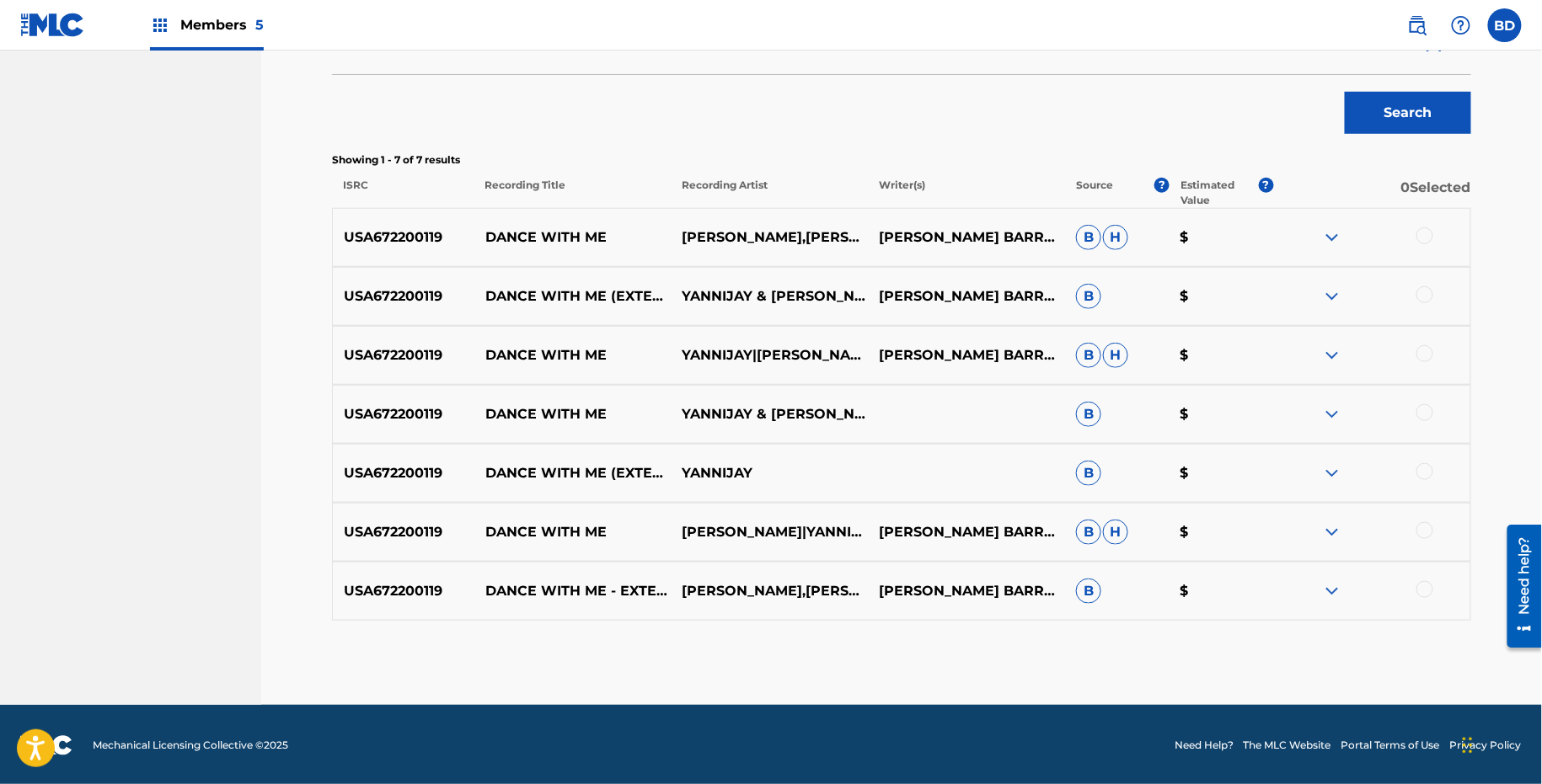
click at [1331, 601] on div "USA672200119 DANCE WITH ME - EXTENDED MIX YANNIJAY,ANDREA AGUILAR MARIA ANDREA …" at bounding box center [901, 591] width 1139 height 59
click at [1331, 572] on div "USA672200119 DANCE WITH ME - EXTENDED MIX YANNIJAY,ANDREA AGUILAR MARIA ANDREA …" at bounding box center [901, 591] width 1139 height 59
click at [1331, 600] on div "USA672200119 DANCE WITH ME - EXTENDED MIX YANNIJAY,ANDREA AGUILAR MARIA ANDREA …" at bounding box center [901, 591] width 1139 height 59
click at [1331, 549] on div "USA672200119 DANCE WITH ME ANDREA AGUILAR|YANNIJAY MARIA ANDREA AGUILAR BARRASC…" at bounding box center [901, 532] width 1139 height 59
click at [1331, 578] on div "USA672200119 DANCE WITH ME - EXTENDED MIX YANNIJAY,ANDREA AGUILAR MARIA ANDREA …" at bounding box center [901, 591] width 1139 height 59
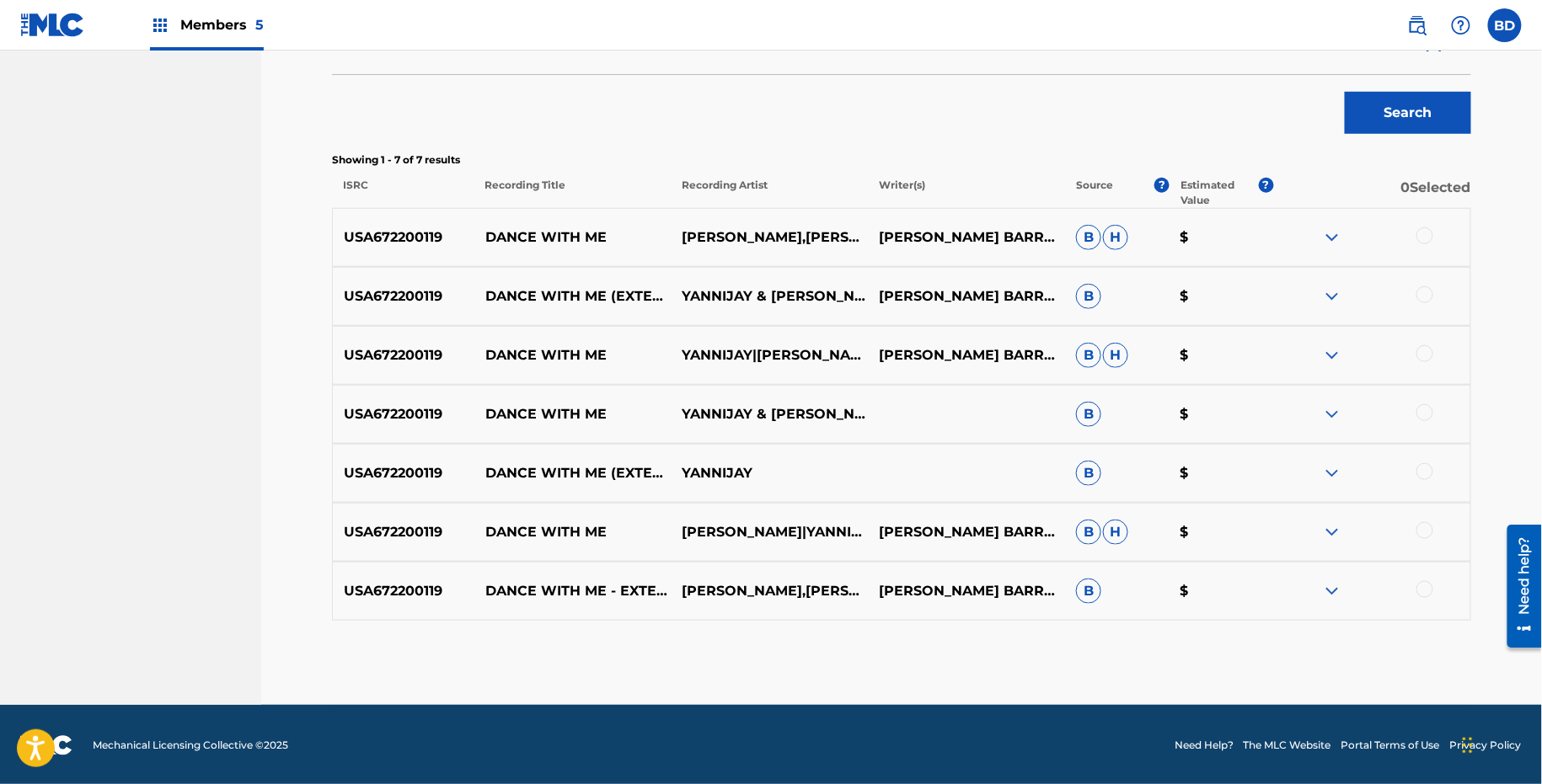
click at [1332, 537] on img at bounding box center [1332, 532] width 20 height 20
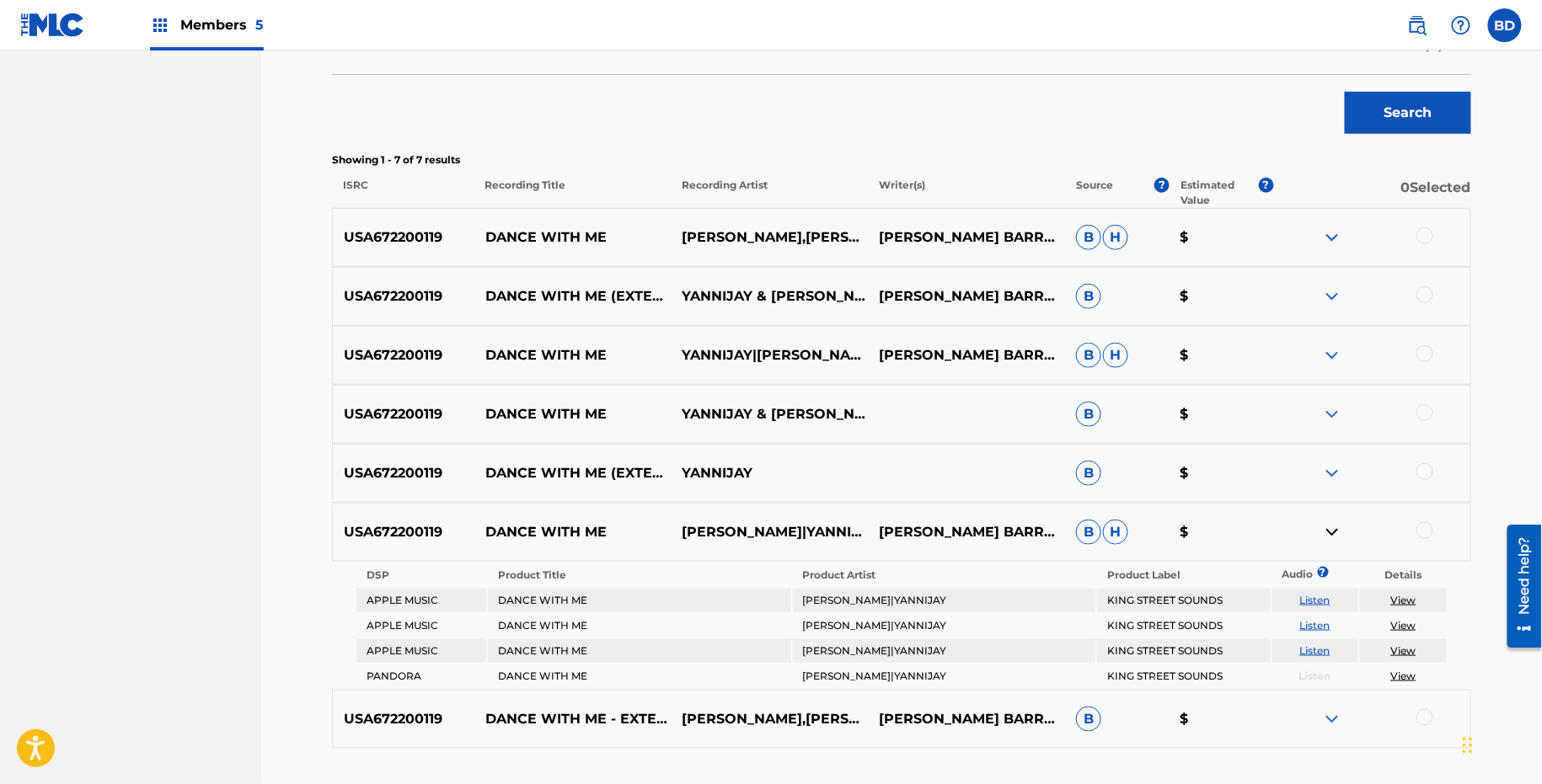
click at [1341, 702] on div "USA672200119 DANCE WITH ME - EXTENDED MIX YANNIJAY,ANDREA AGUILAR MARIA ANDREA …" at bounding box center [901, 719] width 1139 height 59
click at [1330, 734] on div "USA672200119 DANCE WITH ME - EXTENDED MIX YANNIJAY,ANDREA AGUILAR MARIA ANDREA …" at bounding box center [901, 719] width 1139 height 59
click at [1330, 726] on img at bounding box center [1332, 719] width 20 height 20
click at [1343, 466] on div at bounding box center [1371, 473] width 197 height 20
click at [1336, 466] on img at bounding box center [1332, 473] width 20 height 20
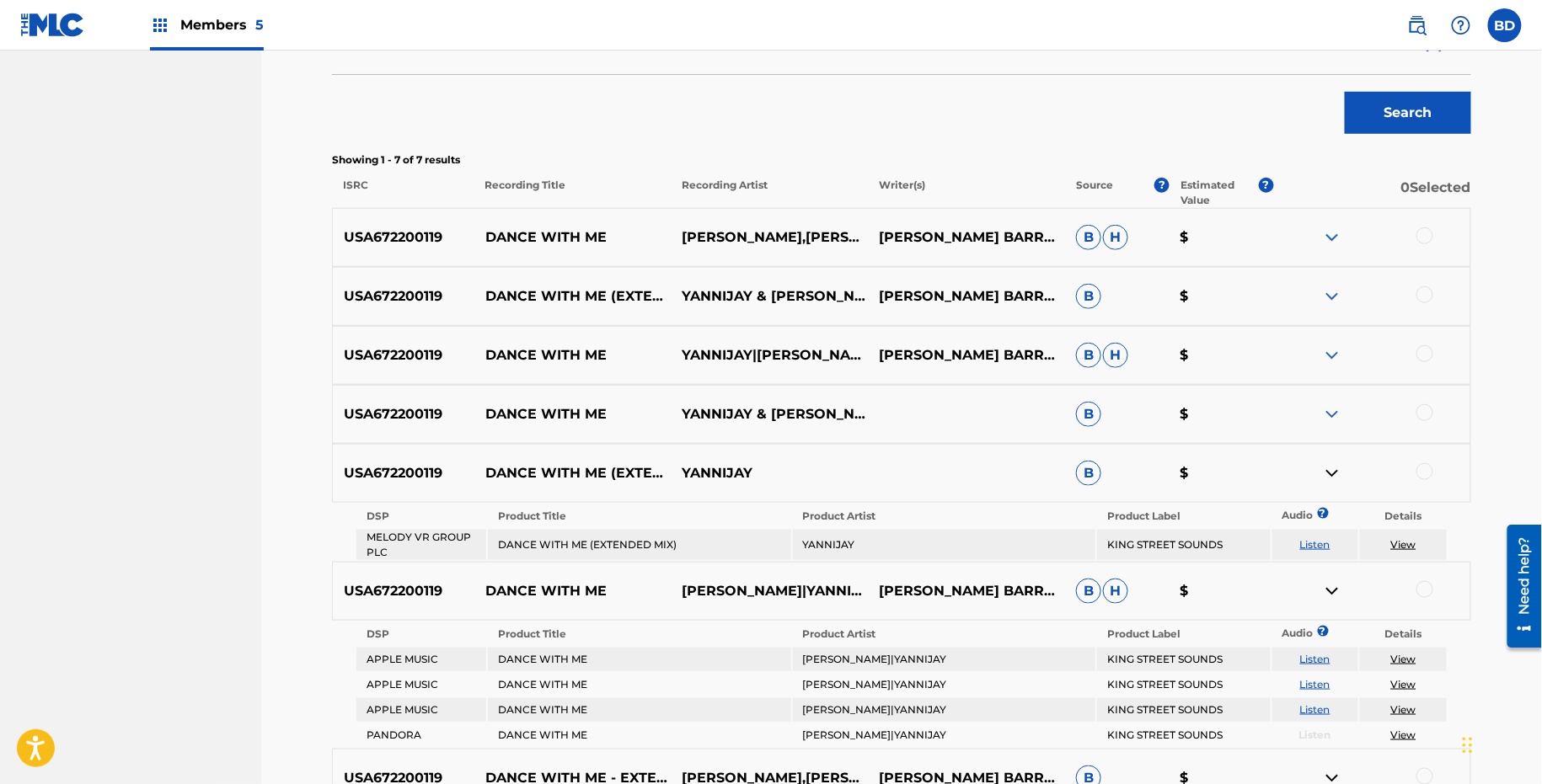
click at [1336, 404] on img at bounding box center [1332, 415] width 20 height 20
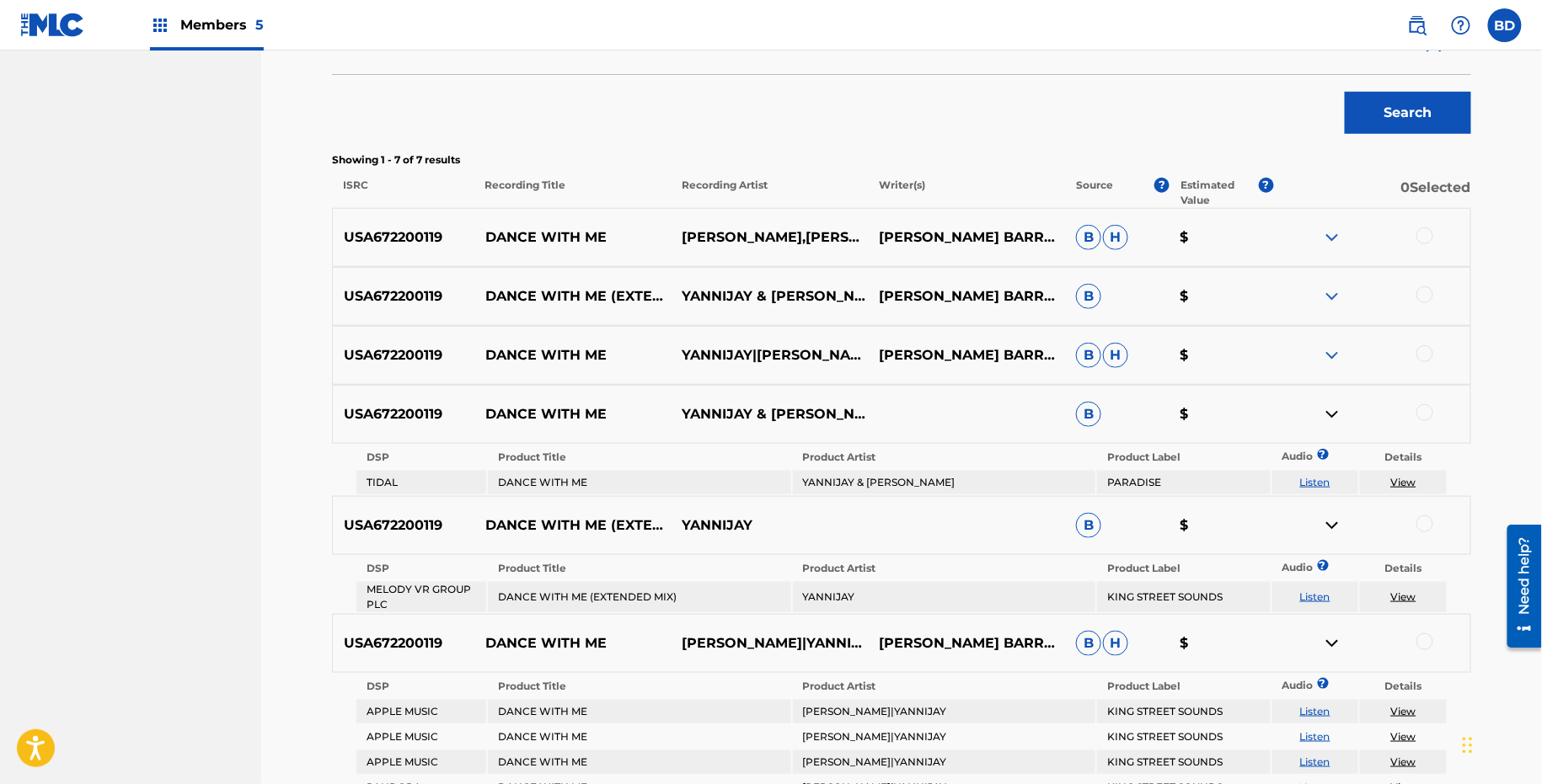
click at [1334, 340] on div "USA672200119 DANCE WITH ME YANNIJAY|ANDREA AGUILAR MARIA ANDREA AGUILAR BARRASC…" at bounding box center [901, 355] width 1139 height 59
click at [1333, 351] on img at bounding box center [1332, 356] width 20 height 20
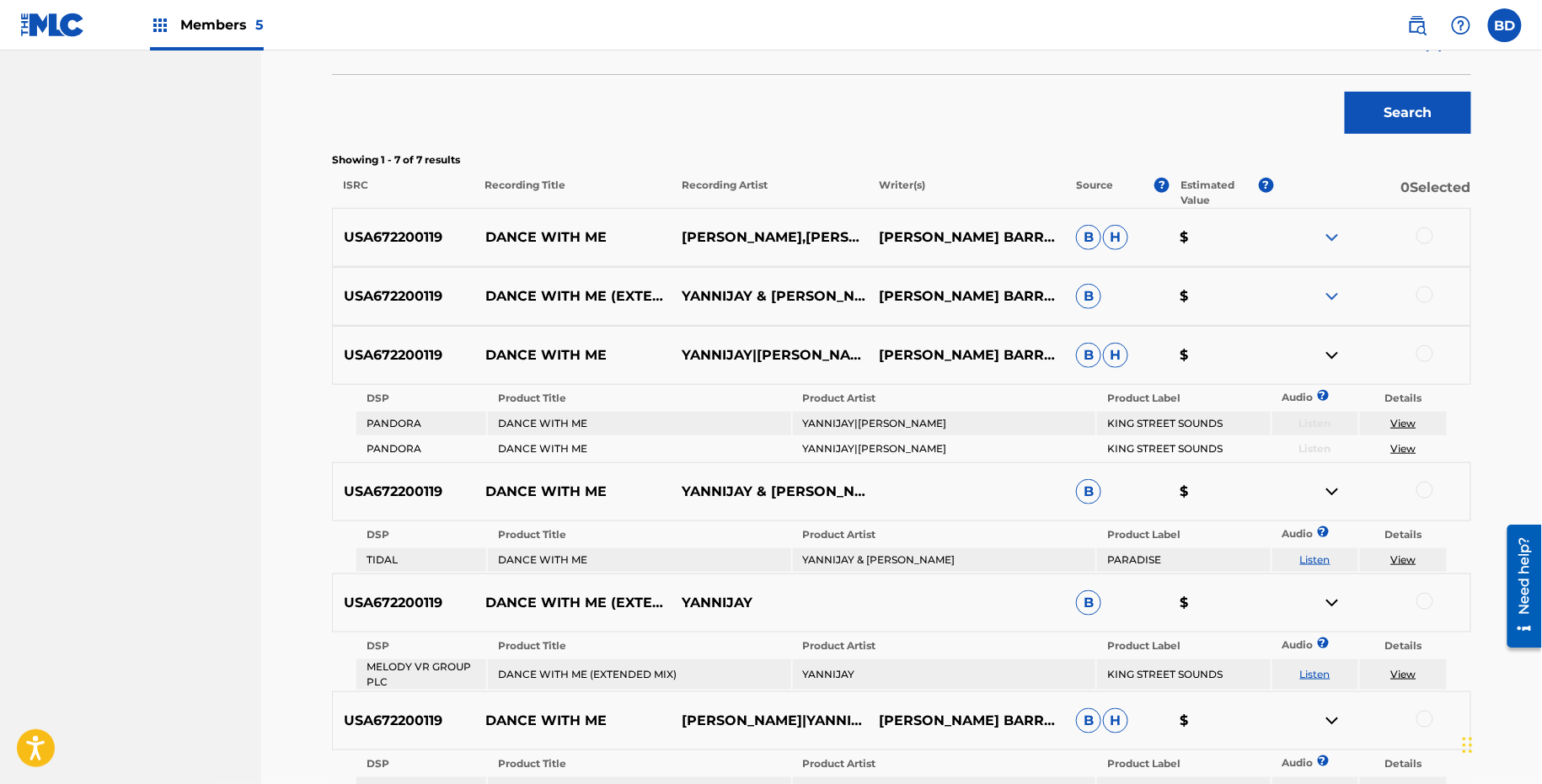
click at [1342, 264] on div "USA672200119 DANCE WITH ME ANDREA AGUILAR,YANNIJAY MARIA ANDREA AGUILAR BARRASC…" at bounding box center [901, 237] width 1139 height 59
click at [1342, 293] on div at bounding box center [1371, 297] width 197 height 20
click at [1341, 283] on div "USA672200119 DANCE WITH ME (EXTENDED MIX) YANNIJAY & ANDREA AGUILAR MARIA ANDRE…" at bounding box center [901, 296] width 1139 height 59
click at [1332, 285] on div "USA672200119 DANCE WITH ME (EXTENDED MIX) YANNIJAY & ANDREA AGUILAR MARIA ANDRE…" at bounding box center [901, 296] width 1139 height 59
click at [1326, 295] on img at bounding box center [1332, 297] width 20 height 20
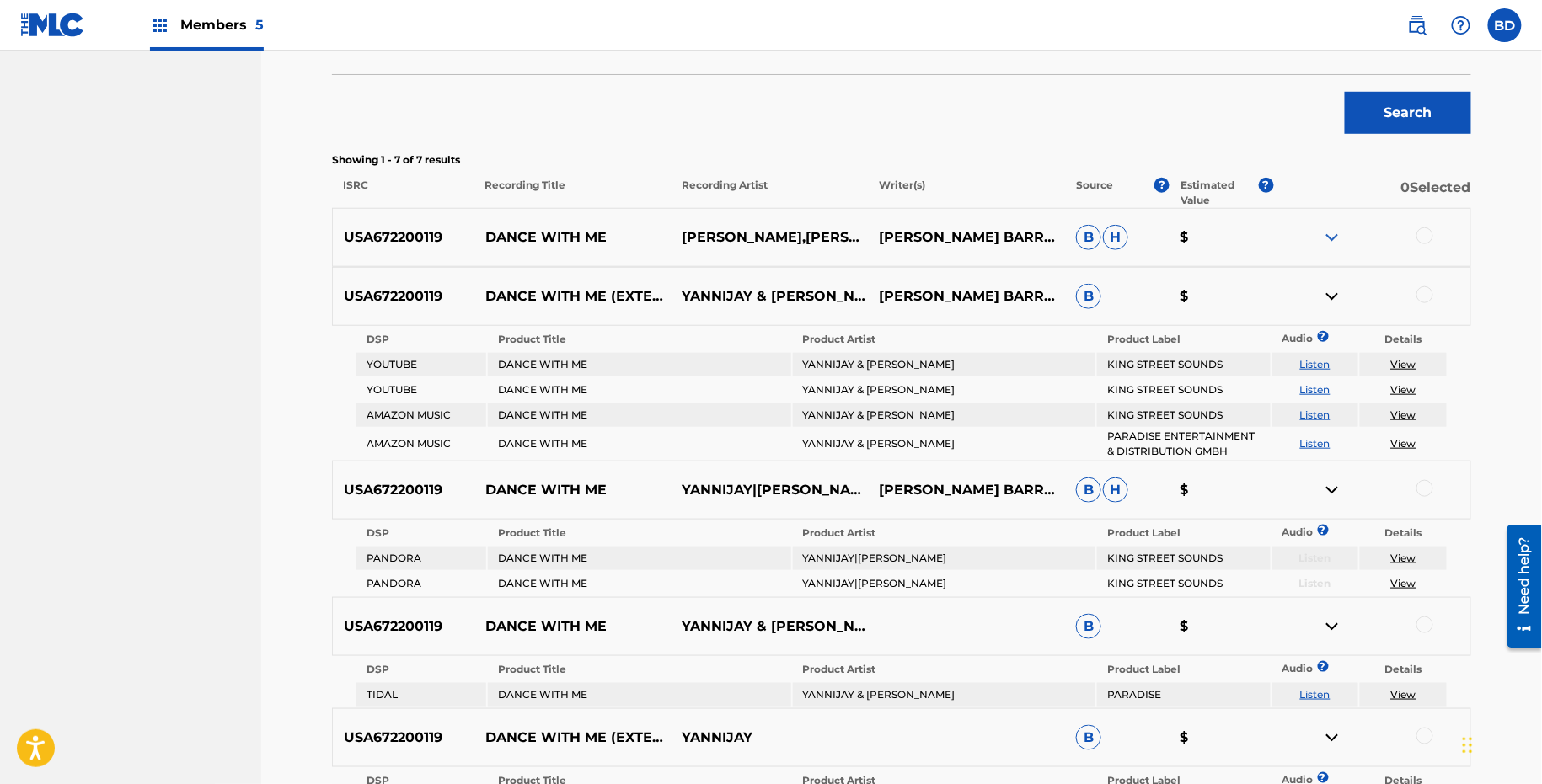
click at [1326, 228] on img at bounding box center [1332, 238] width 20 height 20
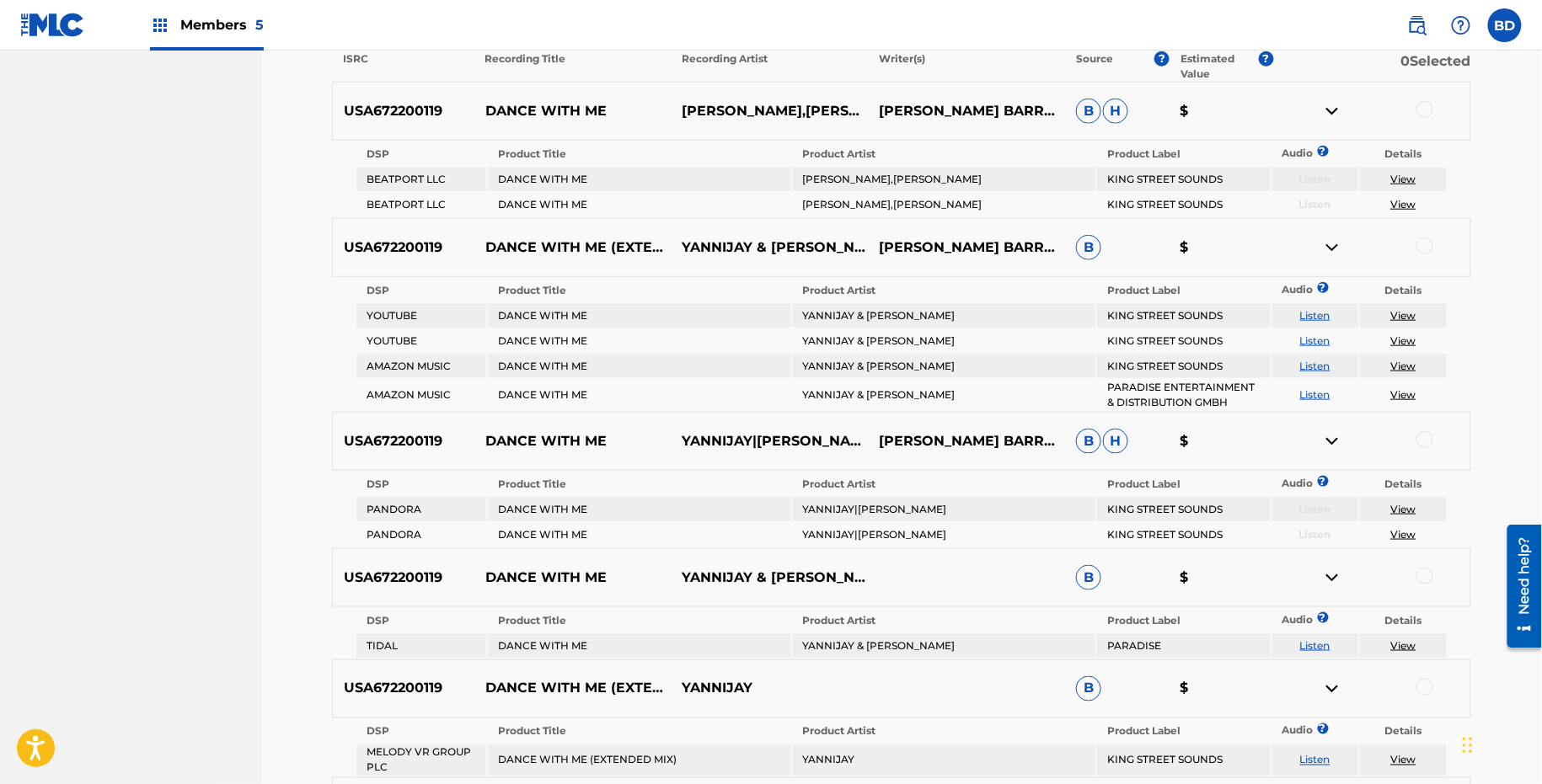
scroll to position [268, 0]
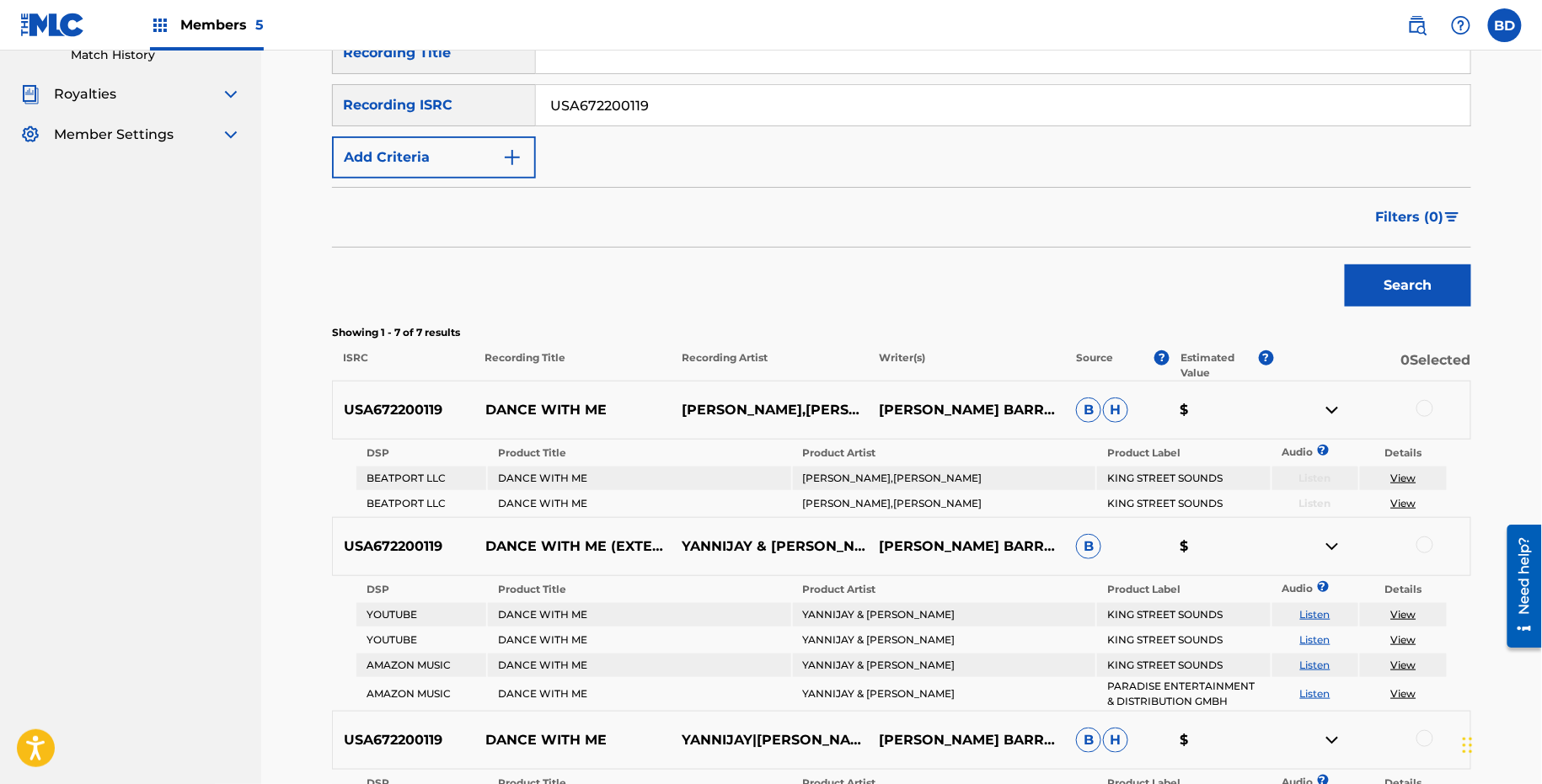
click at [545, 409] on p "DANCE WITH ME" at bounding box center [573, 410] width 197 height 20
copy p "DANCE WITH ME"
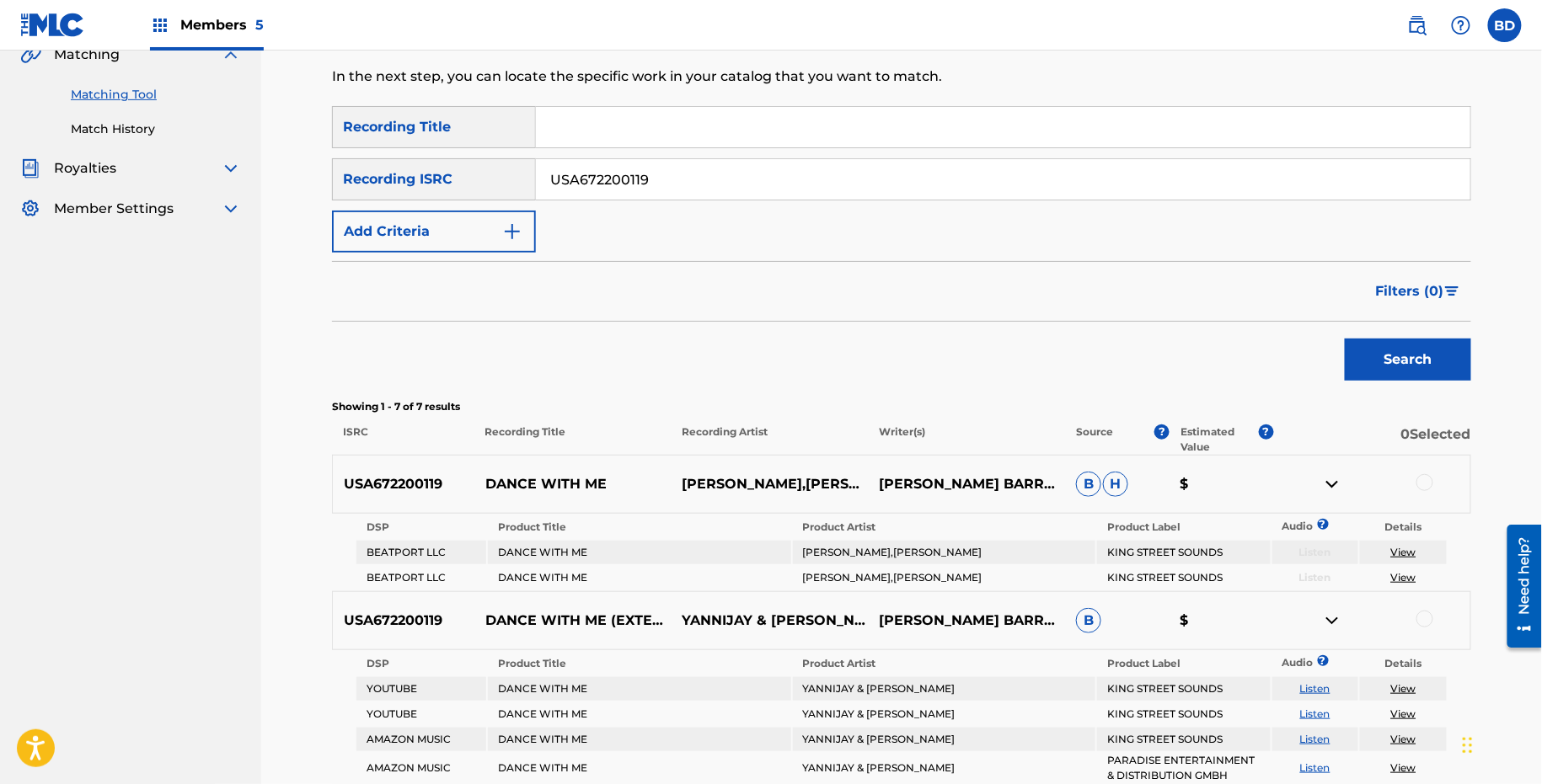
click at [632, 192] on input "USA672200119" at bounding box center [1003, 179] width 934 height 40
paste input "03"
click at [1345, 339] on button "Search" at bounding box center [1408, 359] width 126 height 42
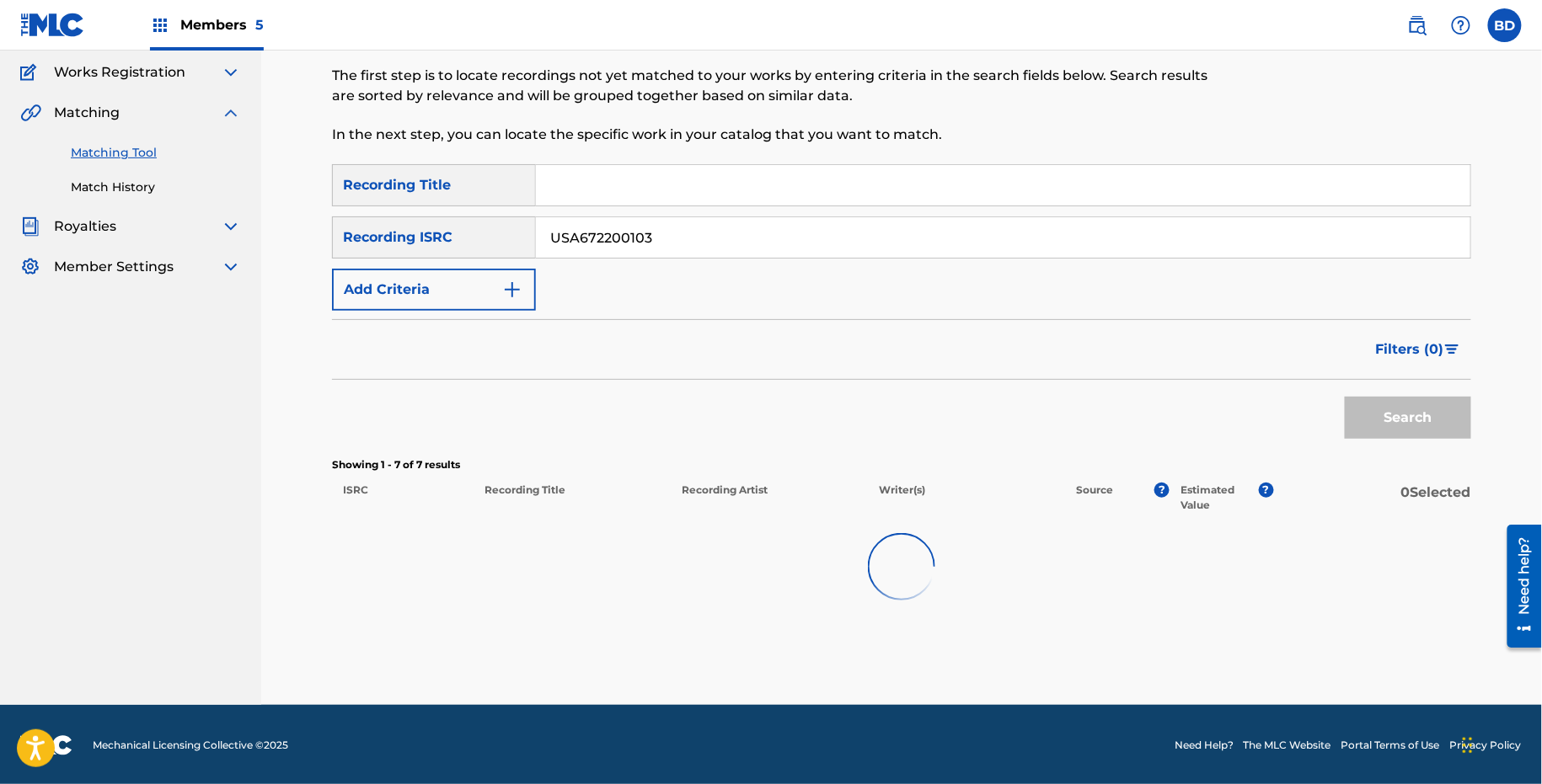
scroll to position [487, 0]
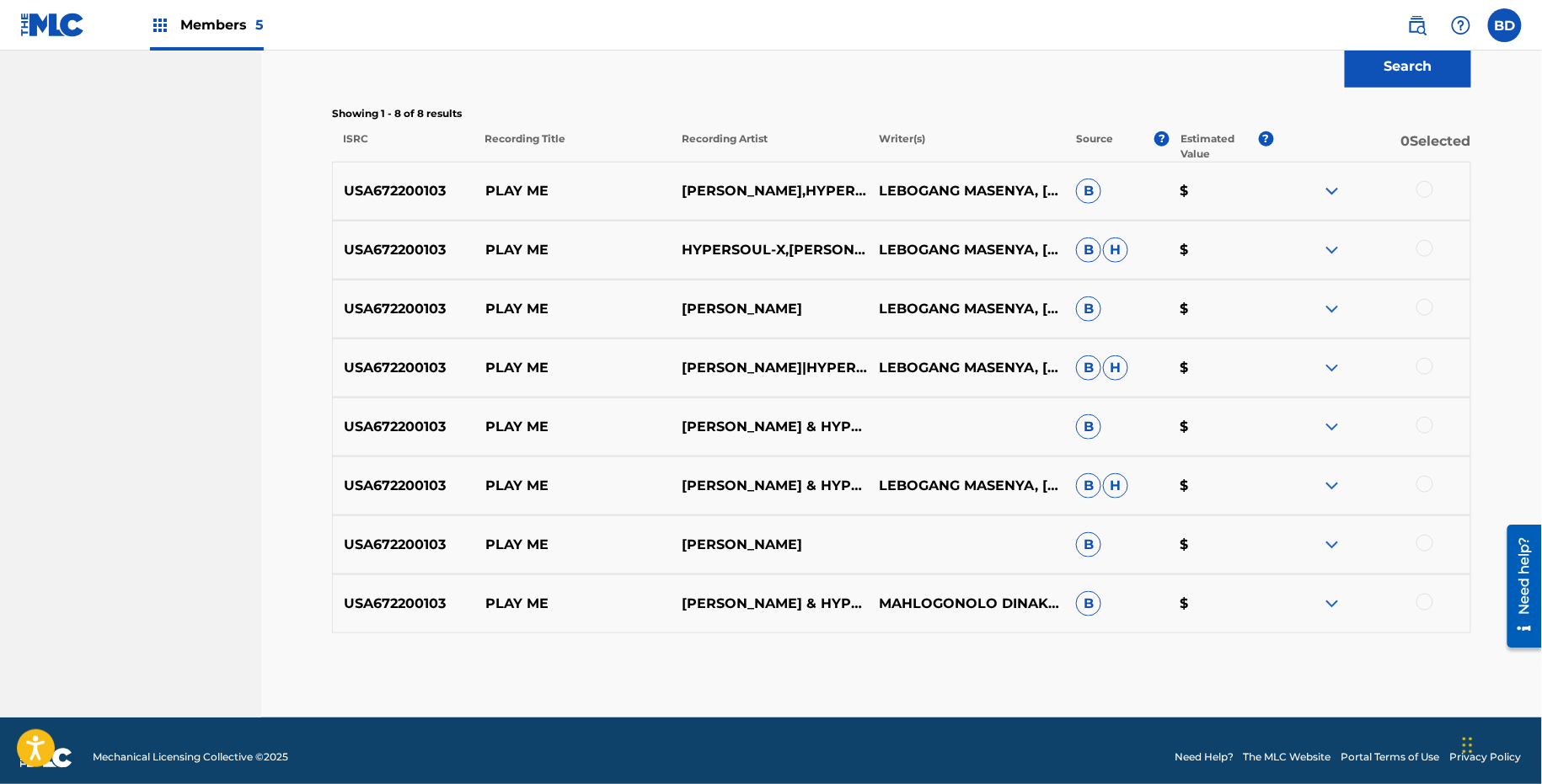
click at [1321, 594] on div at bounding box center [1371, 604] width 197 height 20
click at [1336, 550] on img at bounding box center [1332, 545] width 20 height 20
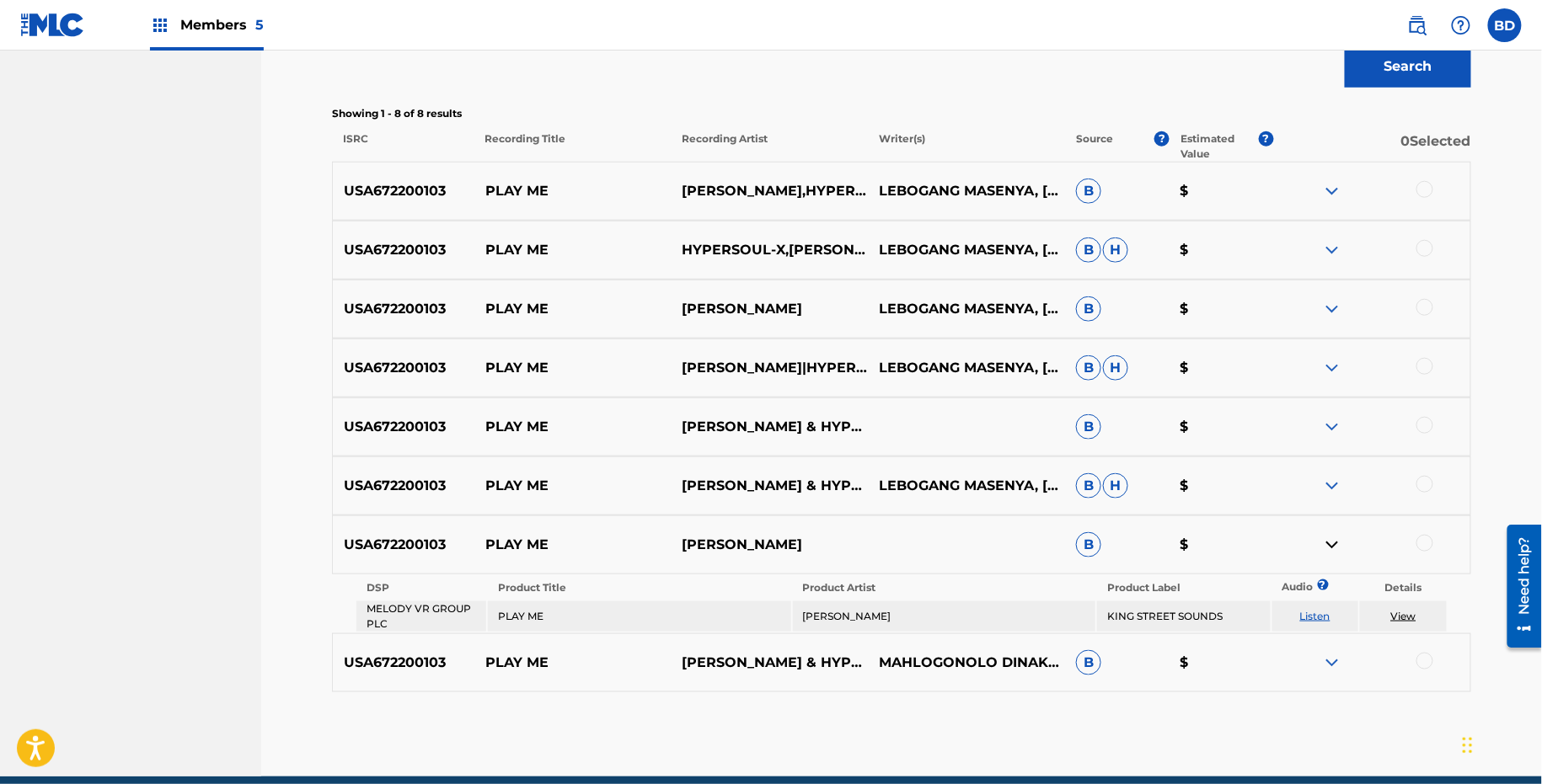
click at [1336, 605] on td "Listen" at bounding box center [1316, 617] width 87 height 31
click at [1330, 665] on img at bounding box center [1332, 663] width 20 height 20
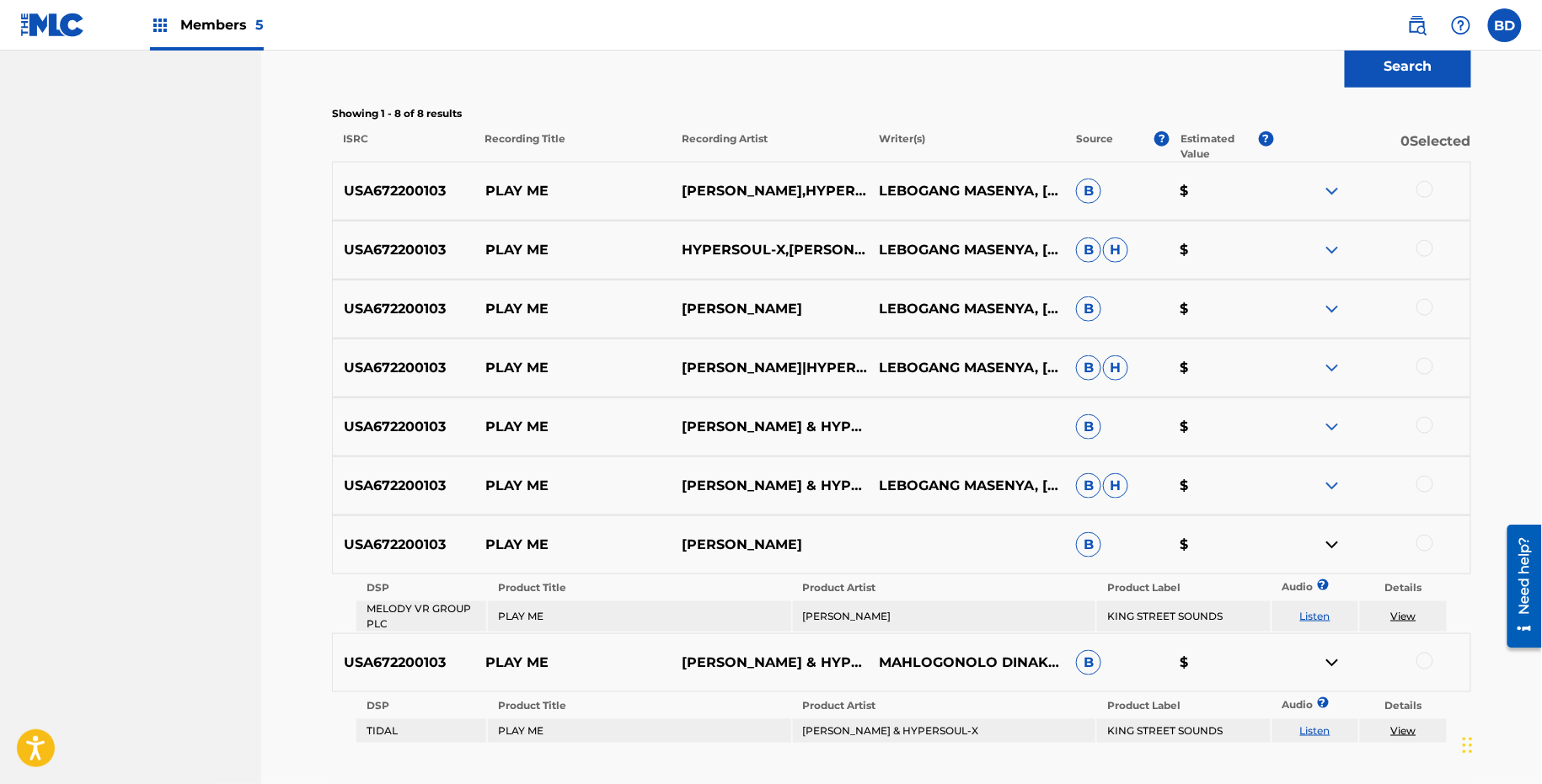
click at [1333, 482] on img at bounding box center [1332, 486] width 20 height 20
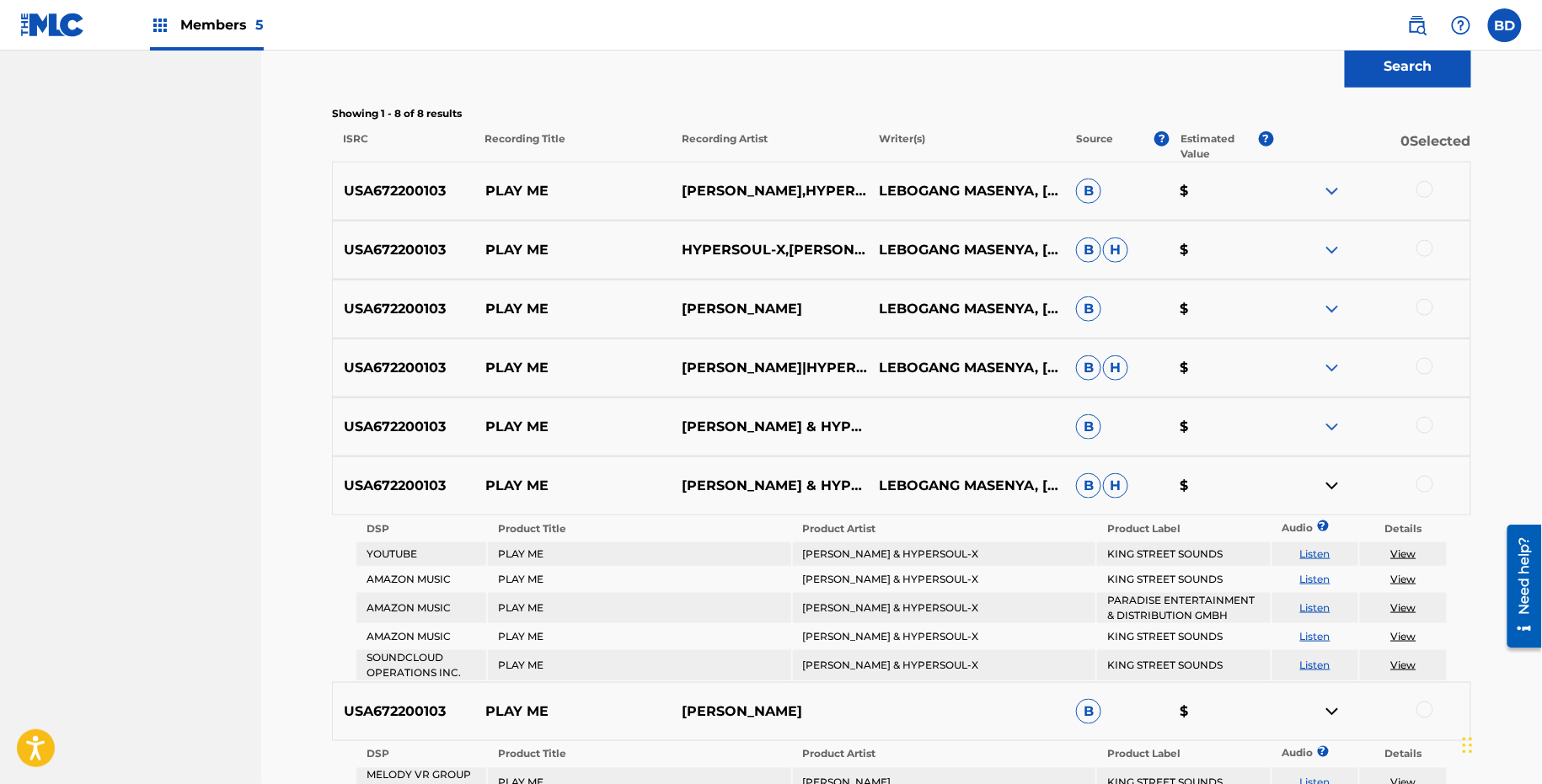
click at [1334, 408] on div "USA672200103 PLAY ME SABRINA & HYPERSOUL-X B $" at bounding box center [901, 427] width 1139 height 59
click at [1334, 415] on div "USA672200103 PLAY ME SABRINA & HYPERSOUL-X B $" at bounding box center [901, 427] width 1139 height 59
click at [1331, 438] on div "USA672200103 PLAY ME SABRINA & HYPERSOUL-X B $" at bounding box center [901, 427] width 1139 height 59
click at [1331, 430] on img at bounding box center [1332, 427] width 20 height 20
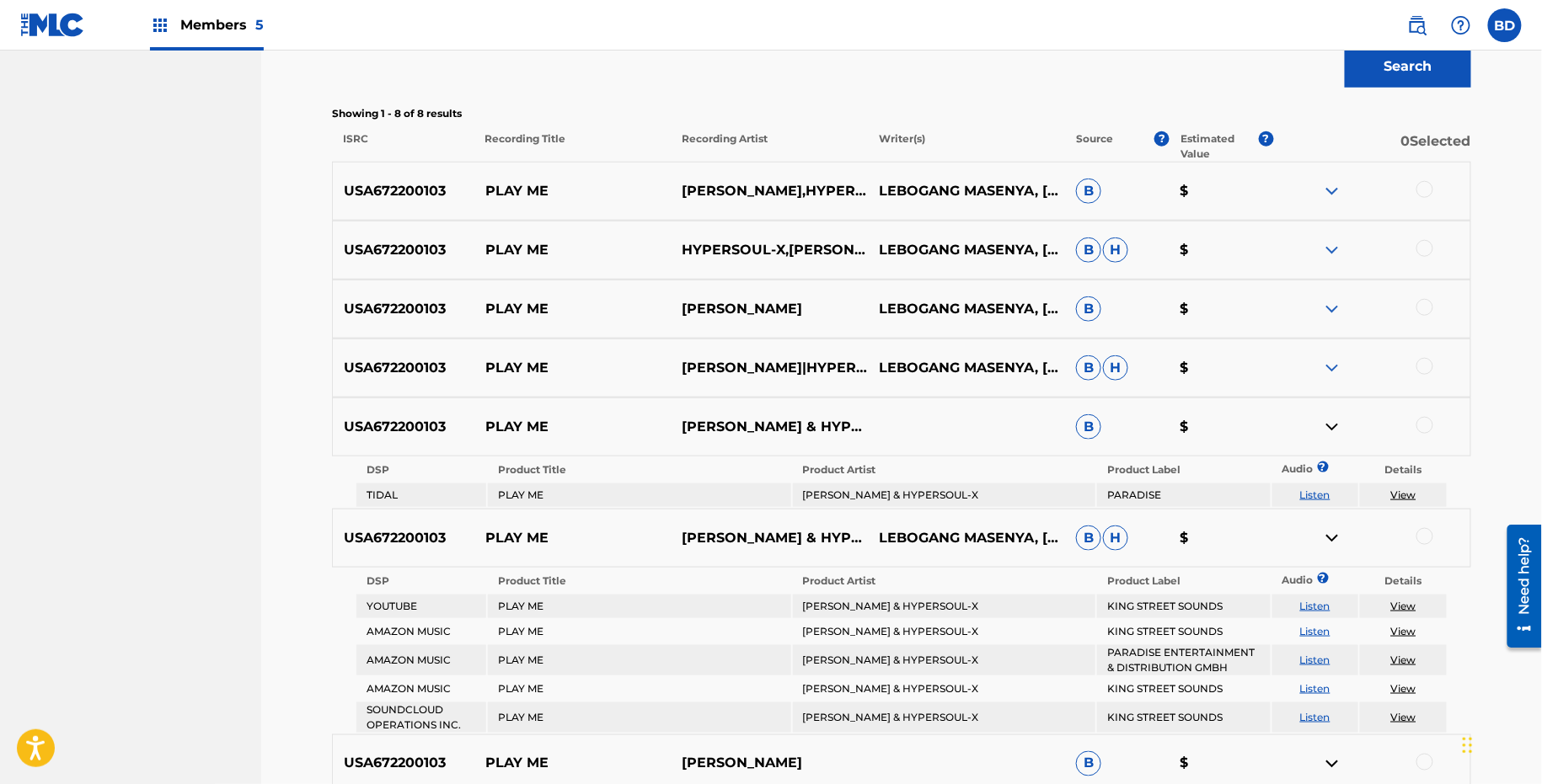
click at [1331, 375] on div "USA672200103 PLAY ME SABRINA|HYPERSOUL-X LEBOGANG MASENYA, MAHLOGONOLO DINAKE B…" at bounding box center [901, 368] width 1139 height 59
click at [1335, 366] on img at bounding box center [1332, 369] width 20 height 20
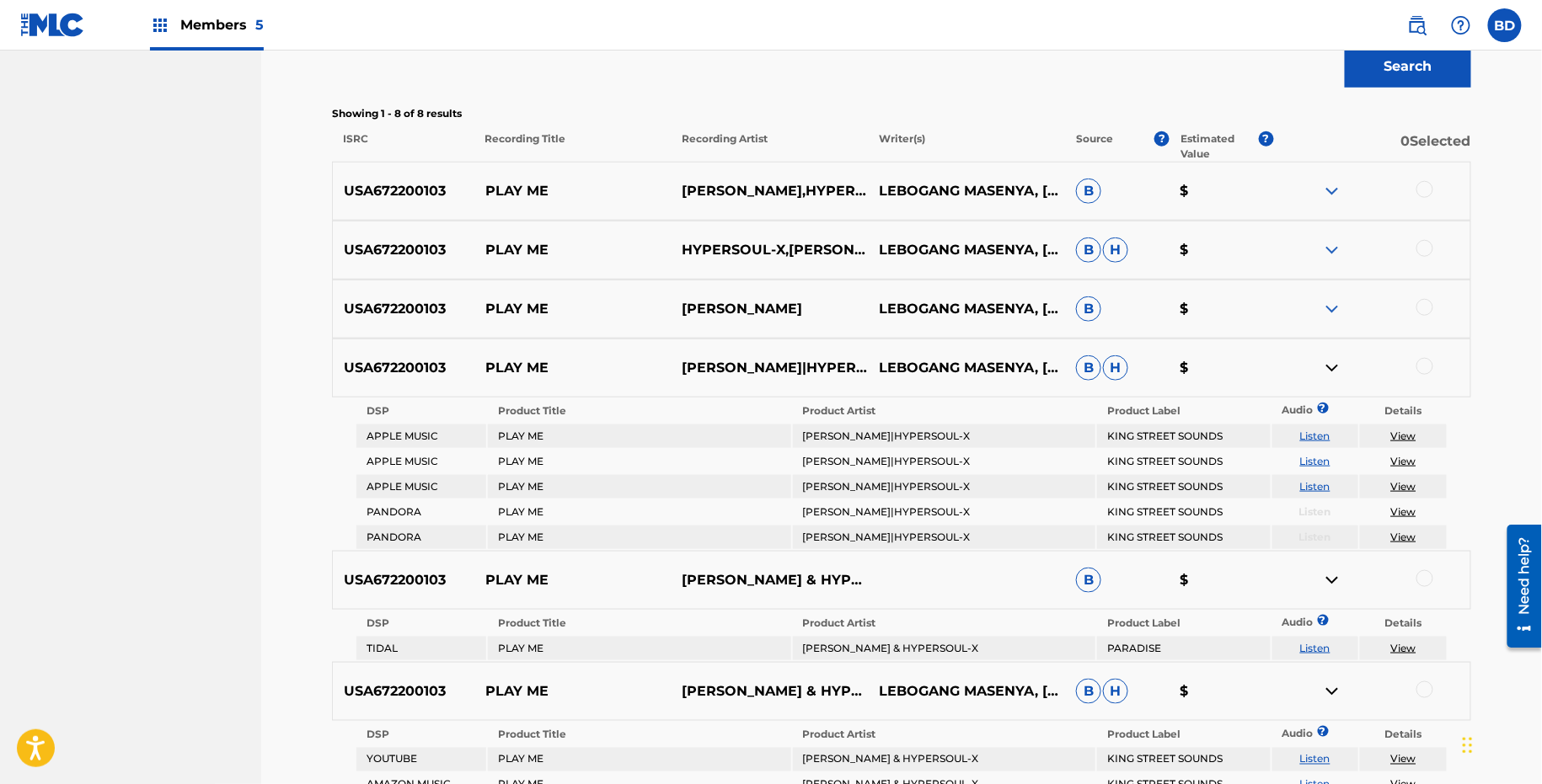
click at [1332, 309] on img at bounding box center [1332, 310] width 20 height 20
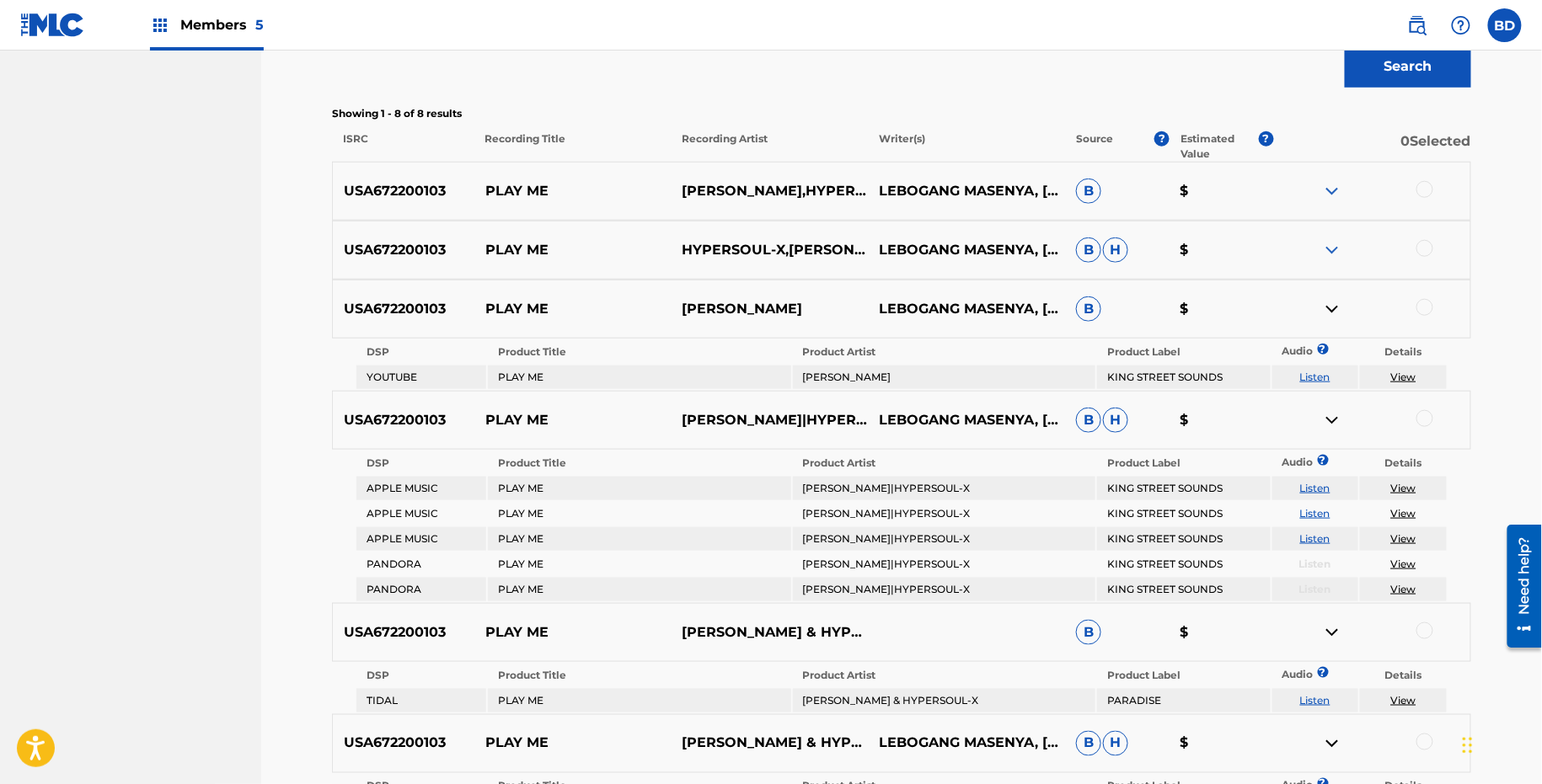
click at [1332, 253] on img at bounding box center [1332, 250] width 20 height 20
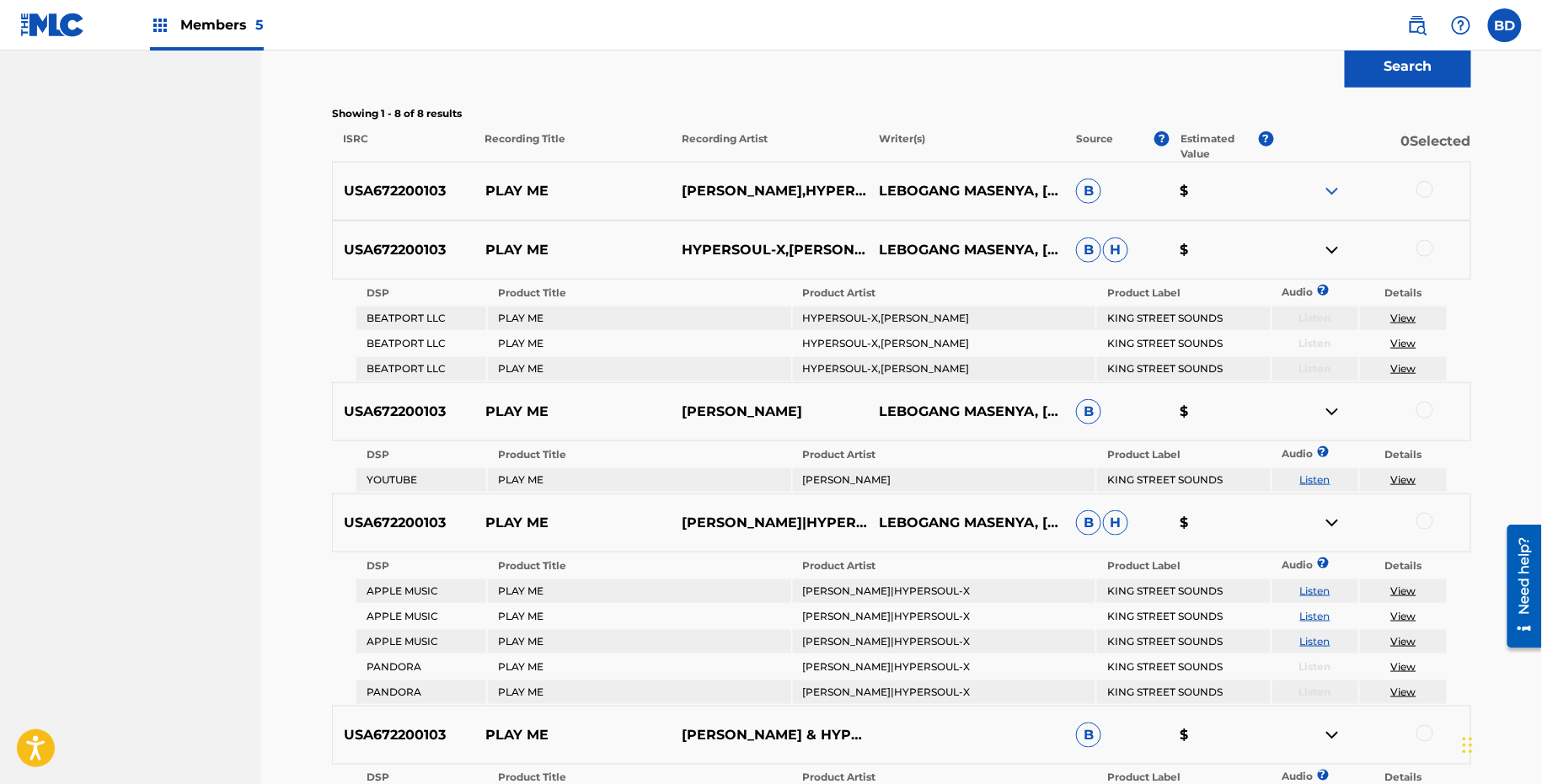
click at [1332, 199] on img at bounding box center [1332, 191] width 20 height 20
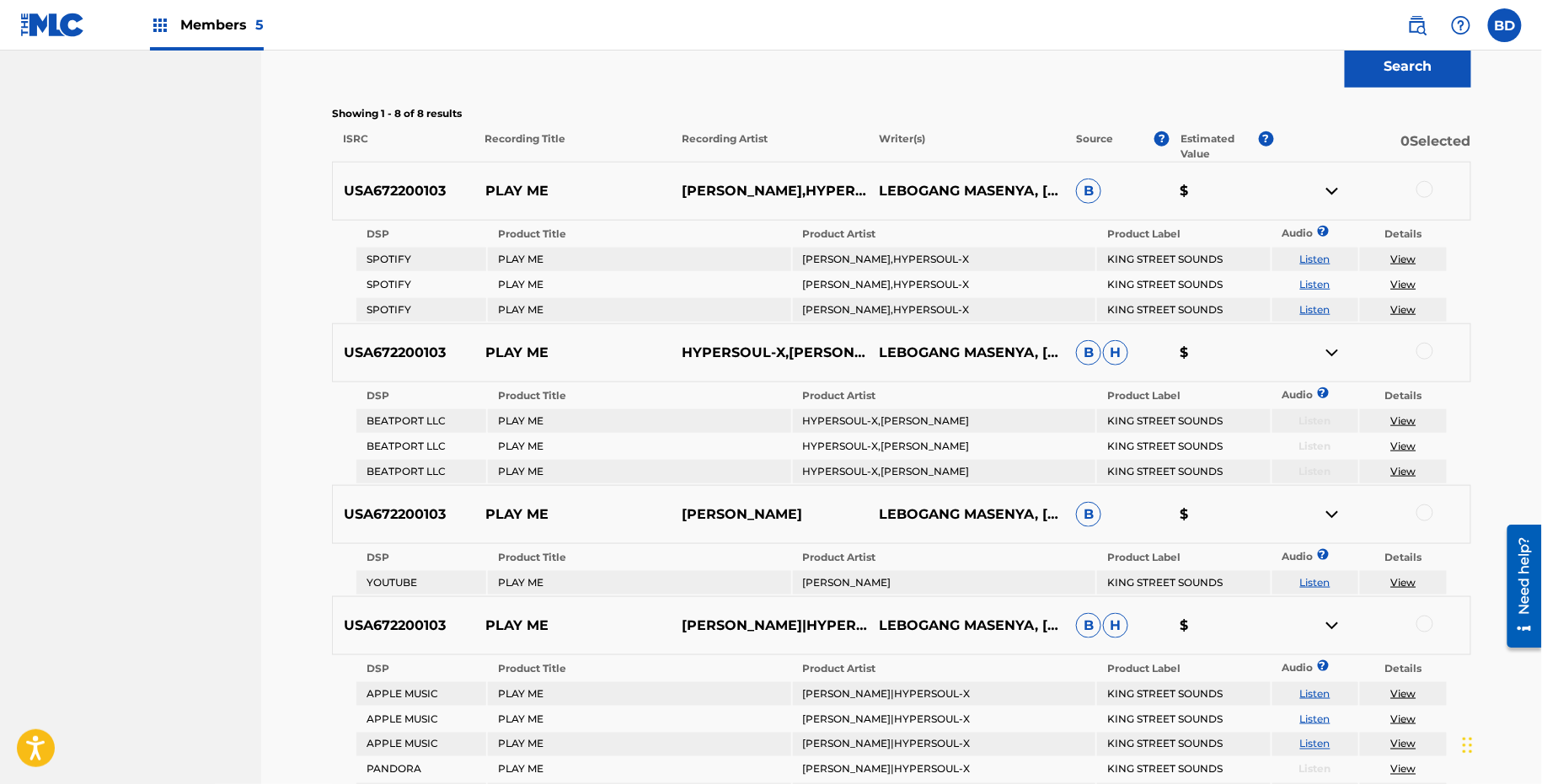
click at [536, 186] on p "PLAY ME" at bounding box center [573, 191] width 197 height 20
copy p "PLAY ME"
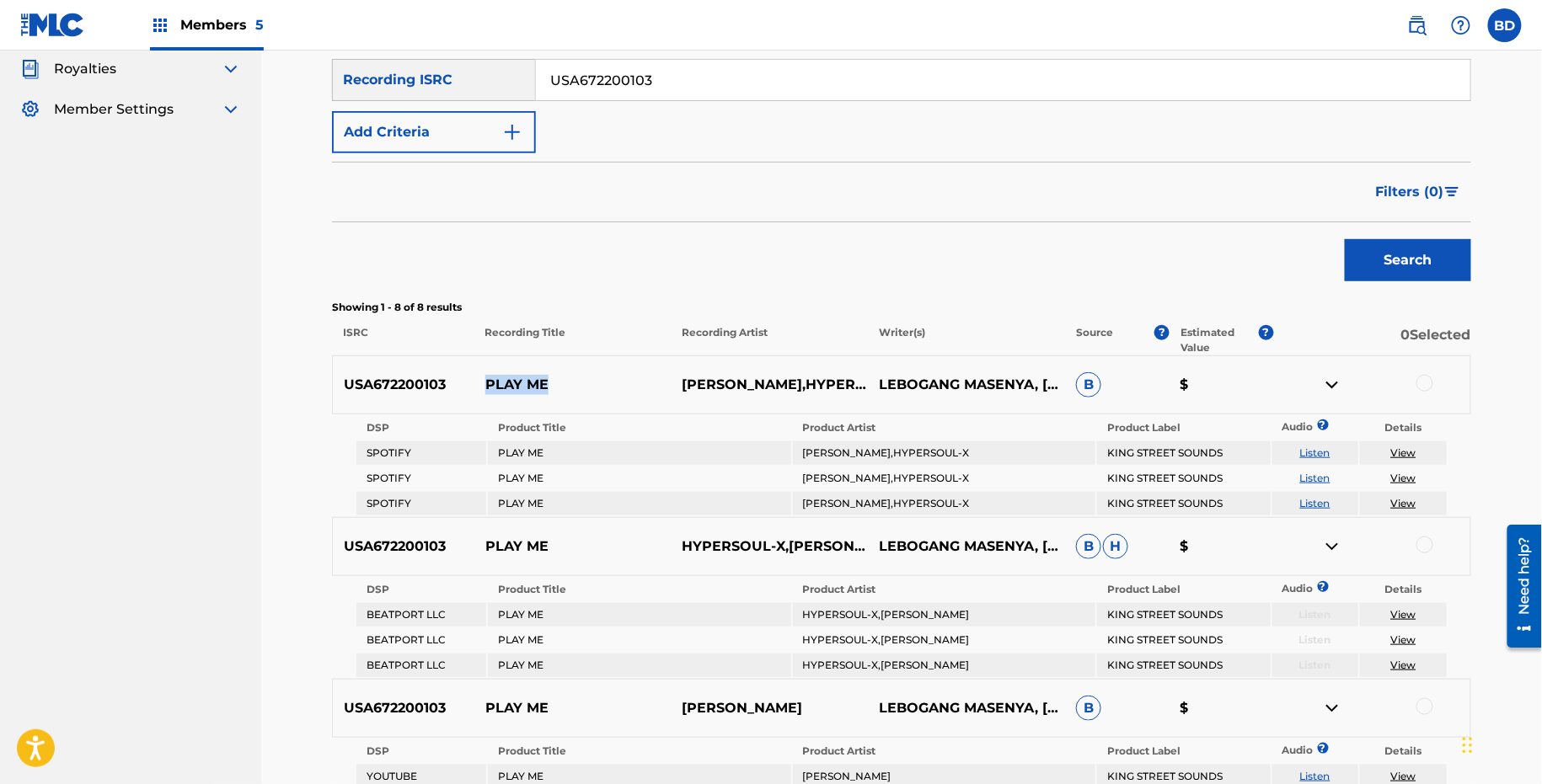
click at [591, 78] on input "USA672200103" at bounding box center [1003, 79] width 934 height 40
paste input "09"
click at [1345, 239] on button "Search" at bounding box center [1408, 259] width 126 height 42
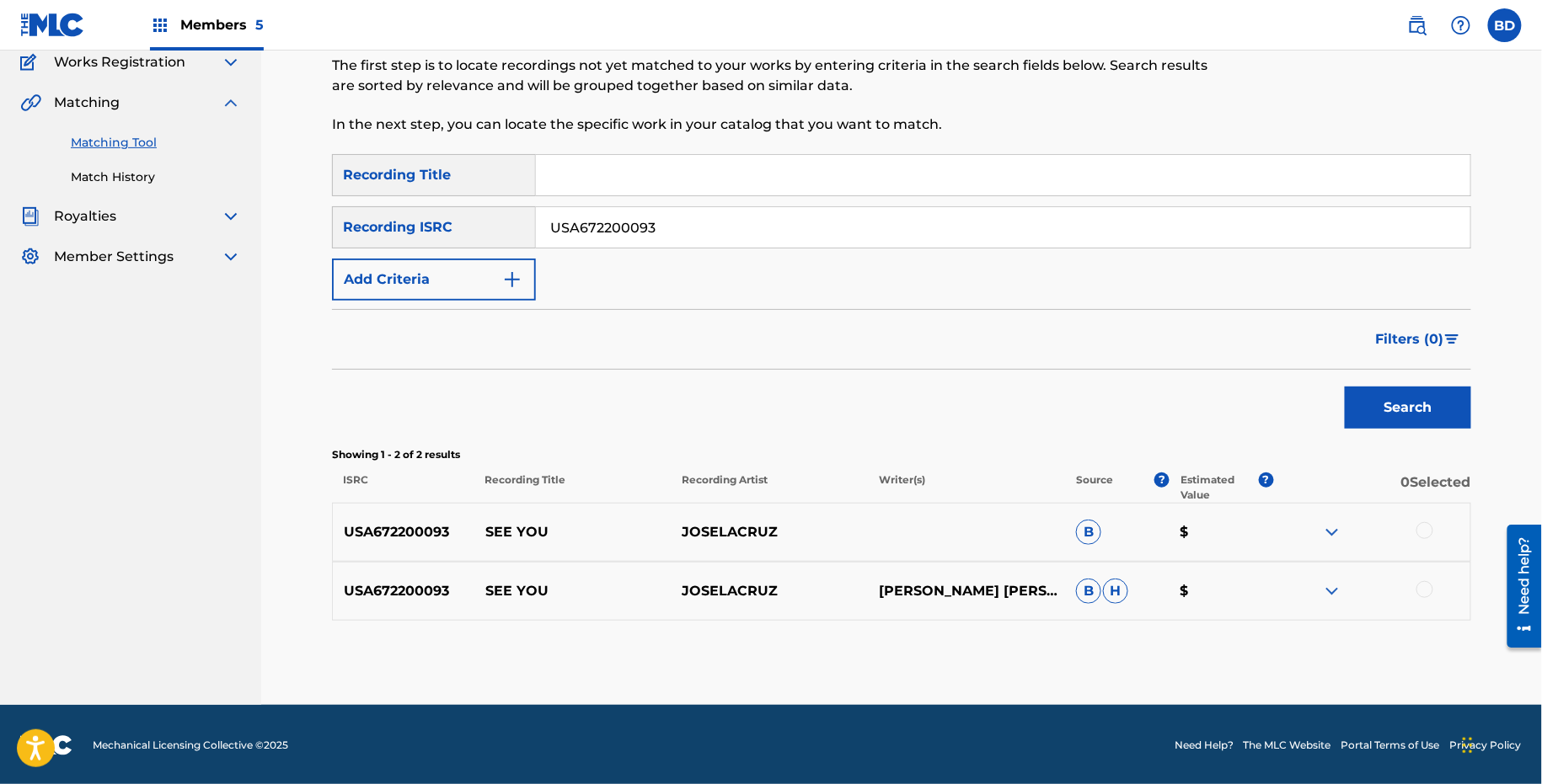
click at [1337, 581] on img at bounding box center [1332, 591] width 20 height 20
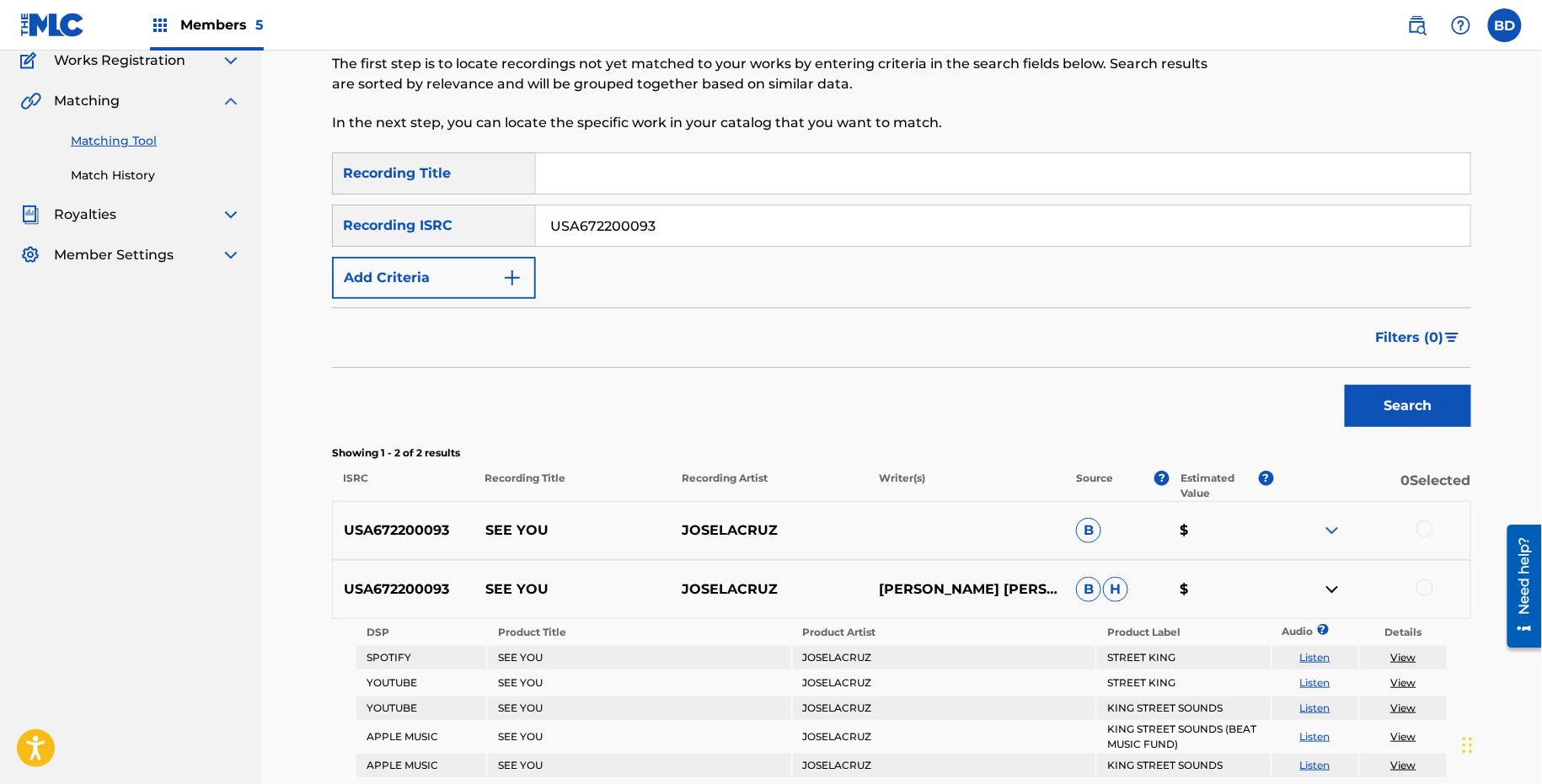
click at [1324, 537] on img at bounding box center [1332, 531] width 20 height 20
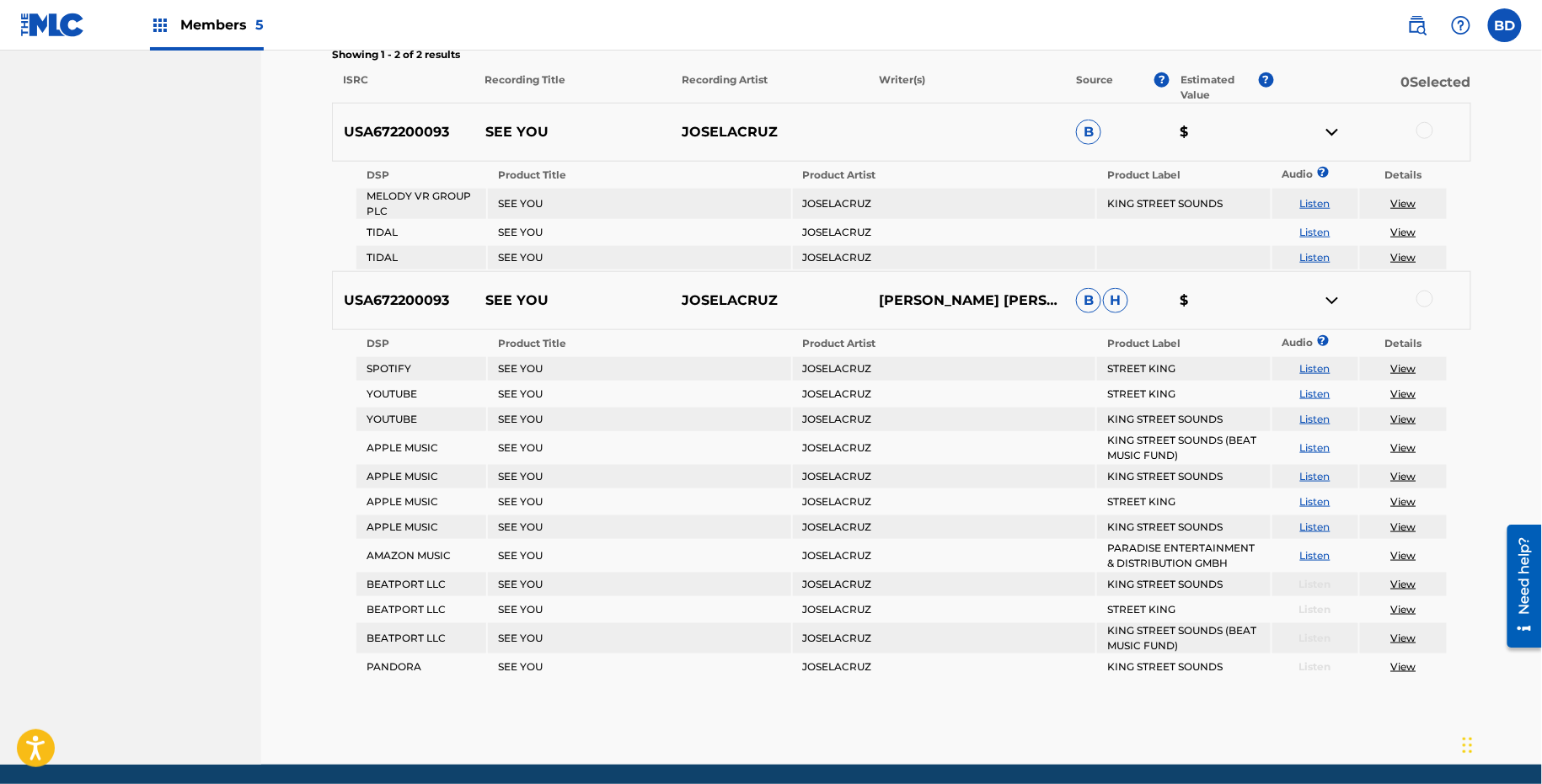
scroll to position [526, 0]
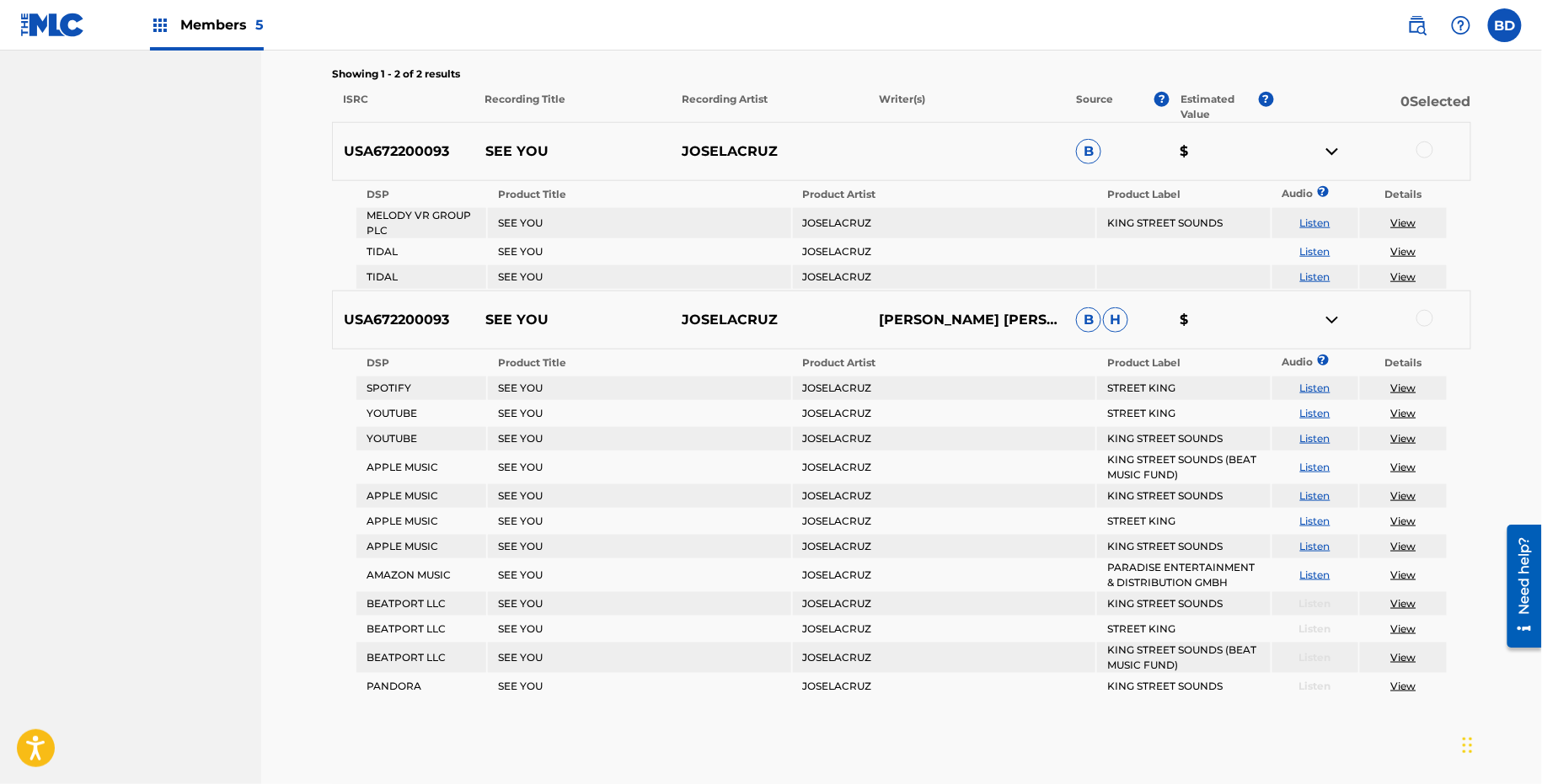
click at [486, 144] on p "SEE YOU" at bounding box center [573, 152] width 197 height 20
copy p "SEE YOU"
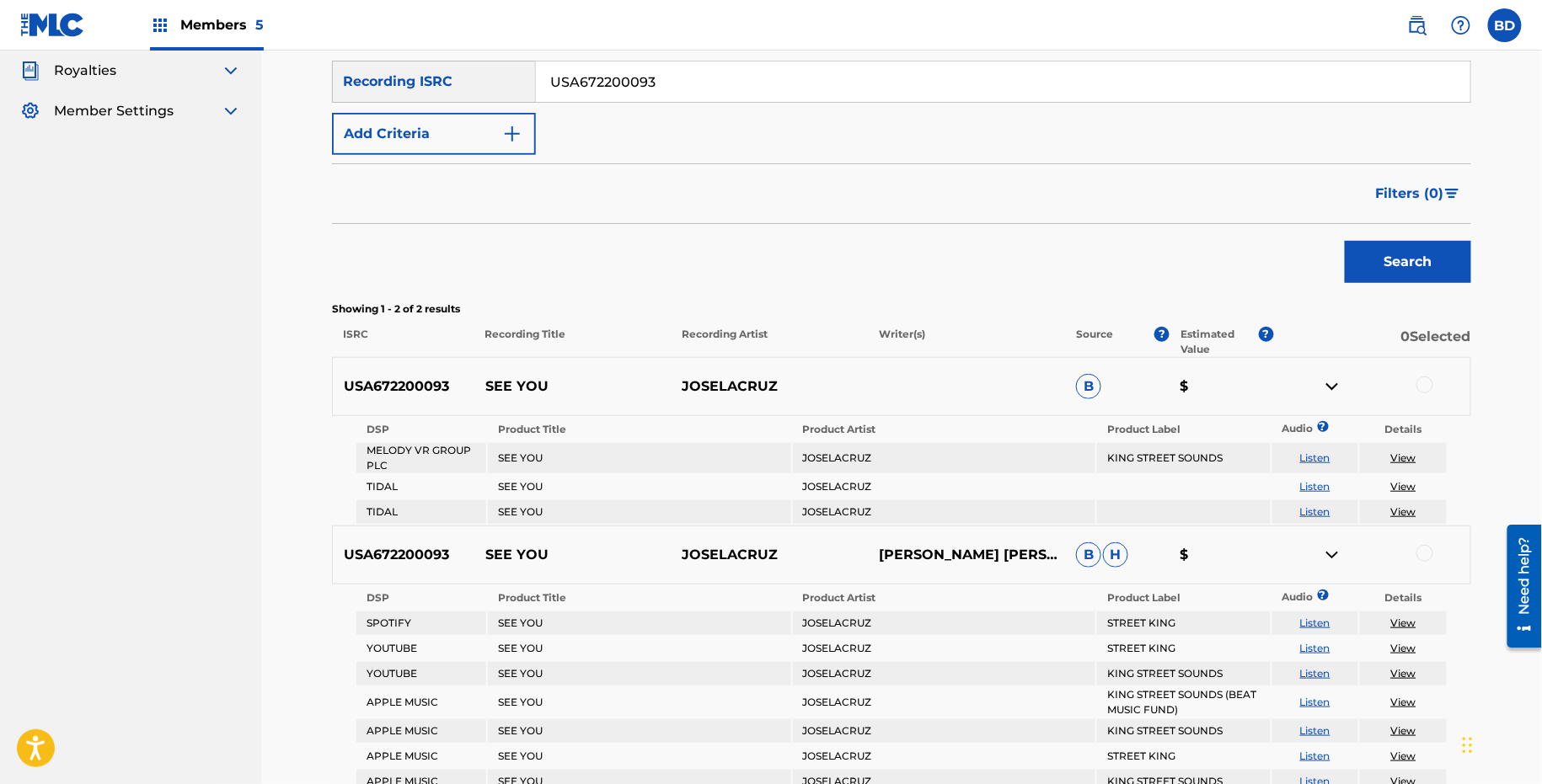
click at [632, 67] on input "USA672200093" at bounding box center [1003, 81] width 934 height 40
paste input "2"
click at [1345, 241] on button "Search" at bounding box center [1408, 261] width 126 height 42
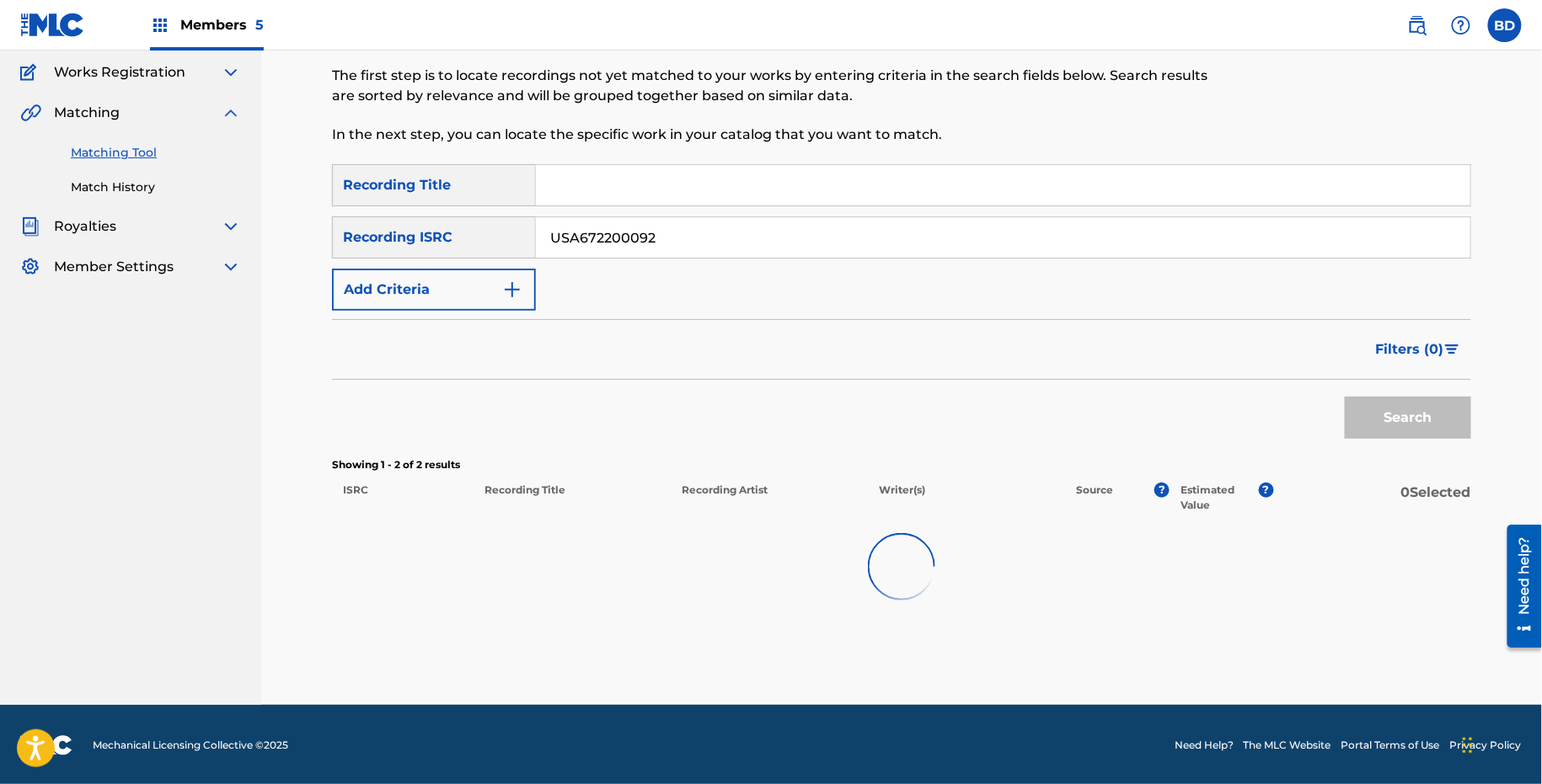
scroll to position [146, 0]
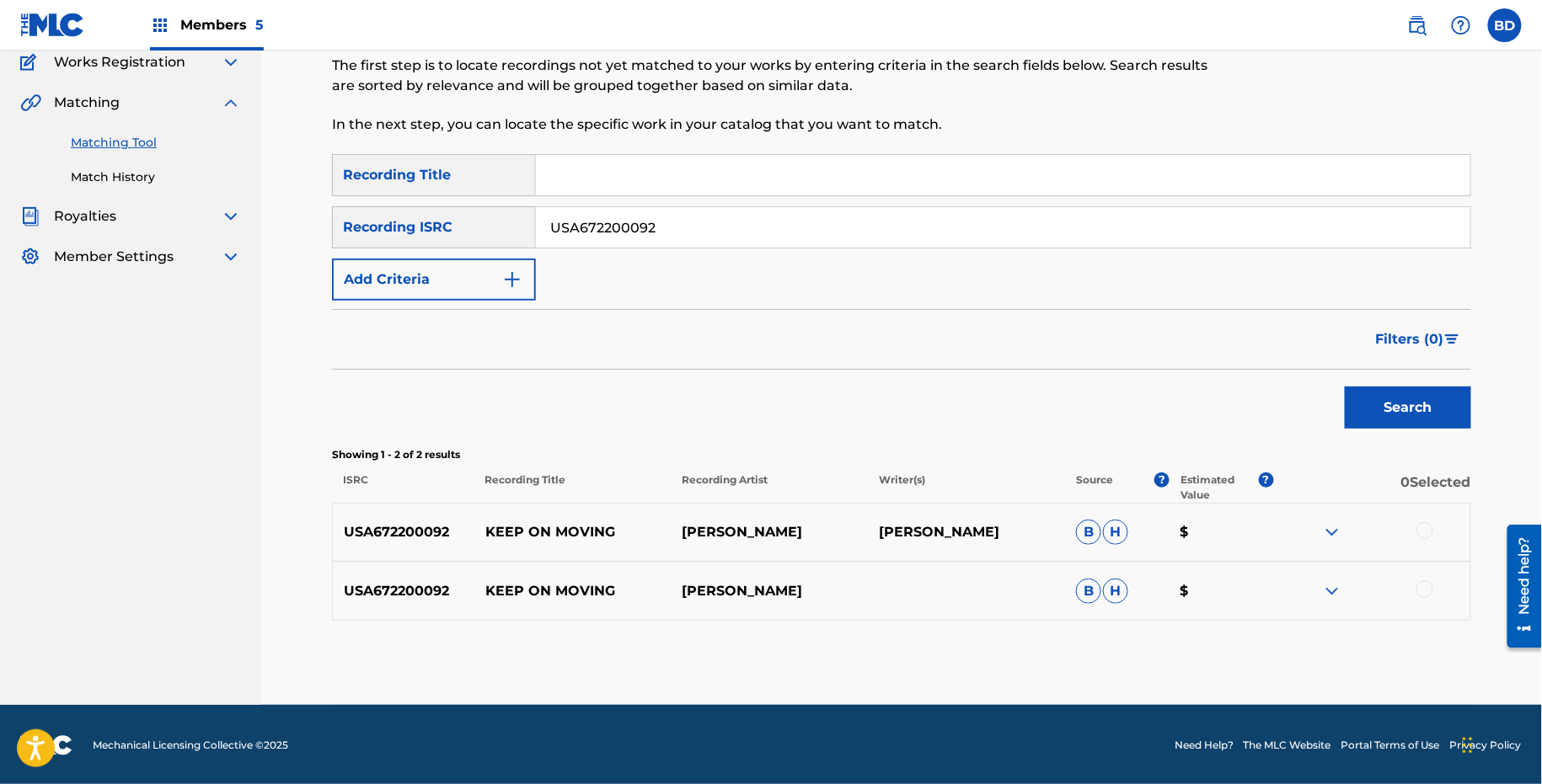
click at [1331, 584] on img at bounding box center [1332, 591] width 20 height 20
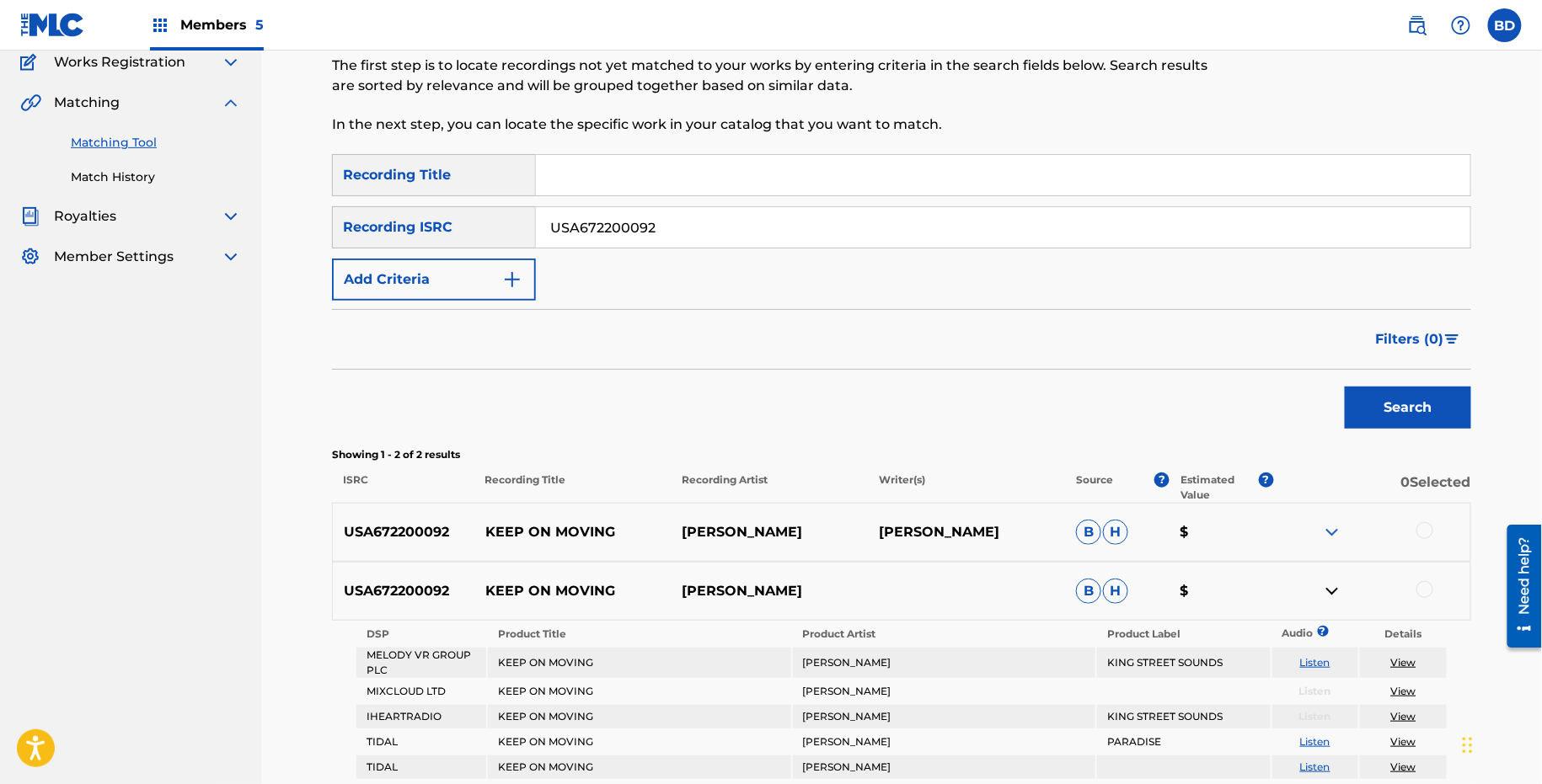
click at [1331, 523] on img at bounding box center [1332, 532] width 20 height 20
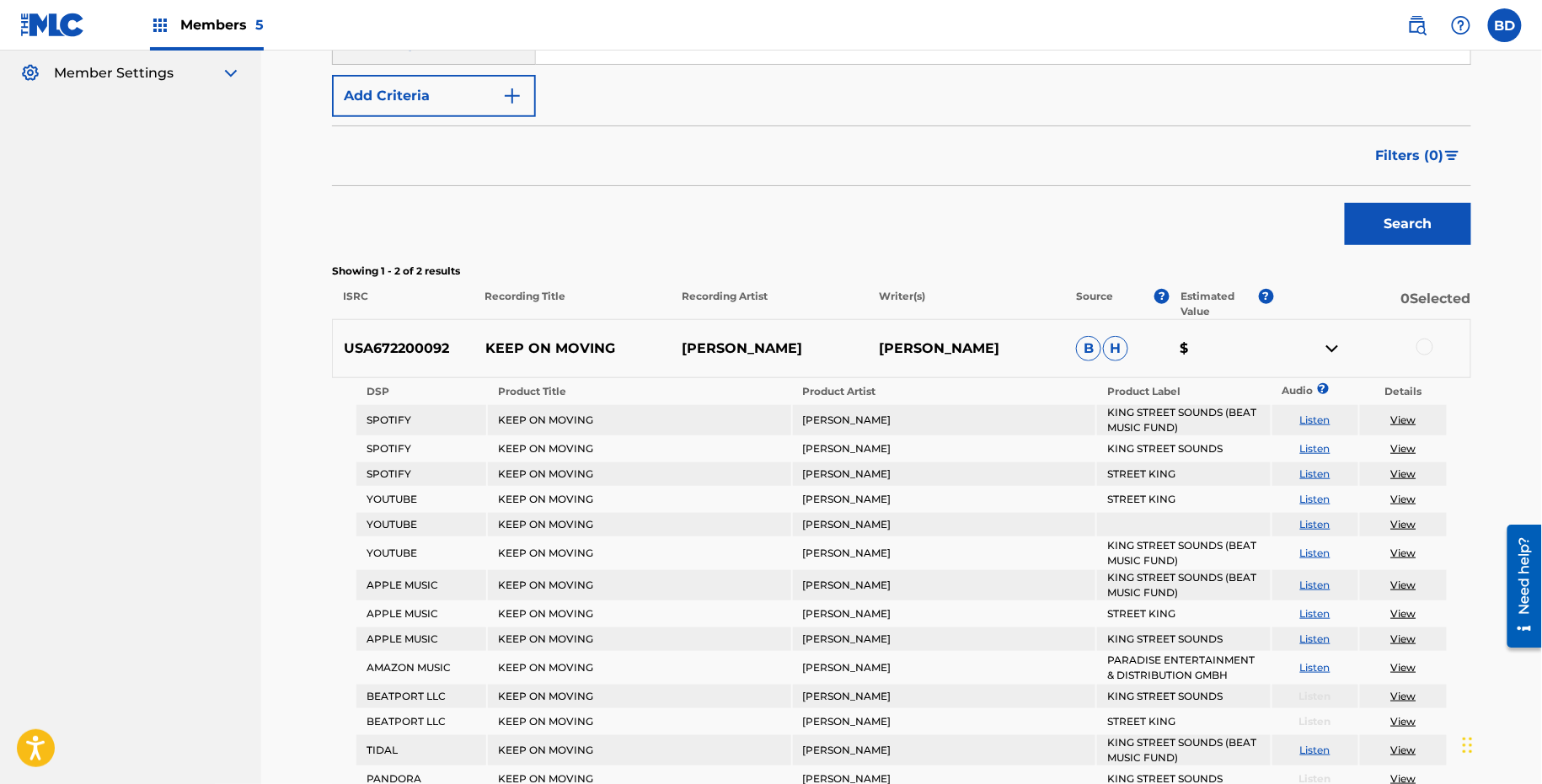
scroll to position [485, 0]
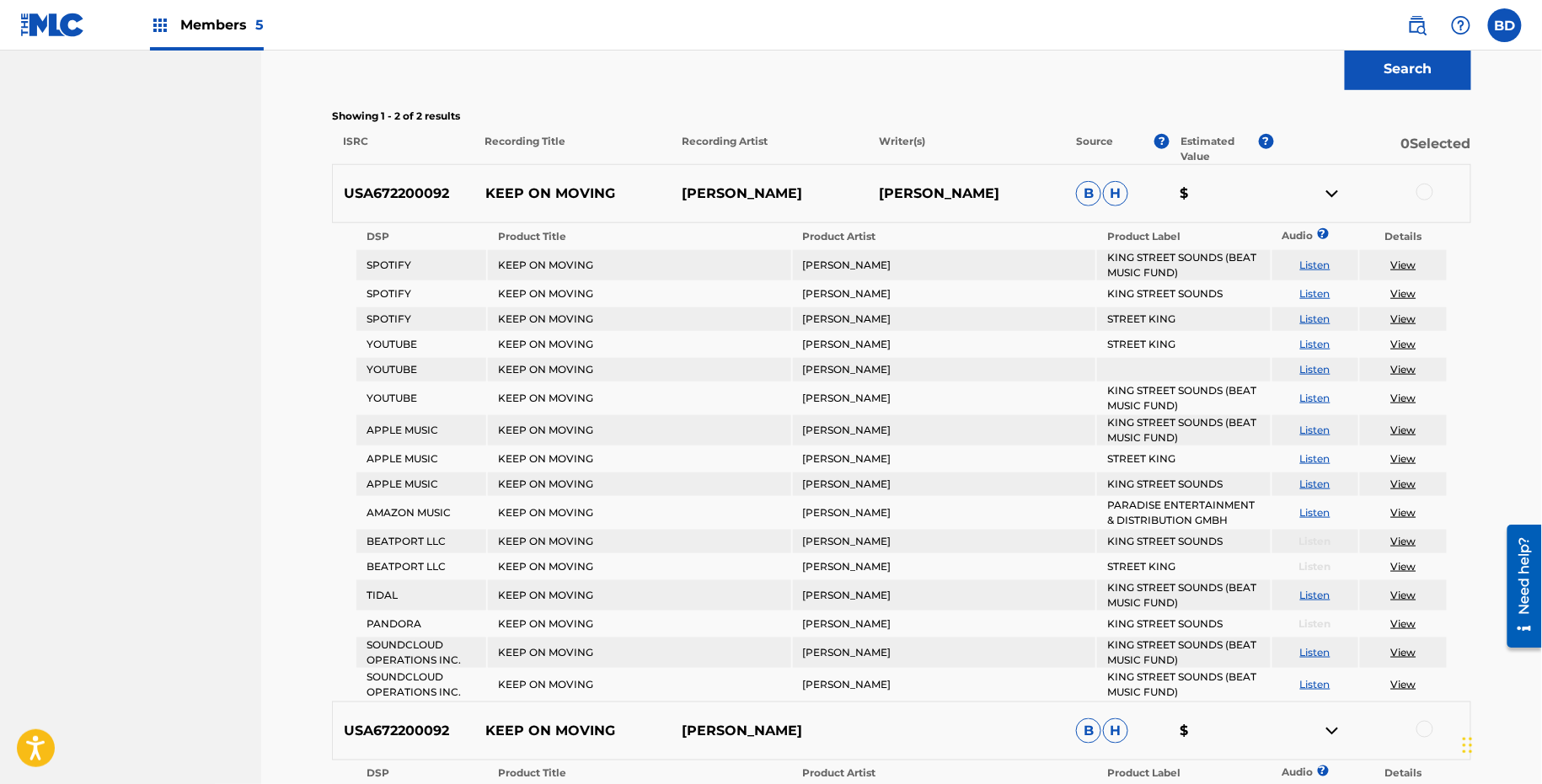
click at [518, 177] on div "USA672200092 KEEP ON MOVING EUGENIO FICO EUGENIO FICO B H $" at bounding box center [901, 194] width 1139 height 59
copy p "KEEP ON MOVING"
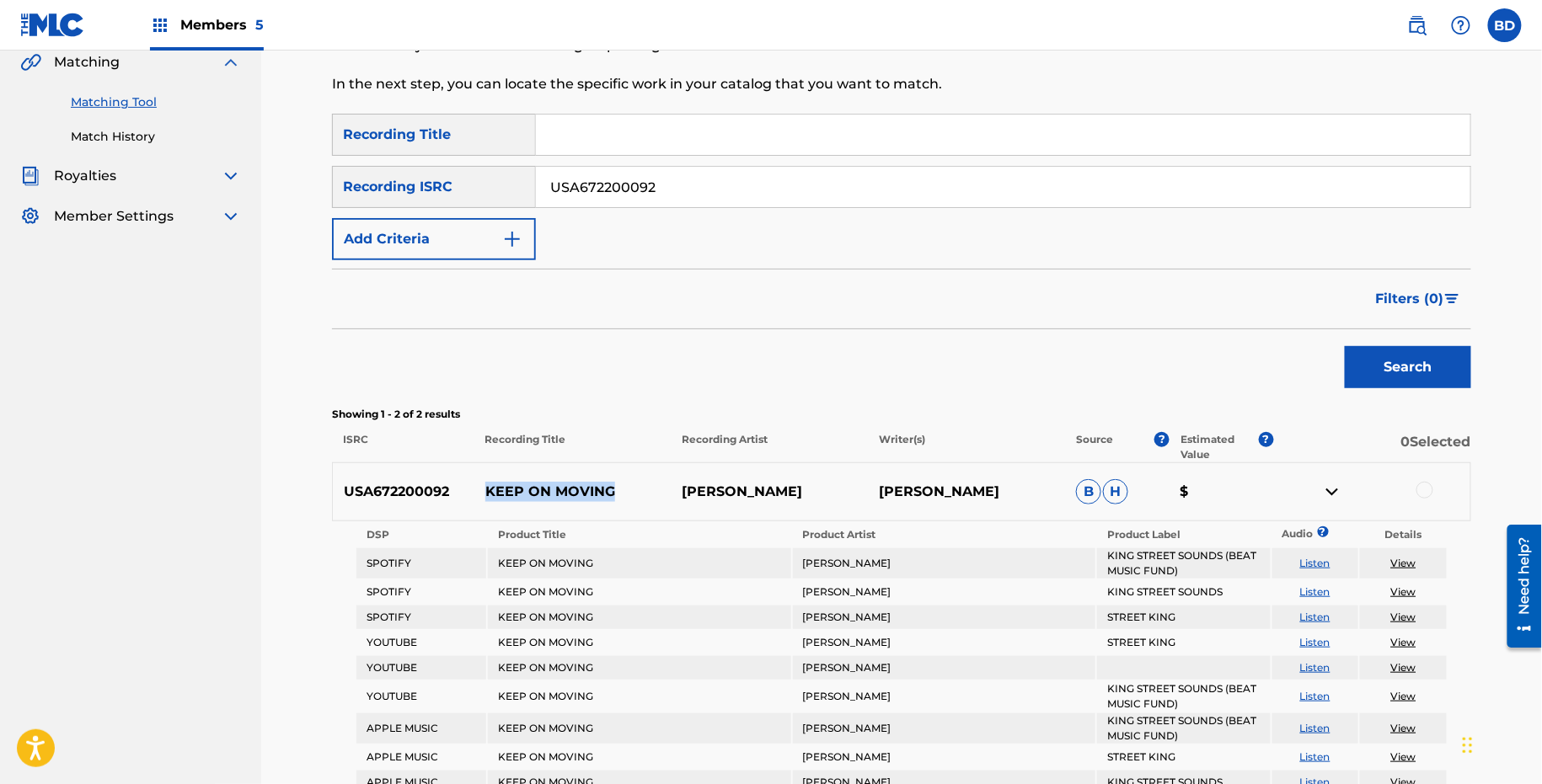
click at [565, 195] on input "USA672200092" at bounding box center [1003, 187] width 934 height 40
paste input "77"
click at [1345, 346] on button "Search" at bounding box center [1408, 367] width 126 height 42
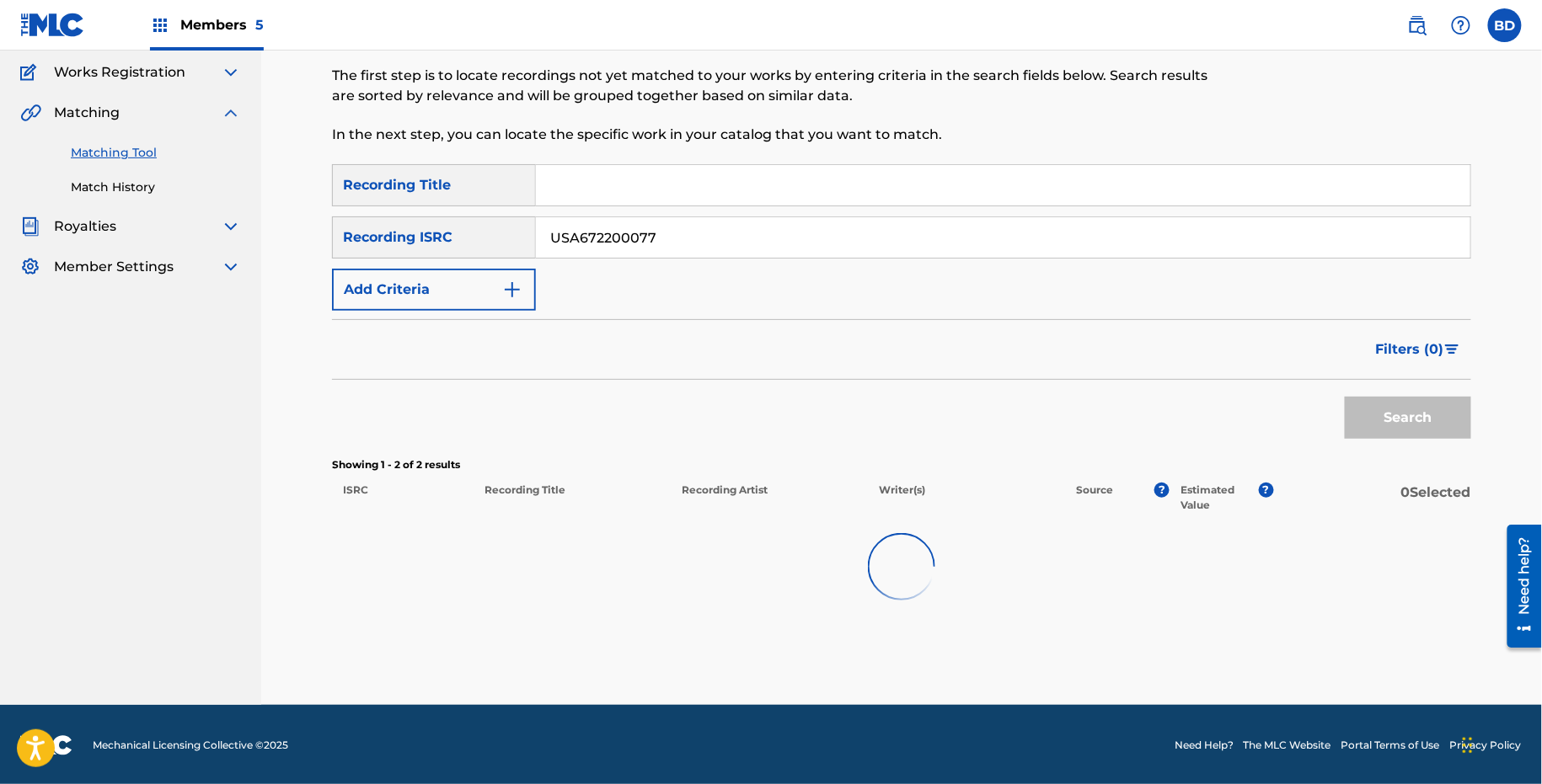
scroll to position [205, 0]
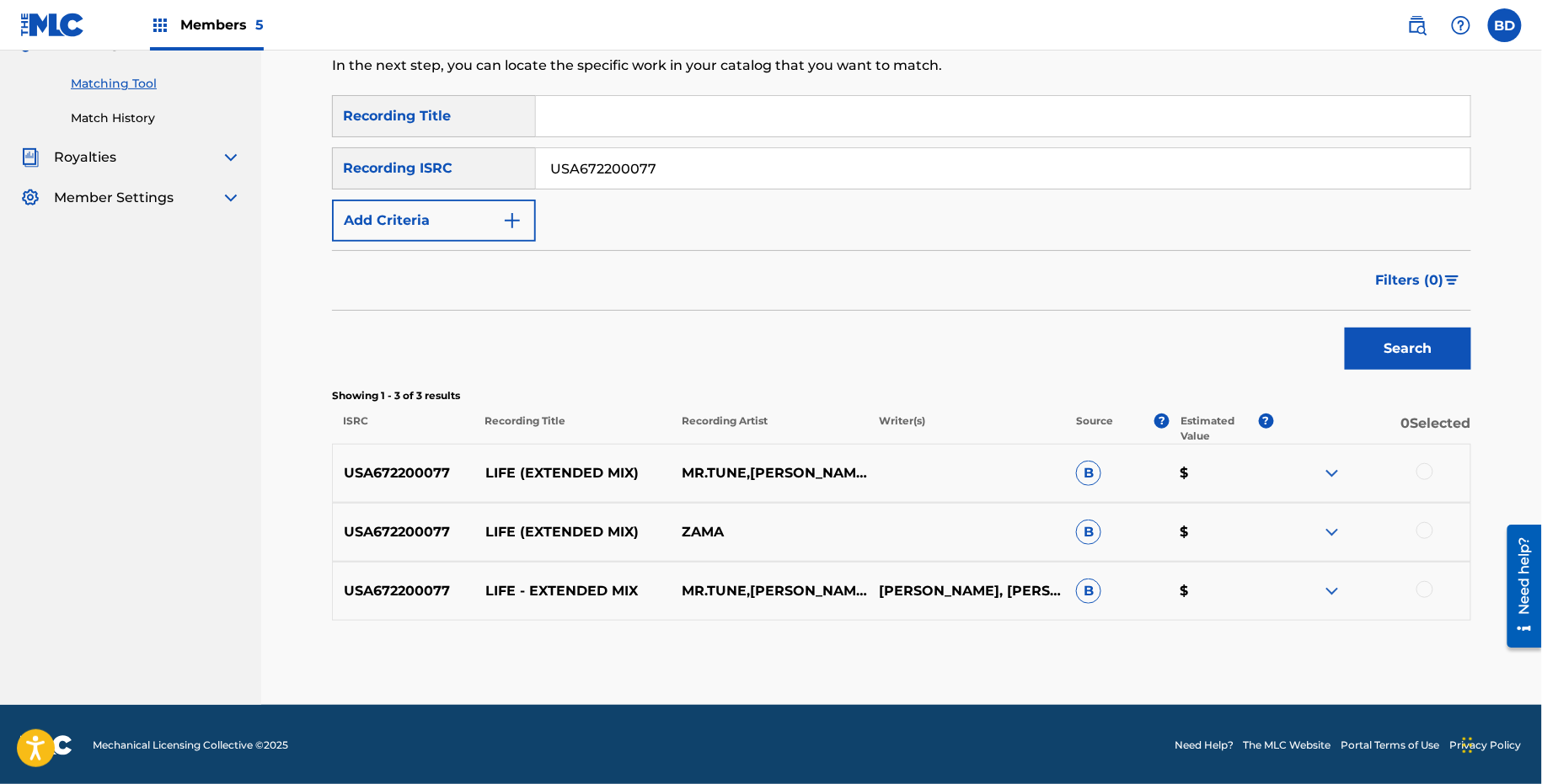
click at [1332, 583] on img at bounding box center [1332, 591] width 20 height 20
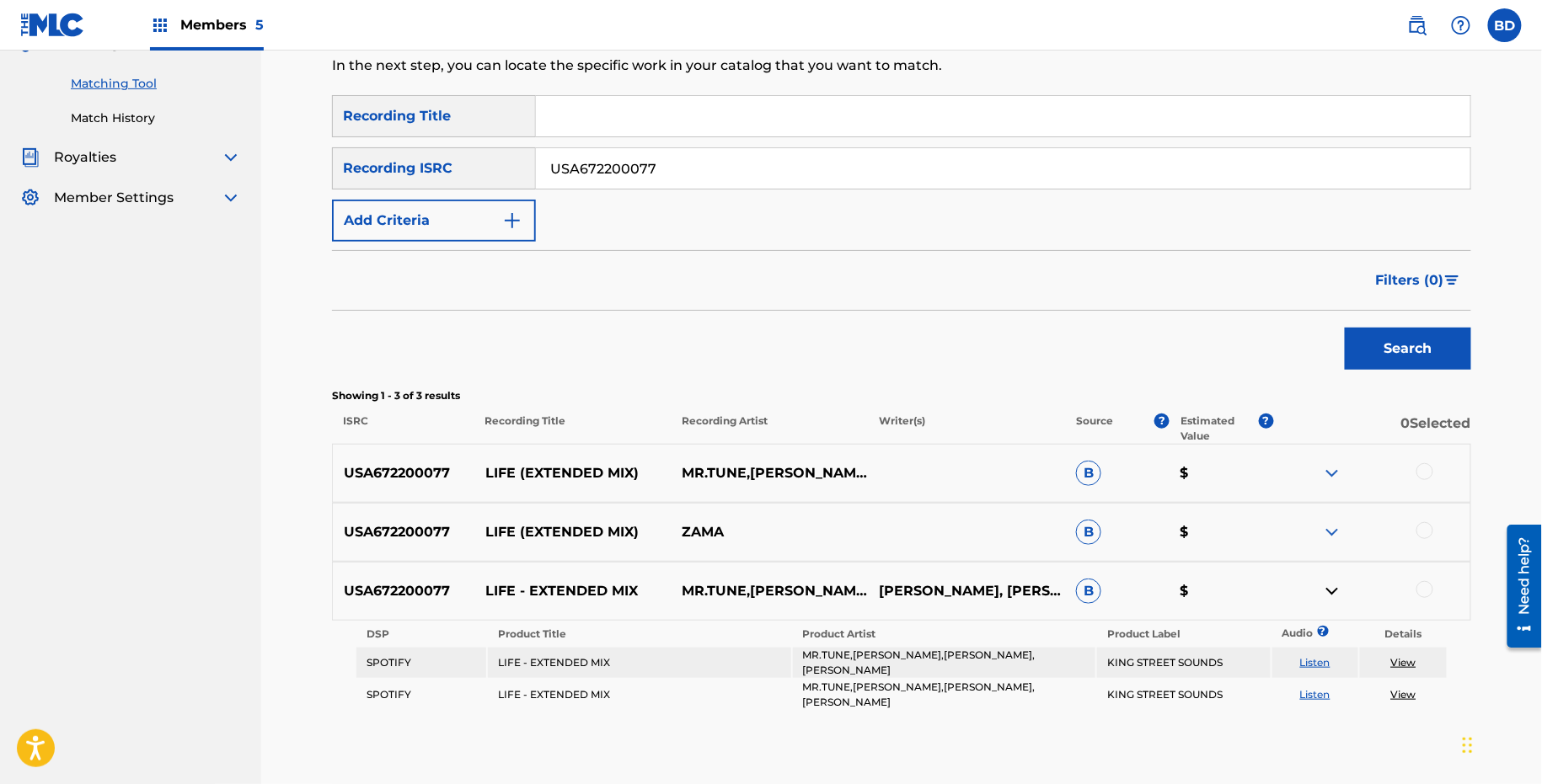
click at [1326, 526] on img at bounding box center [1332, 532] width 20 height 20
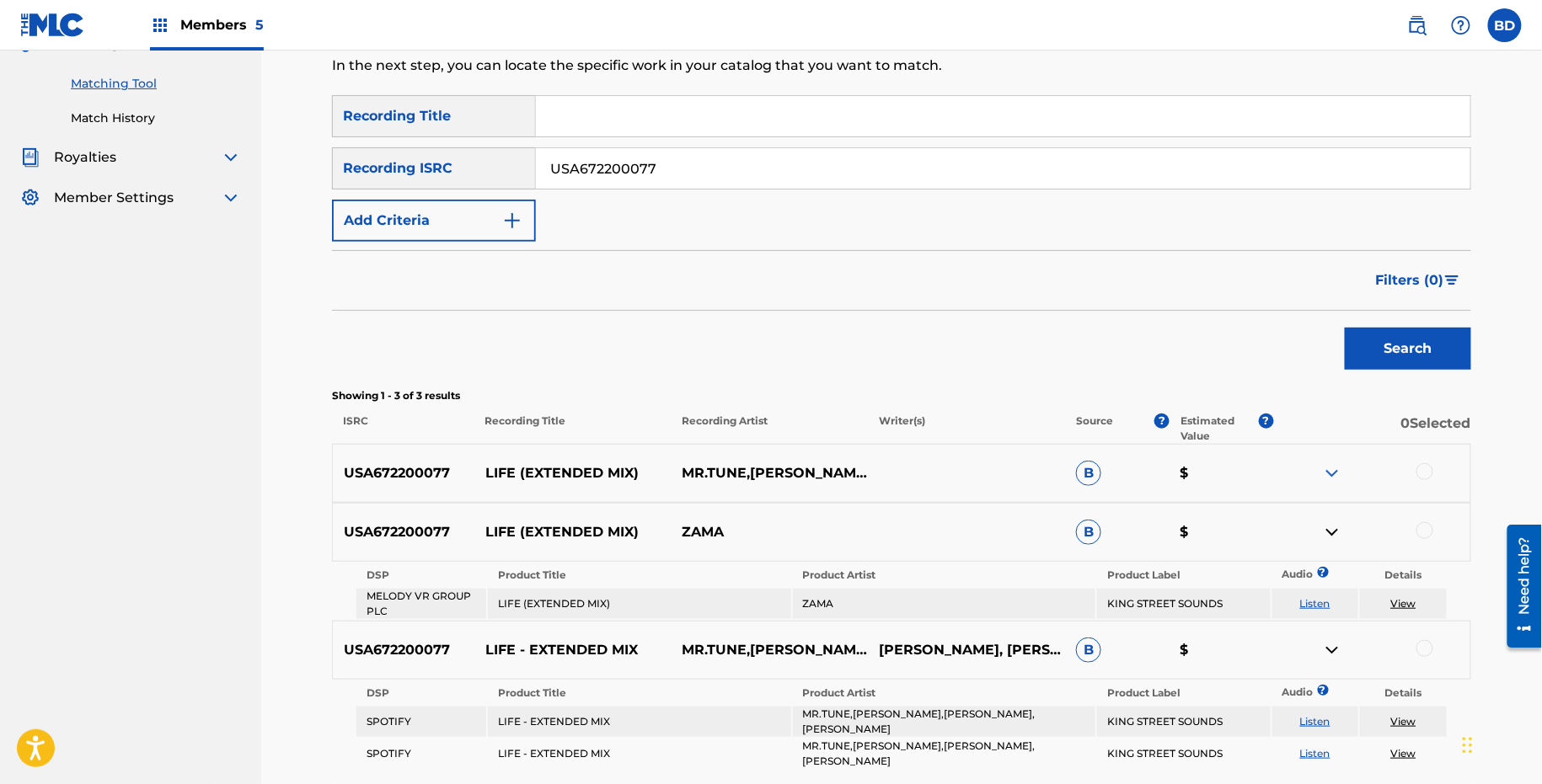
scroll to position [341, 0]
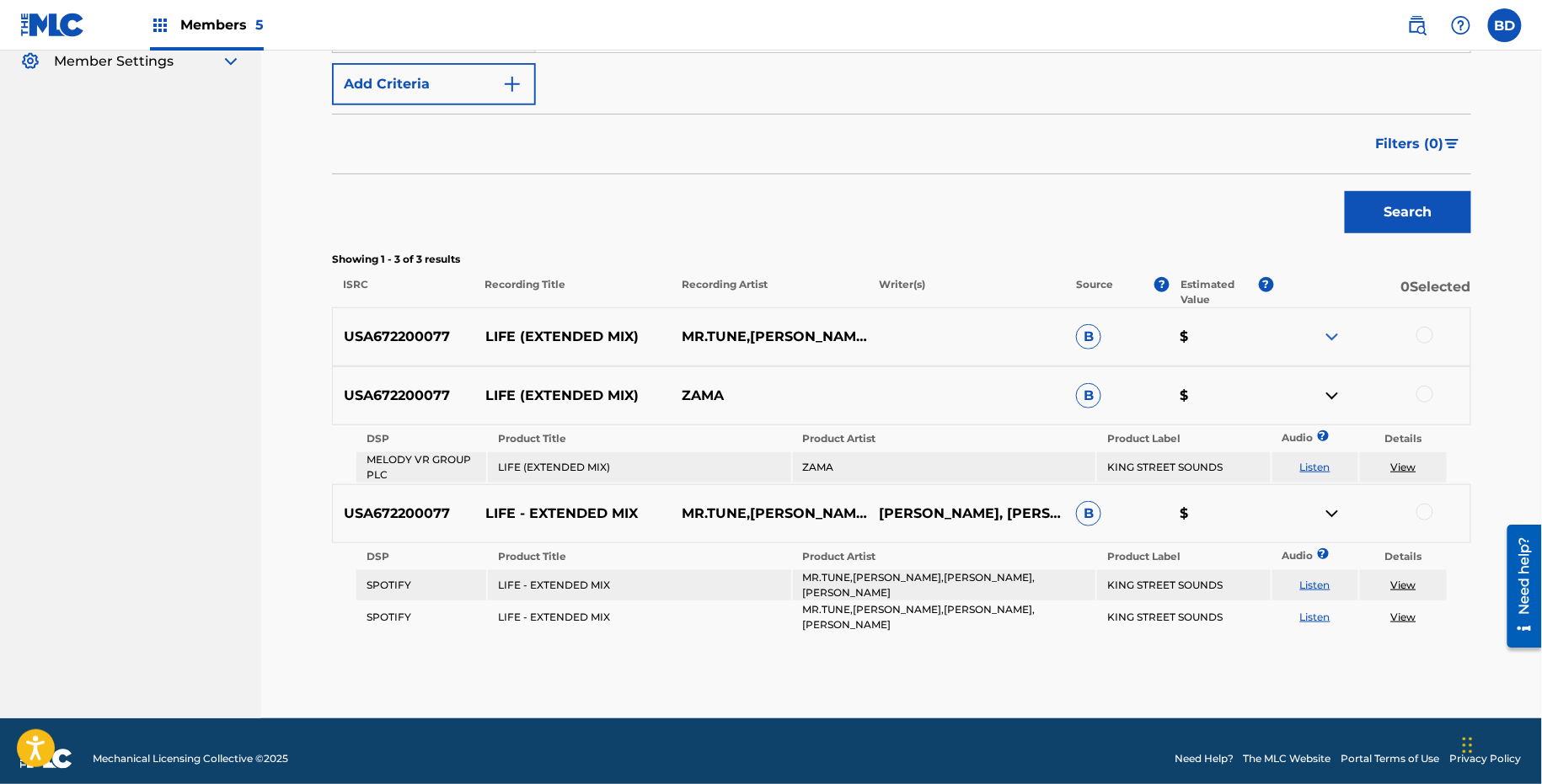
click at [1328, 357] on div "USA672200077 LIFE (EXTENDED MIX) MR.TUNE,AXELGROOVE,ZAMA & DANNY LOSITO B $" at bounding box center [901, 336] width 1139 height 59
click at [1328, 329] on img at bounding box center [1332, 337] width 20 height 20
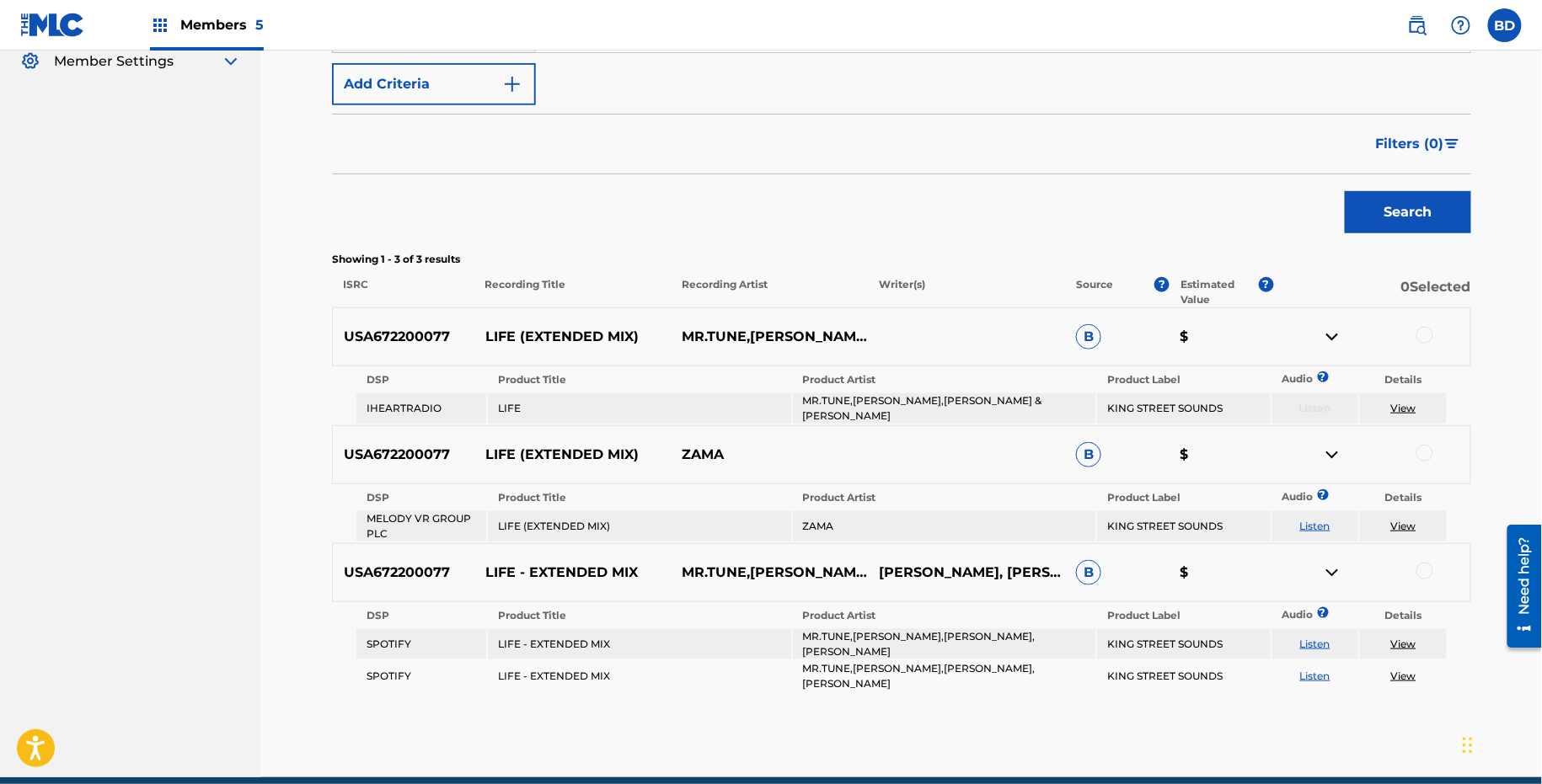
click at [519, 345] on p "LIFE (EXTENDED MIX)" at bounding box center [573, 337] width 197 height 20
click at [492, 328] on p "LIFE (EXTENDED MIX)" at bounding box center [573, 337] width 197 height 20
copy p "LIFE"
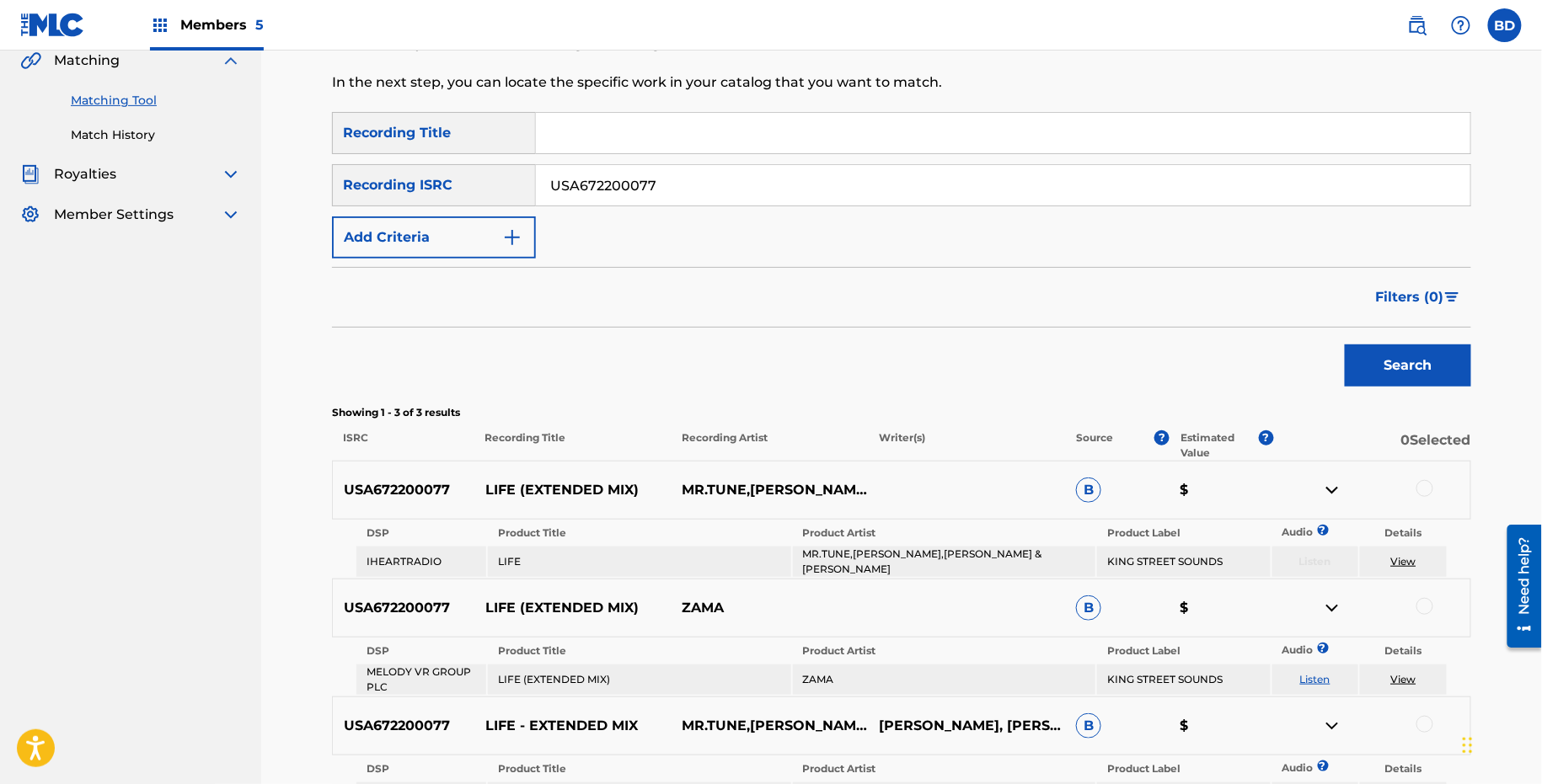
click at [595, 180] on input "USA672200077" at bounding box center [1003, 185] width 934 height 40
paste input "41"
type input "USA672200041"
click at [1345, 345] on button "Search" at bounding box center [1408, 365] width 126 height 42
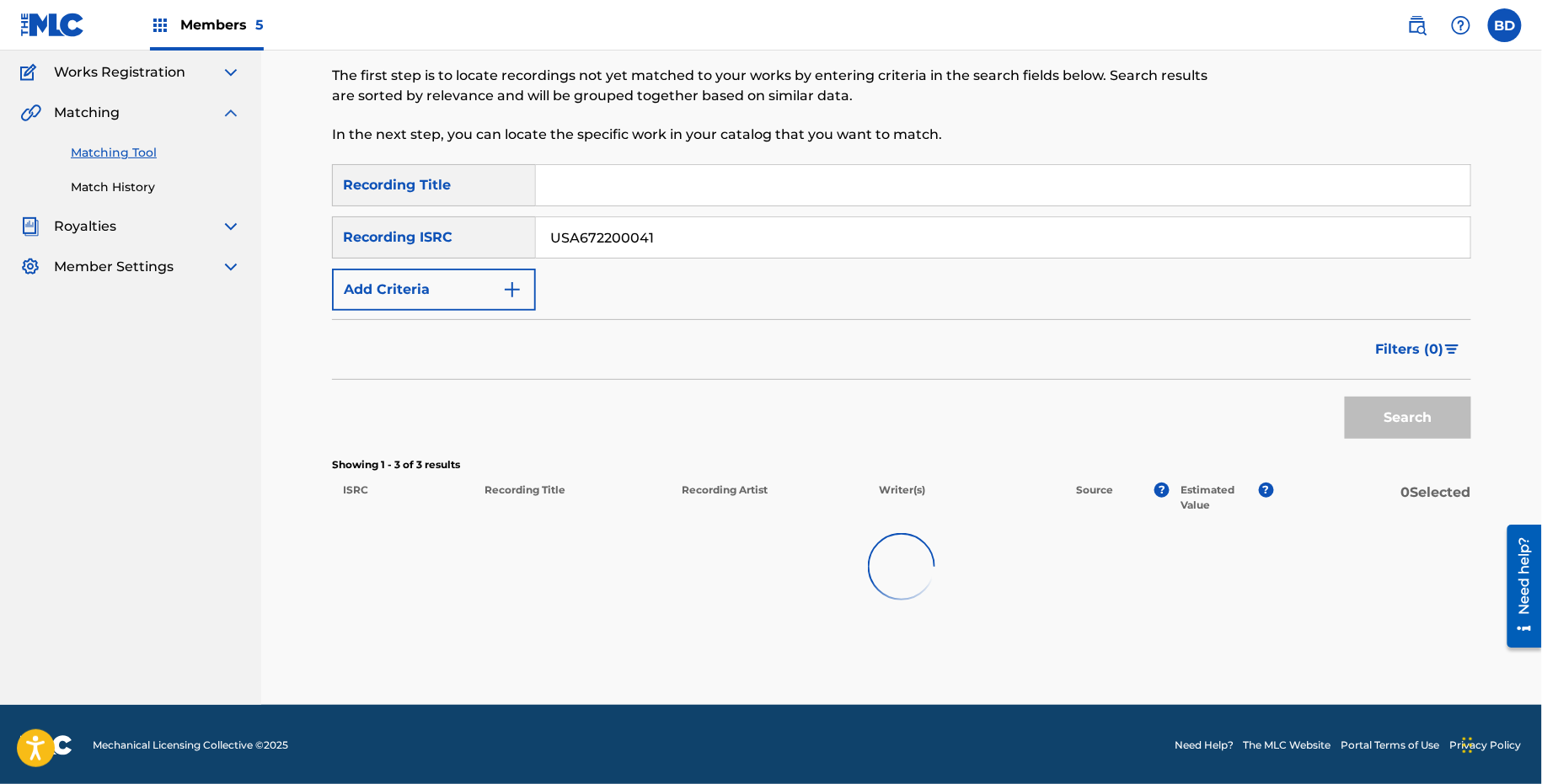
scroll to position [188, 0]
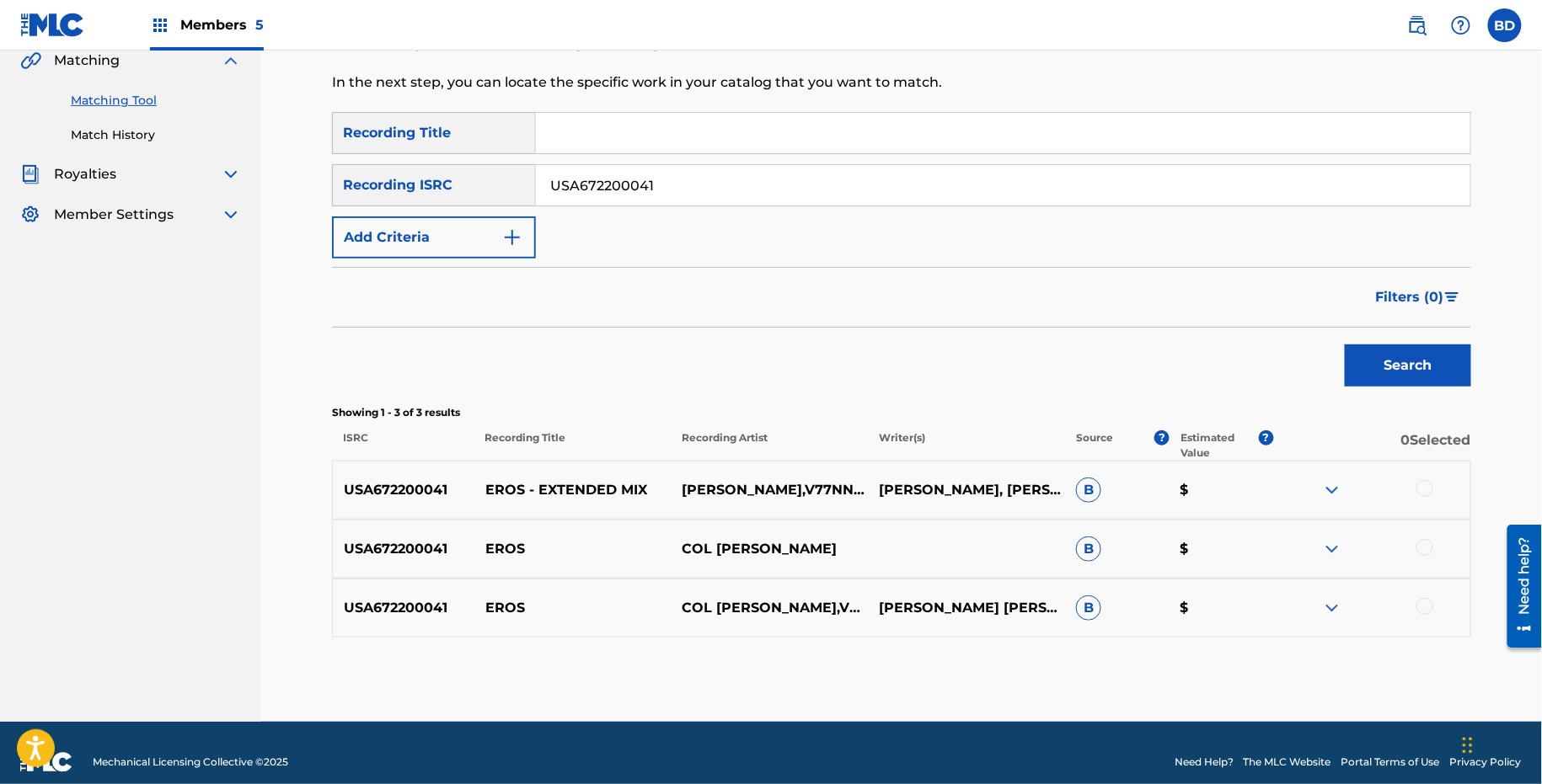
click at [1329, 603] on img at bounding box center [1332, 608] width 20 height 20
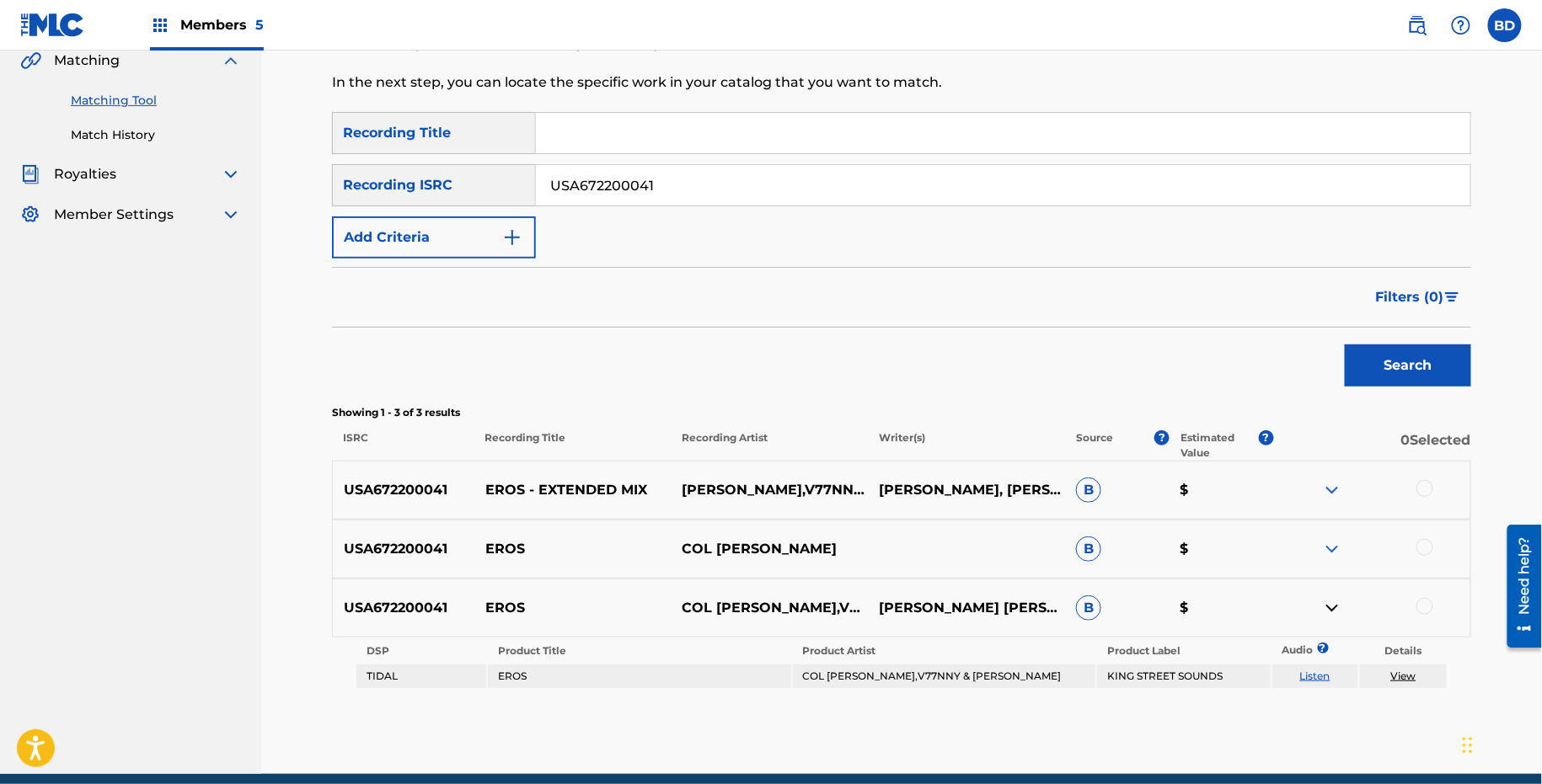
click at [1329, 547] on img at bounding box center [1332, 549] width 20 height 20
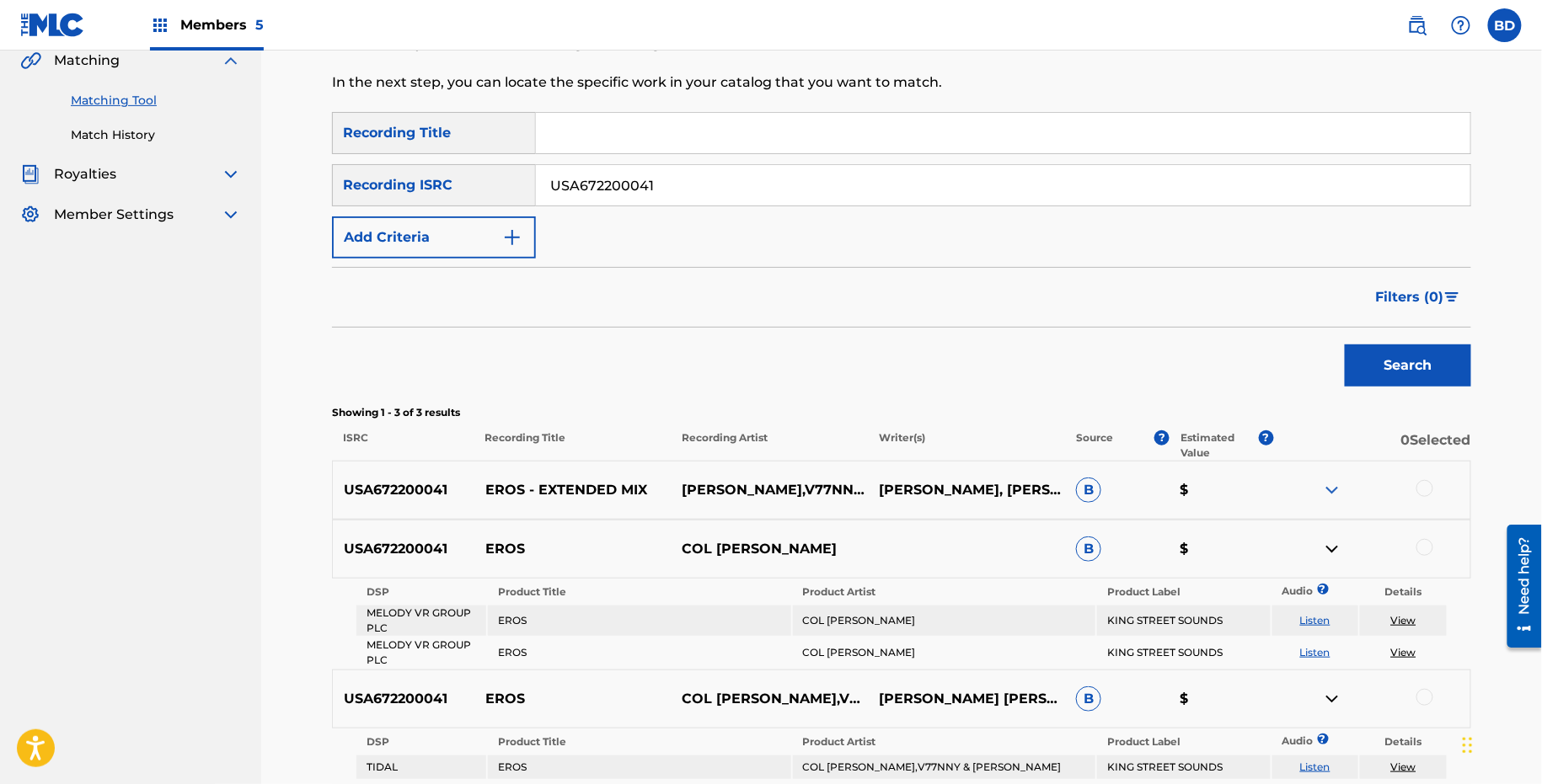
click at [1331, 473] on div "USA672200041 EROS - EXTENDED MIX COL LAWTON,V77NNY,ANGELALA ANGELA WHEELER, COL…" at bounding box center [901, 490] width 1139 height 59
click at [1331, 489] on img at bounding box center [1332, 491] width 20 height 20
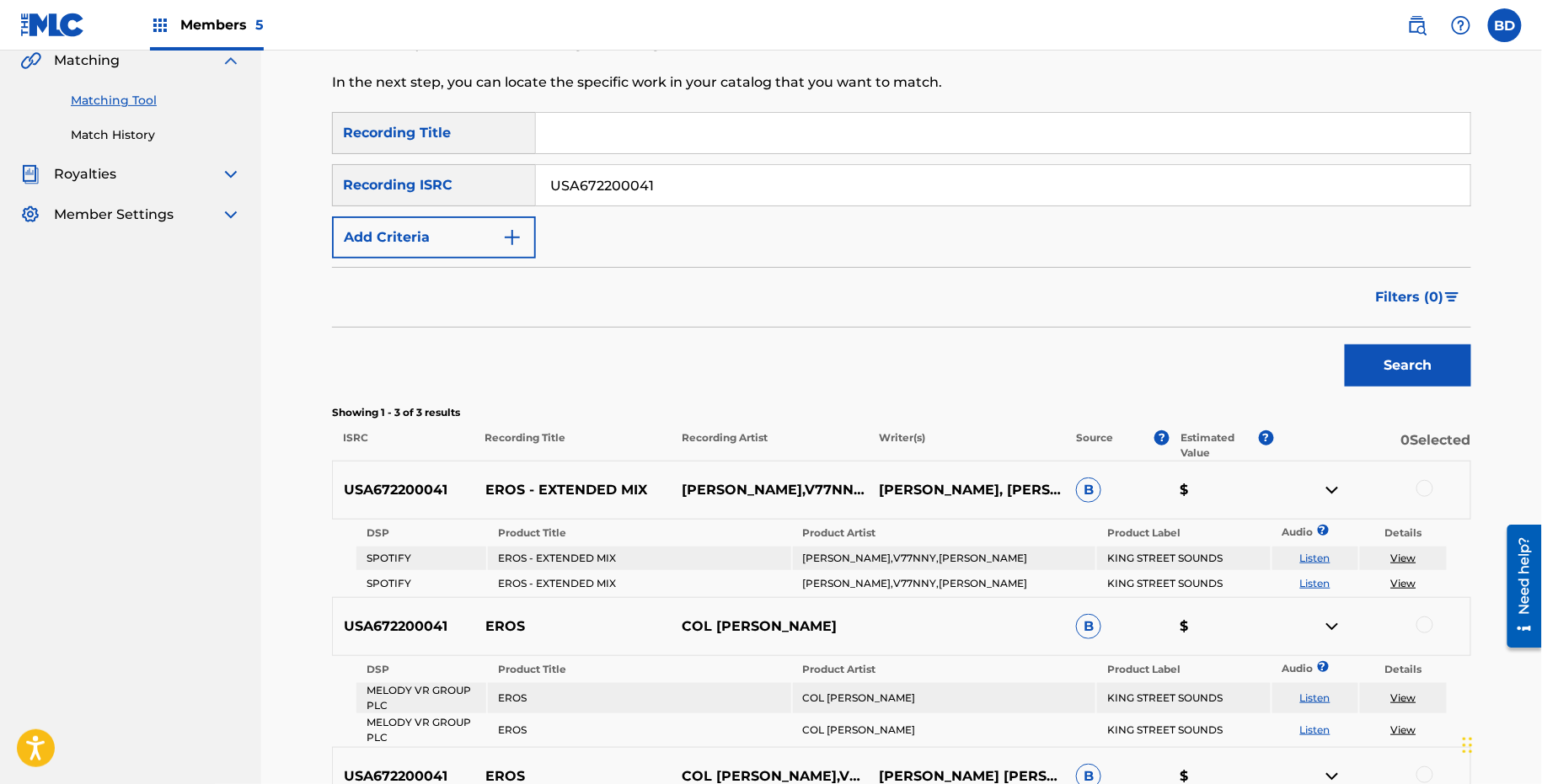
click at [492, 493] on p "EROS - EXTENDED MIX" at bounding box center [573, 491] width 197 height 20
copy p "EROS"
